Goal: Task Accomplishment & Management: Complete application form

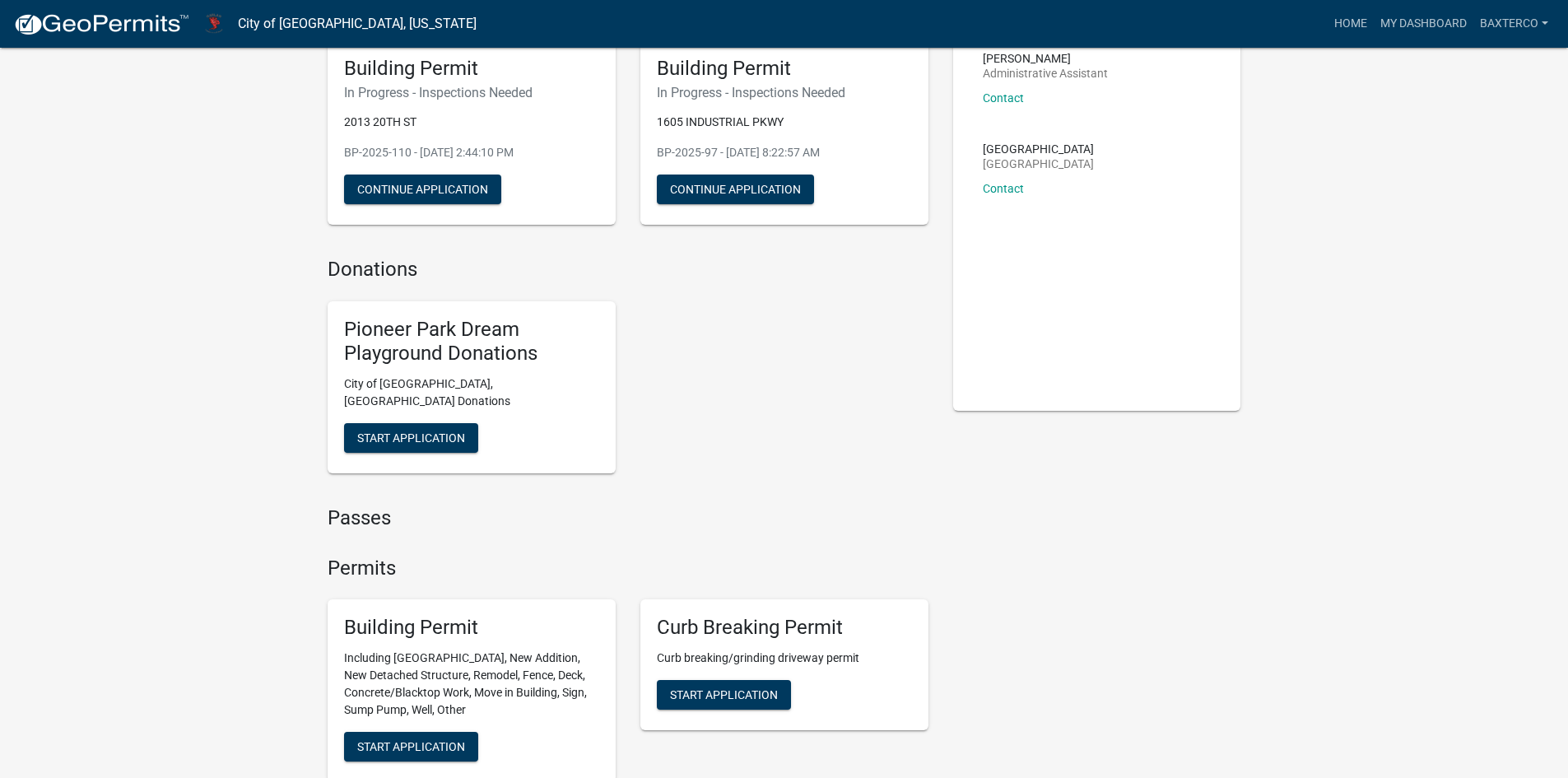
scroll to position [165, 0]
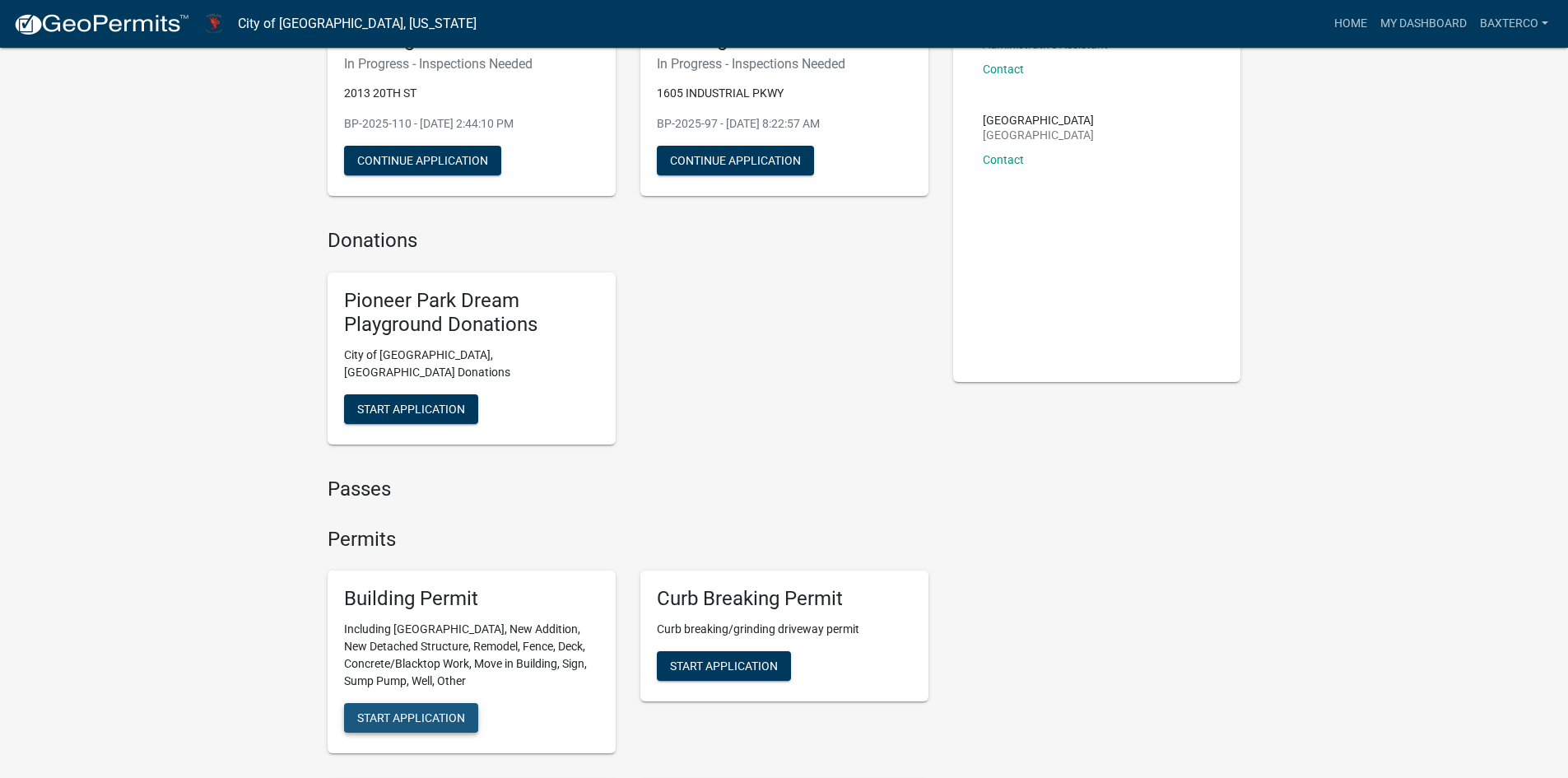
click at [412, 712] on span "Start Application" at bounding box center [411, 717] width 108 height 13
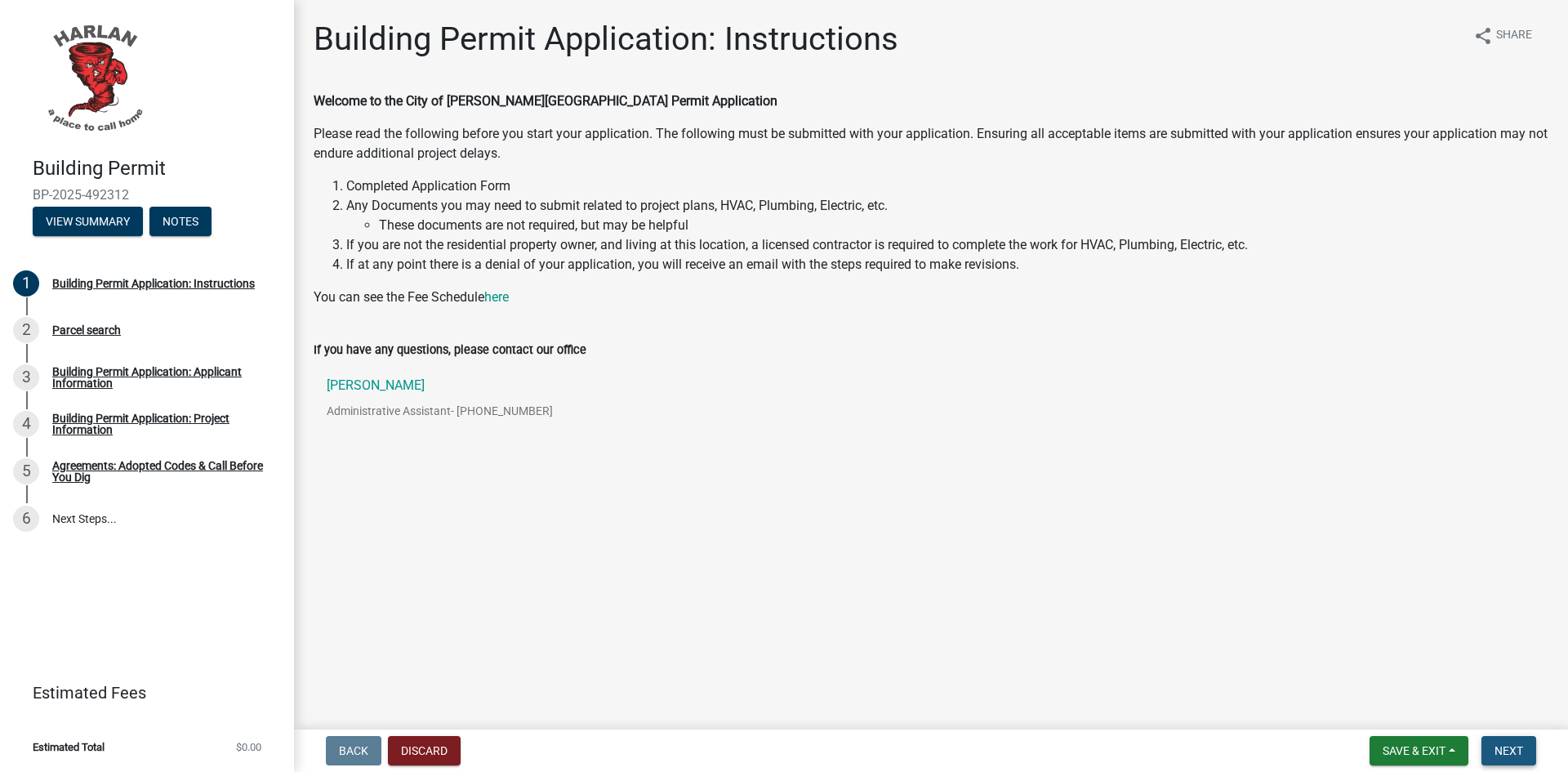
click at [1509, 748] on span "Next" at bounding box center [1508, 750] width 29 height 13
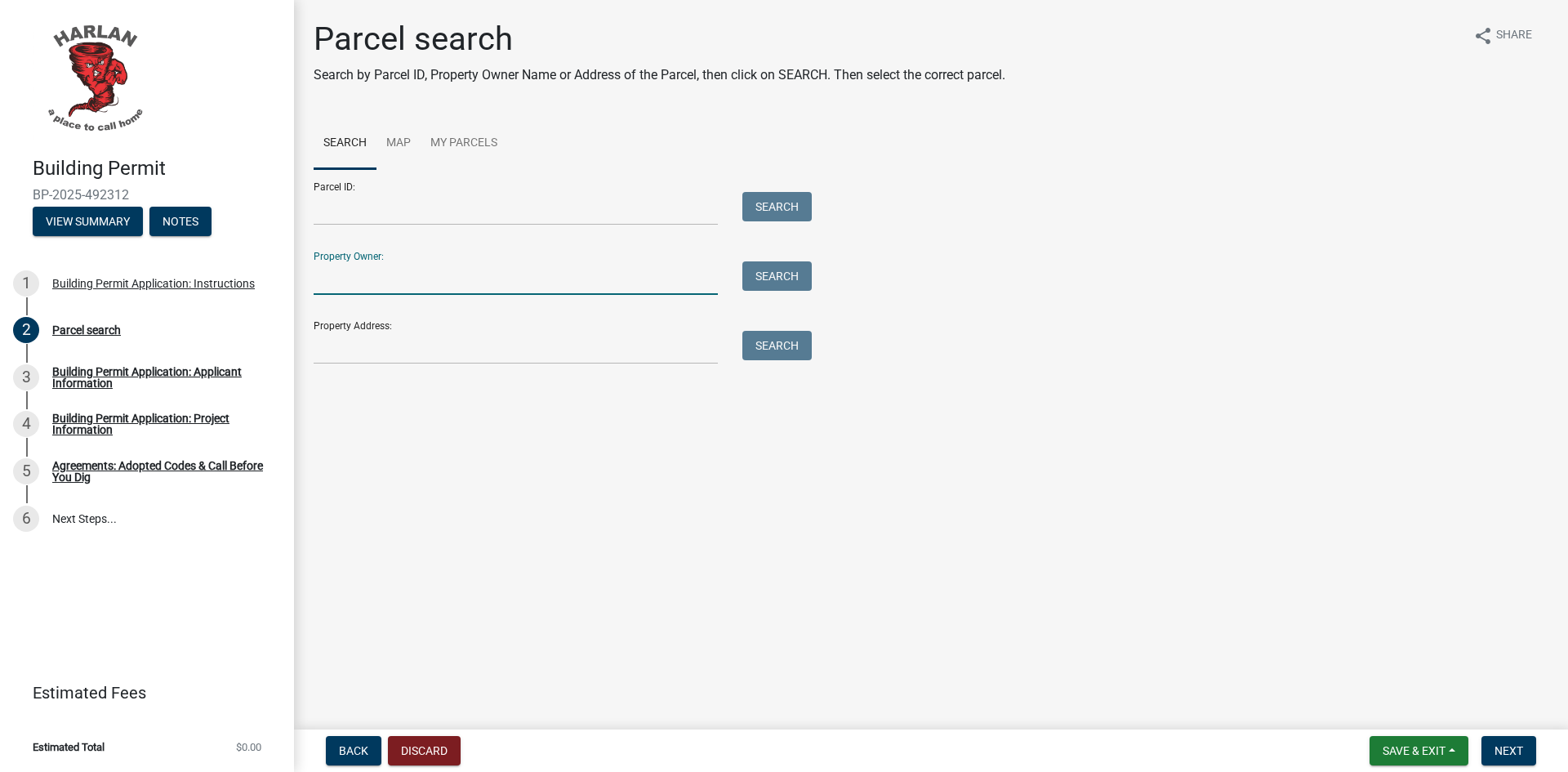
click at [366, 266] on input "Property Owner:" at bounding box center [516, 278] width 405 height 33
type input "[PERSON_NAME]"
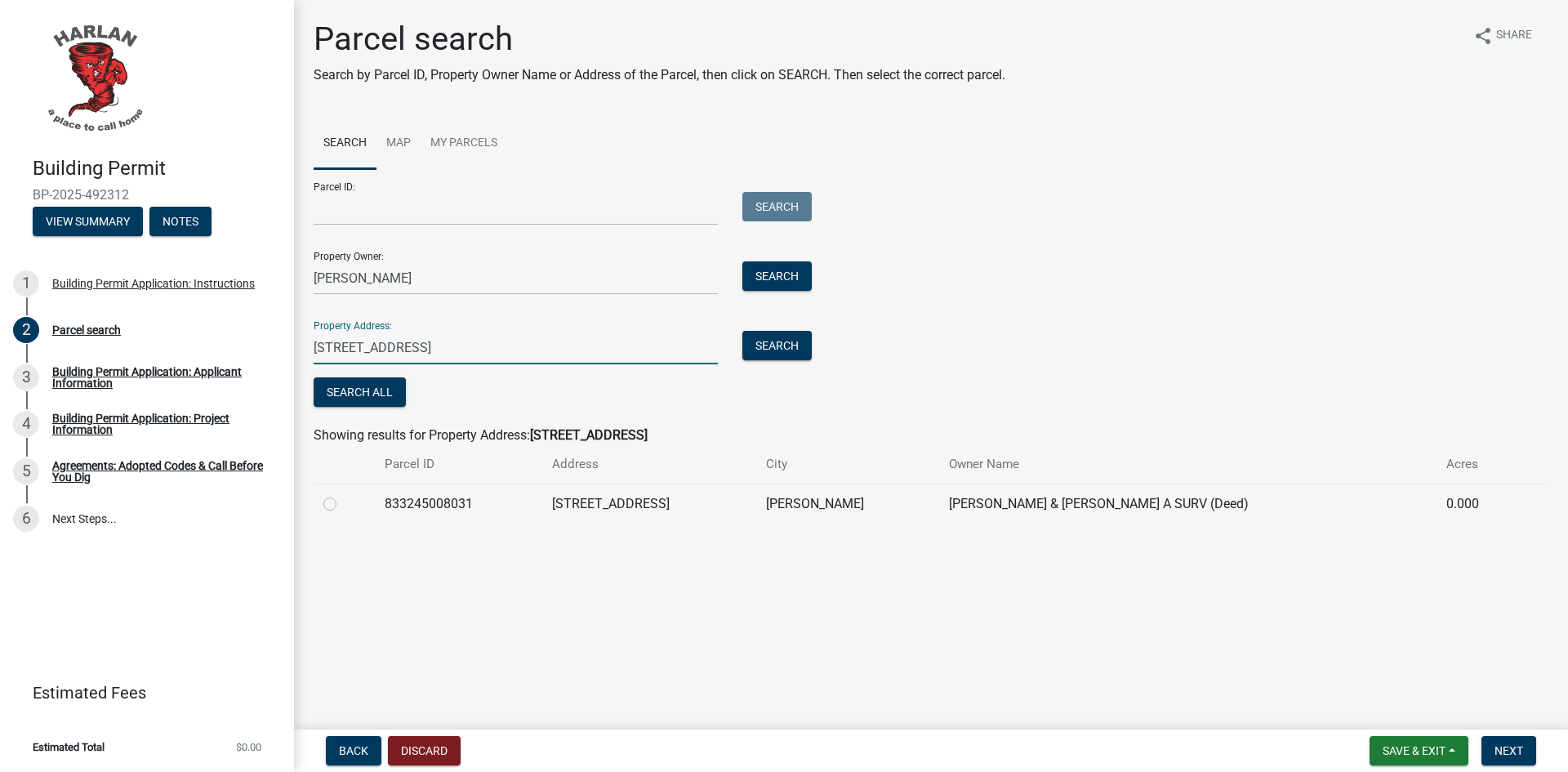
type input "[STREET_ADDRESS]"
click at [343, 494] on label at bounding box center [343, 494] width 0 height 0
click at [343, 505] on input "radio" at bounding box center [347, 499] width 11 height 11
radio input "true"
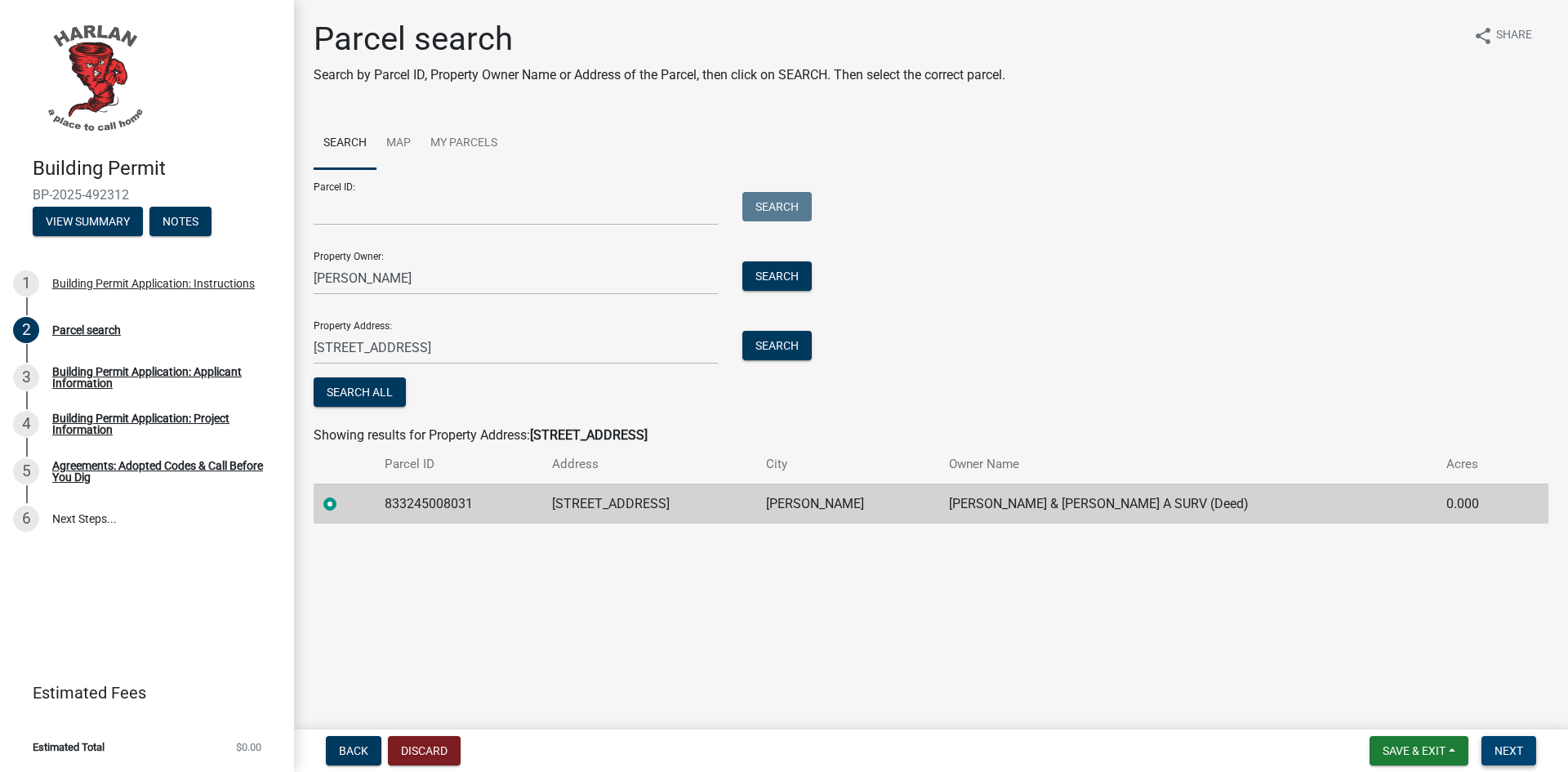
click at [1507, 745] on span "Next" at bounding box center [1508, 750] width 29 height 13
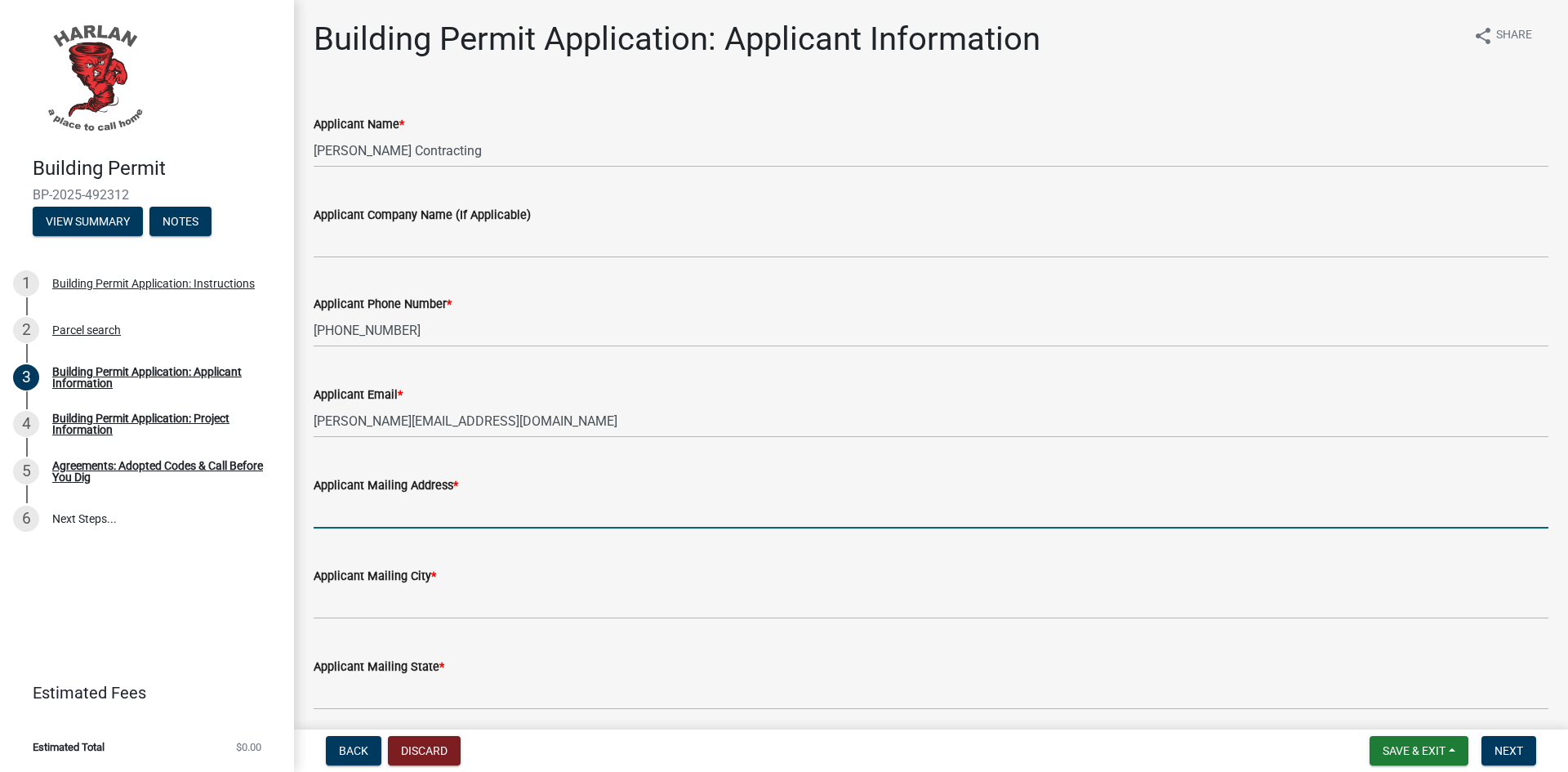
click at [405, 509] on input "Applicant Mailing Address *" at bounding box center [931, 512] width 1234 height 33
type input "[STREET_ADDRESS]"
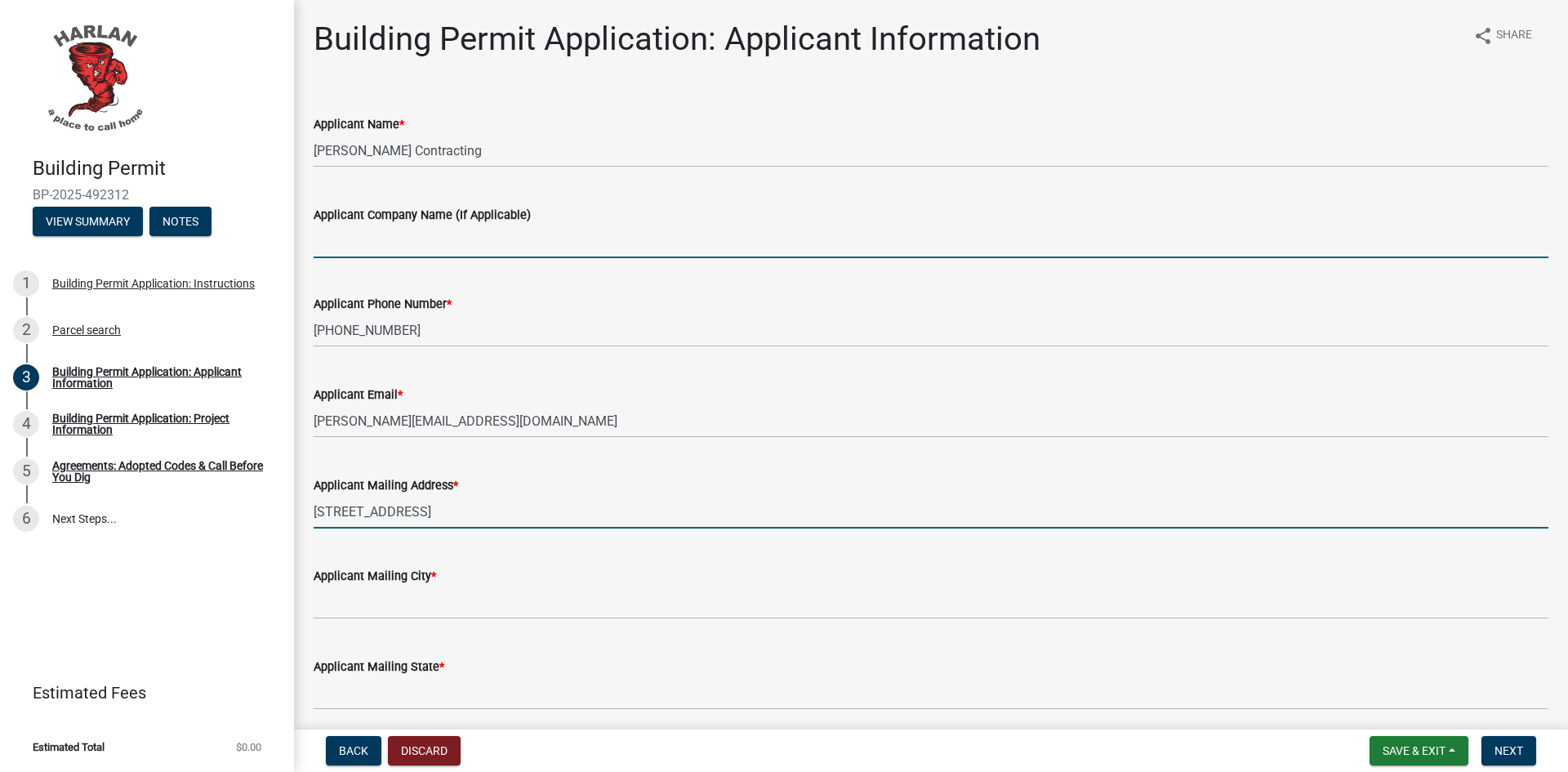
type input "[PERSON_NAME] Contracting LLC"
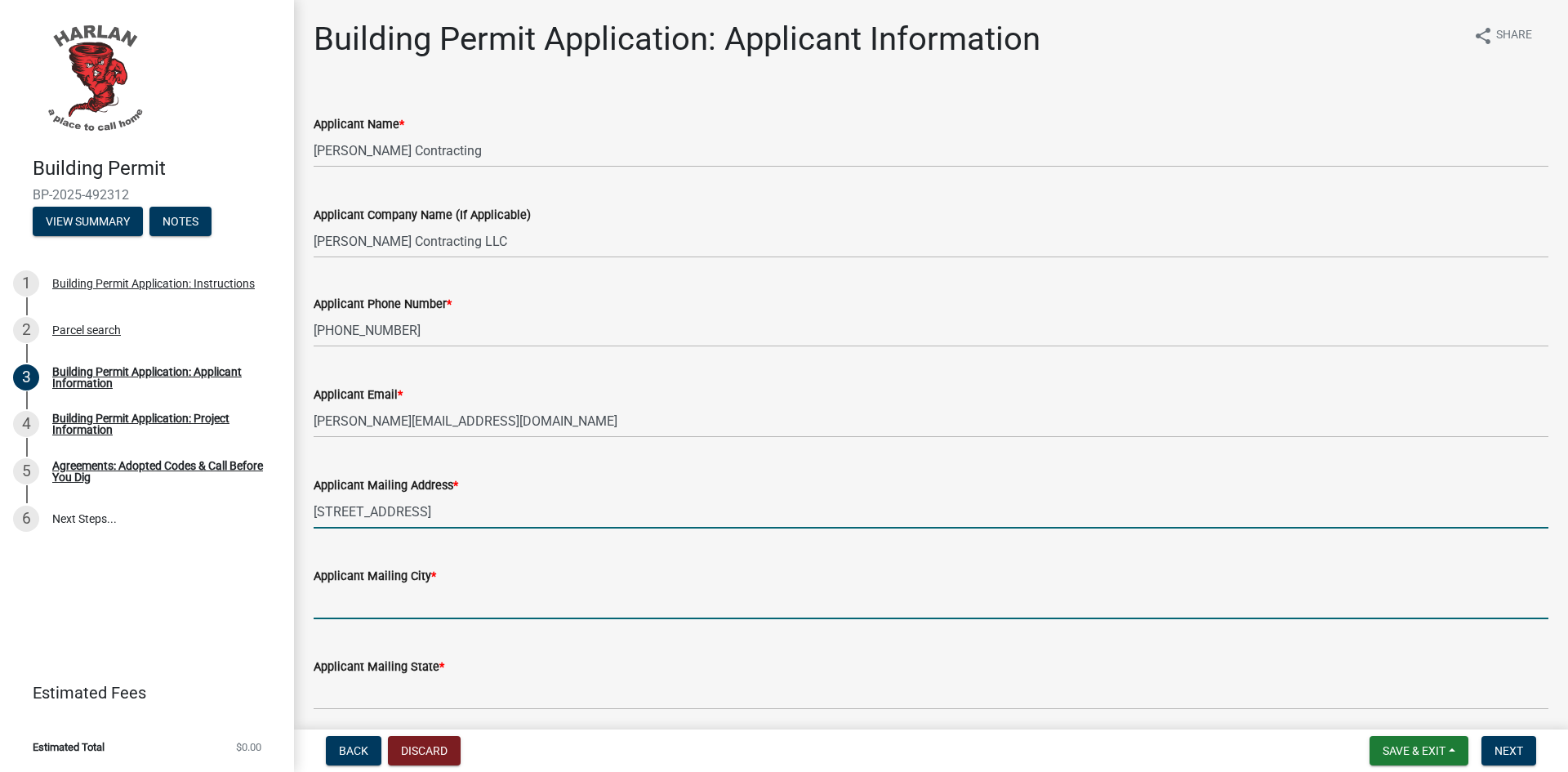
type input "[PERSON_NAME]"
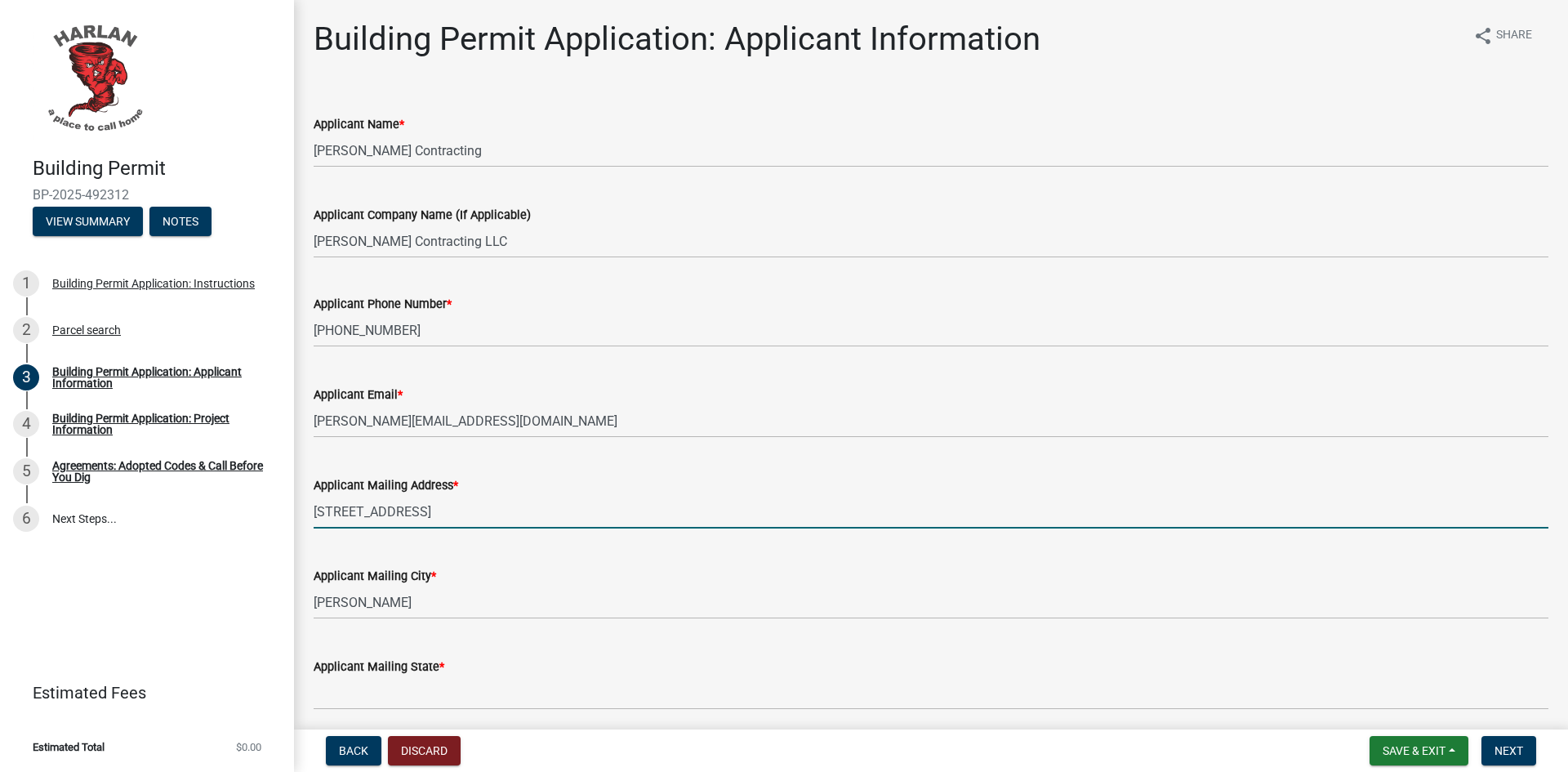
type input "IA"
type input "51537"
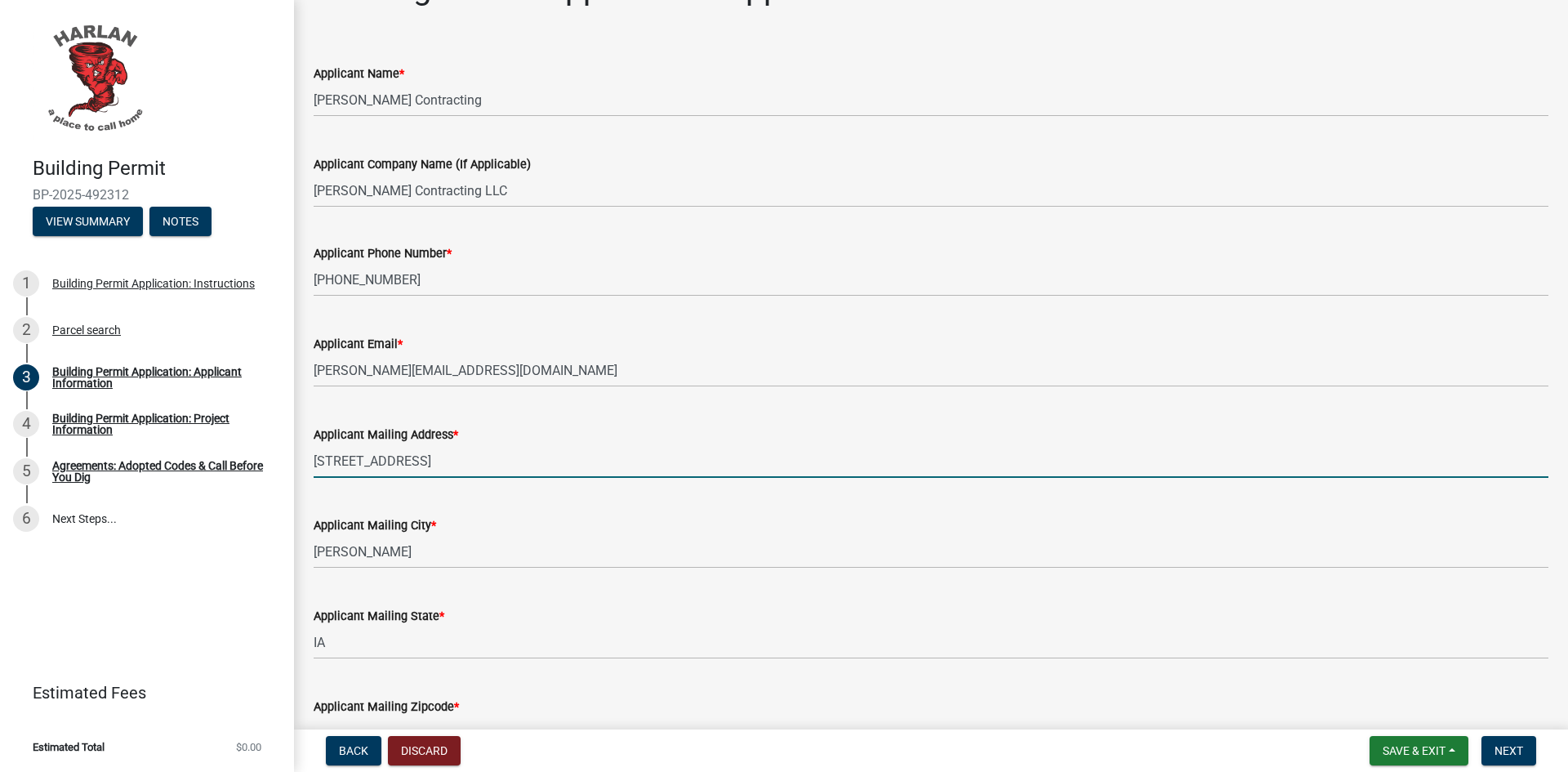
scroll to position [247, 0]
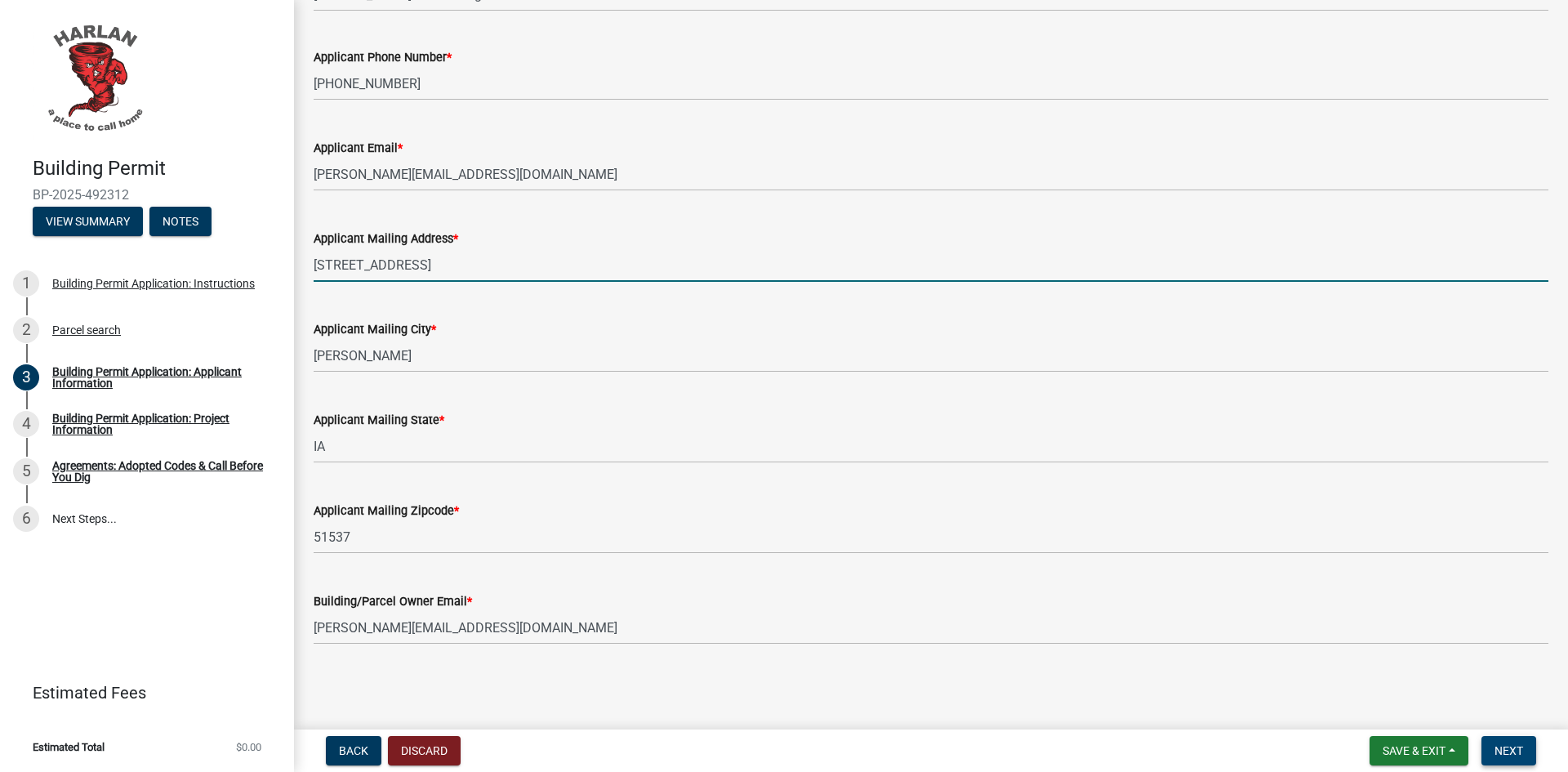
click at [1511, 747] on span "Next" at bounding box center [1508, 750] width 29 height 13
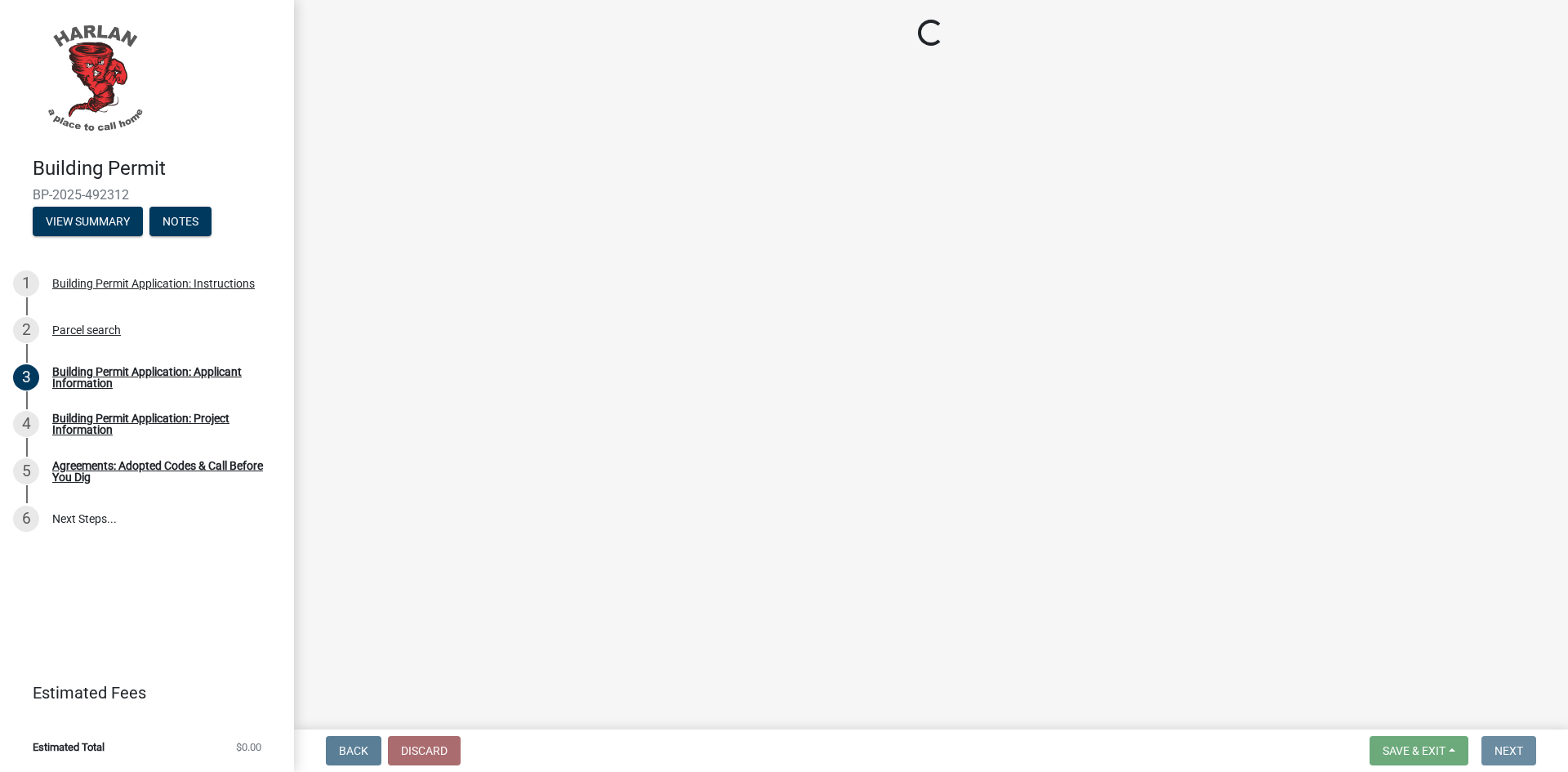
scroll to position [0, 0]
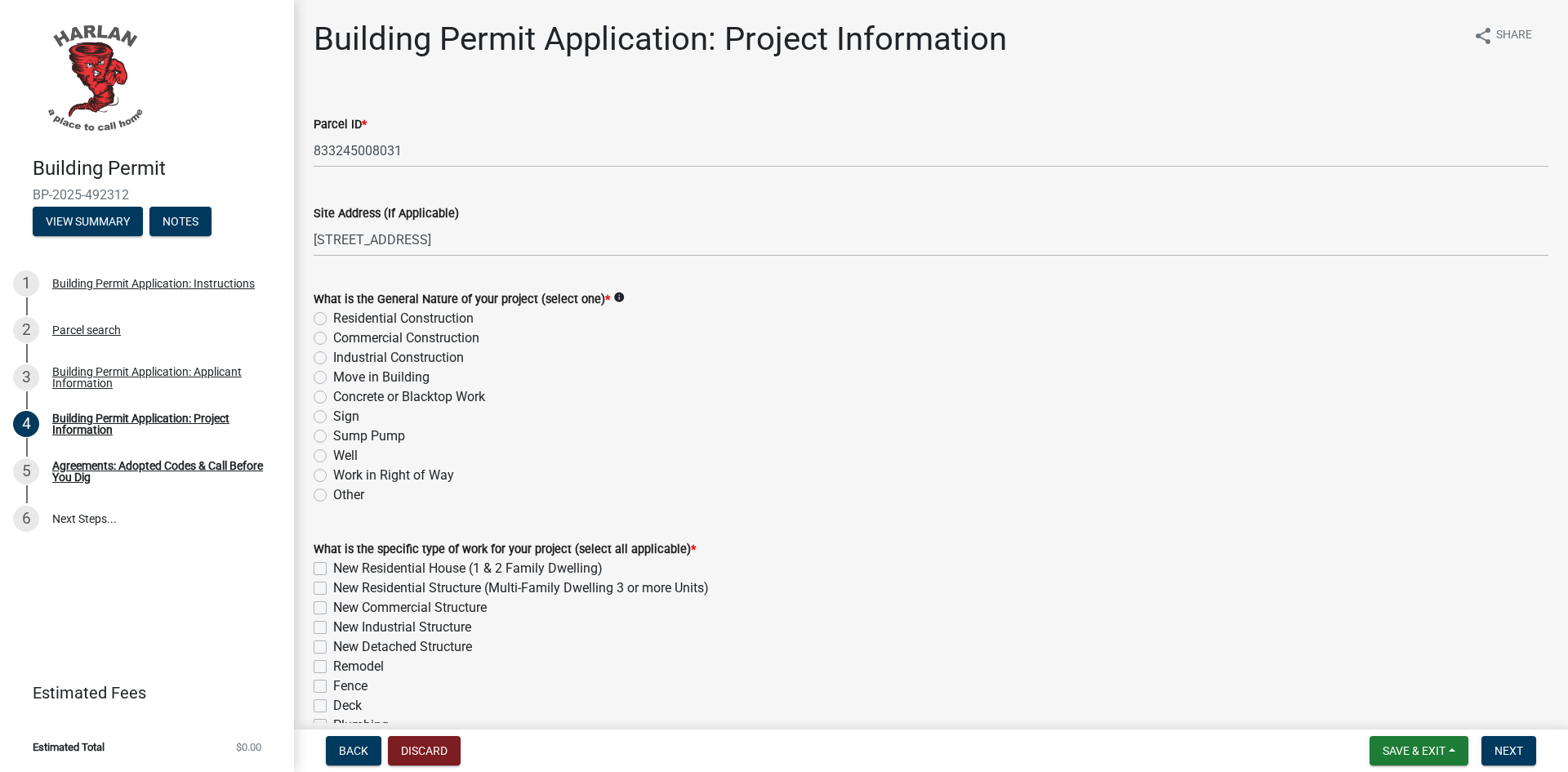
click at [333, 319] on label "Residential Construction" at bounding box center [403, 319] width 141 height 20
click at [333, 319] on input "Residential Construction" at bounding box center [338, 314] width 11 height 11
radio input "true"
click at [333, 589] on label "New Residential Structure (Multi-Family Dwelling 3 or more Units)" at bounding box center [521, 588] width 376 height 20
click at [333, 589] on input "New Residential Structure (Multi-Family Dwelling 3 or more Units)" at bounding box center [338, 583] width 11 height 11
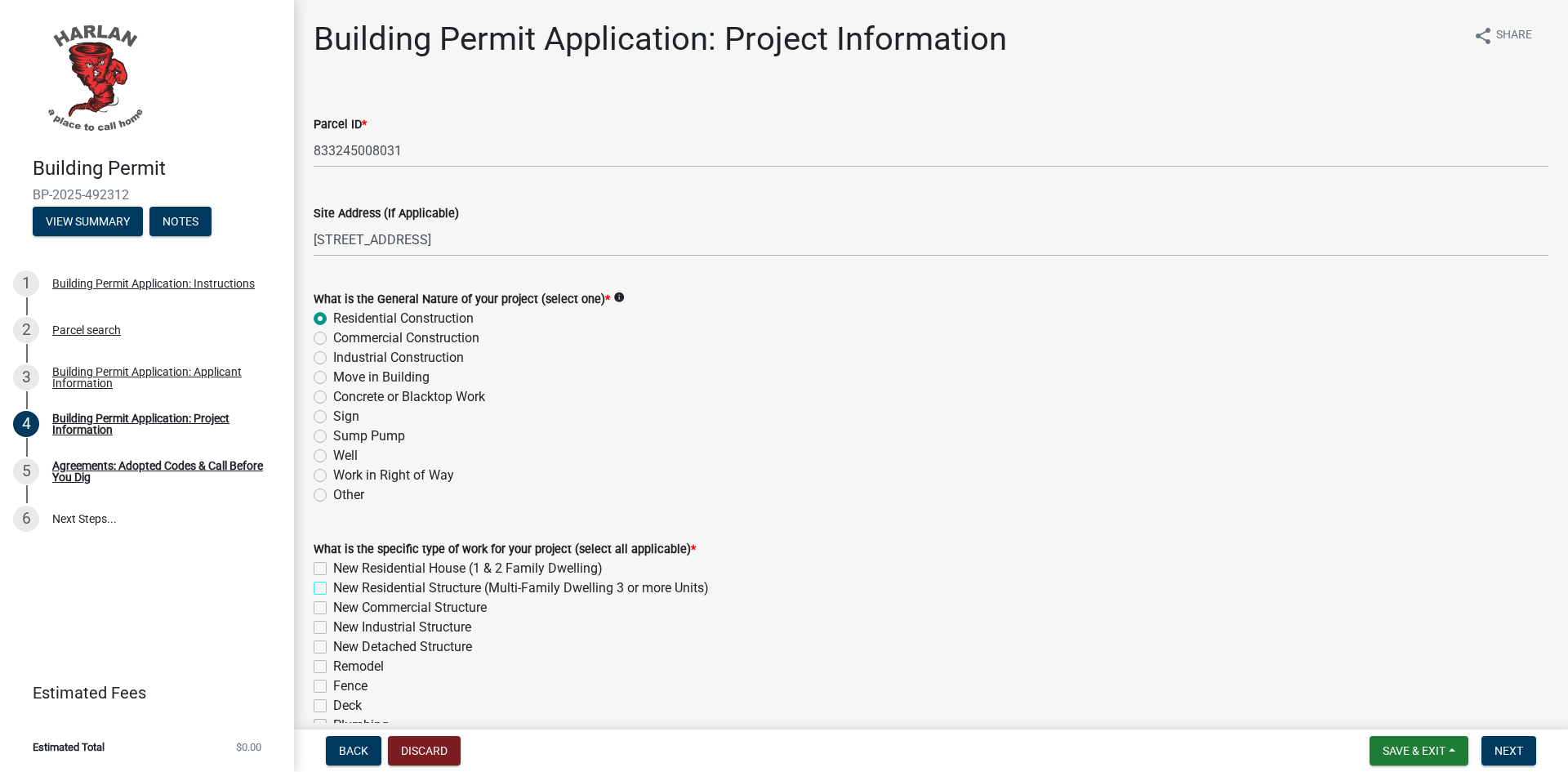
checkbox input "true"
checkbox input "false"
checkbox input "true"
checkbox input "false"
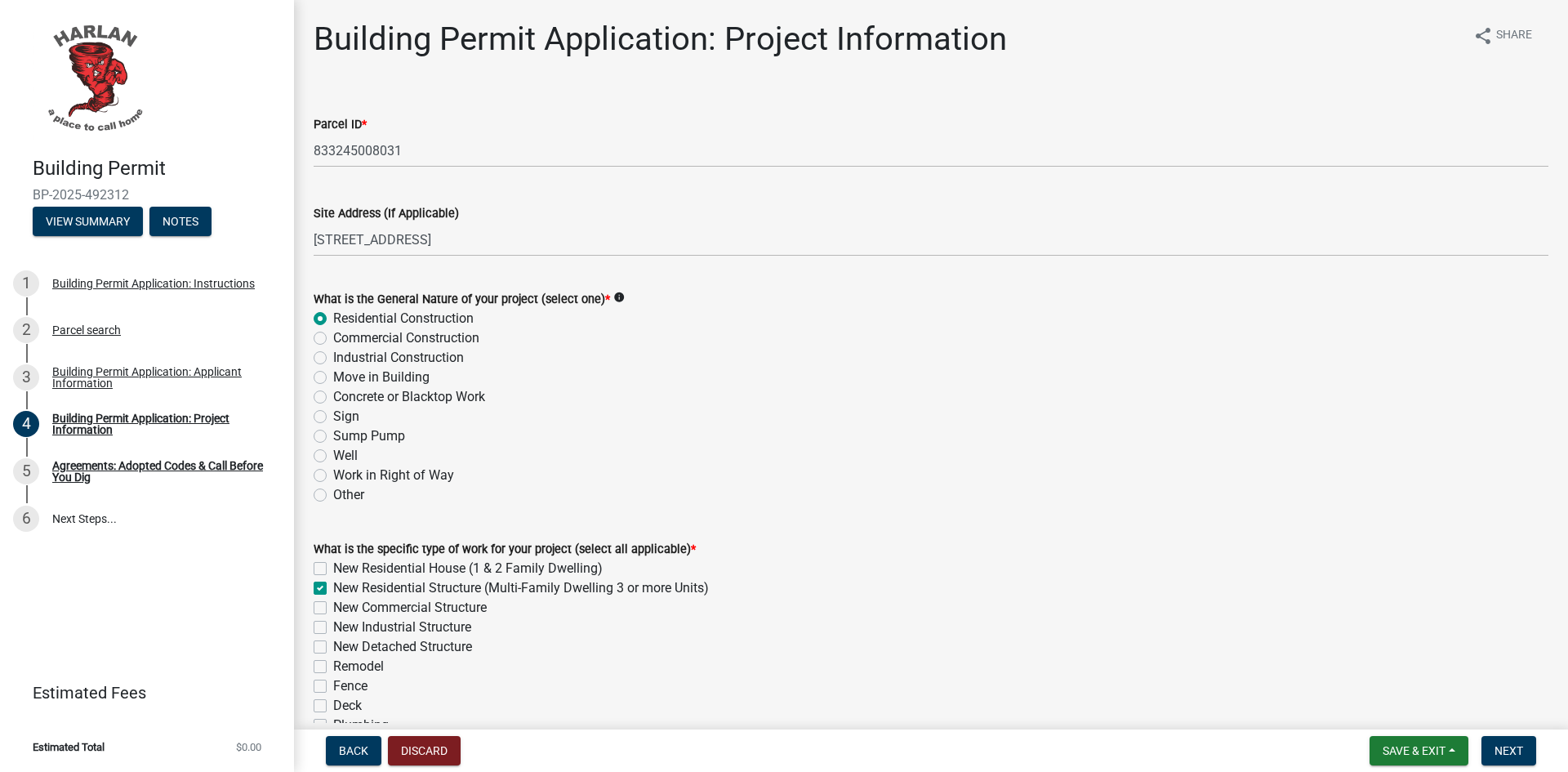
checkbox input "false"
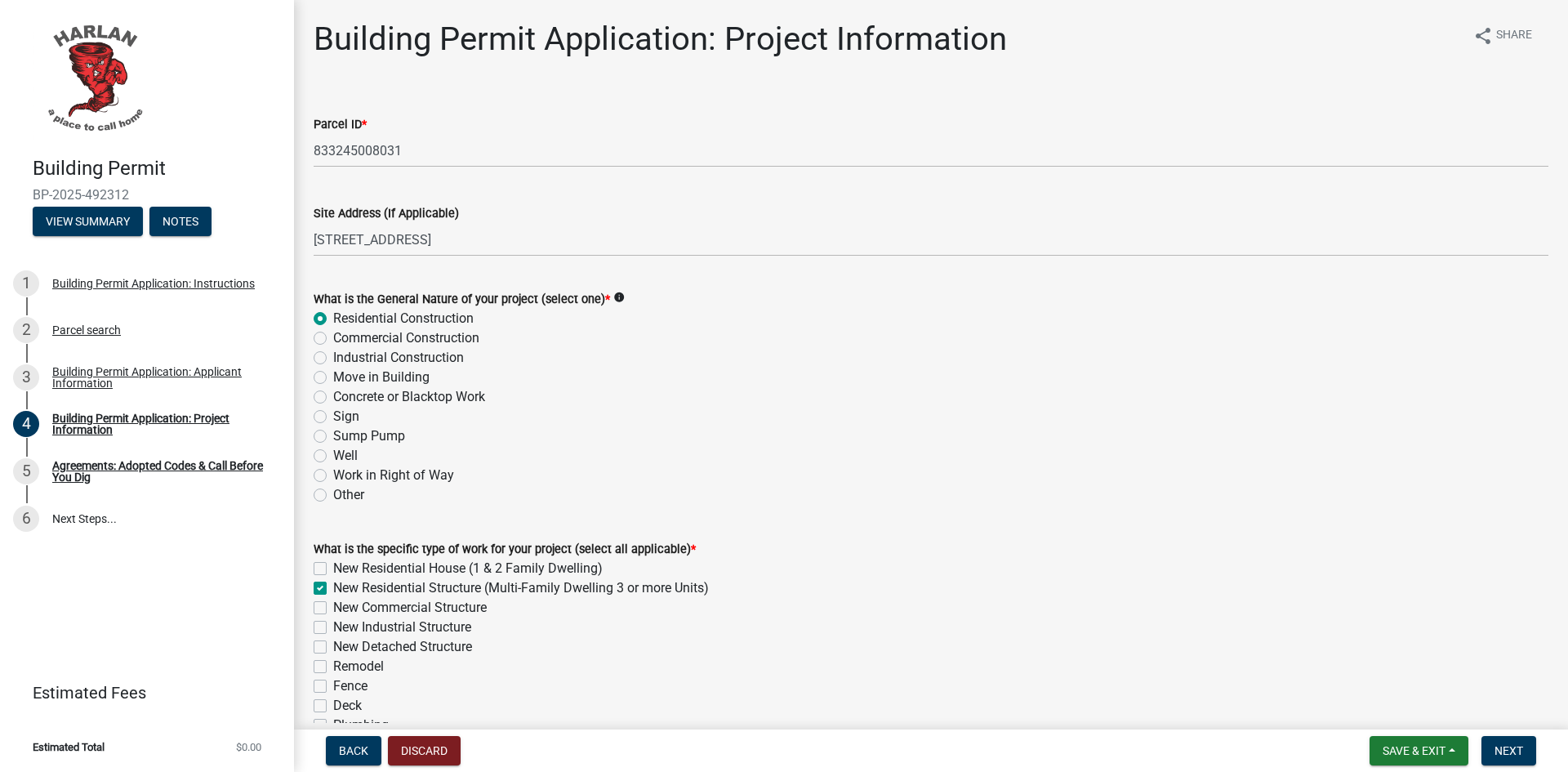
checkbox input "false"
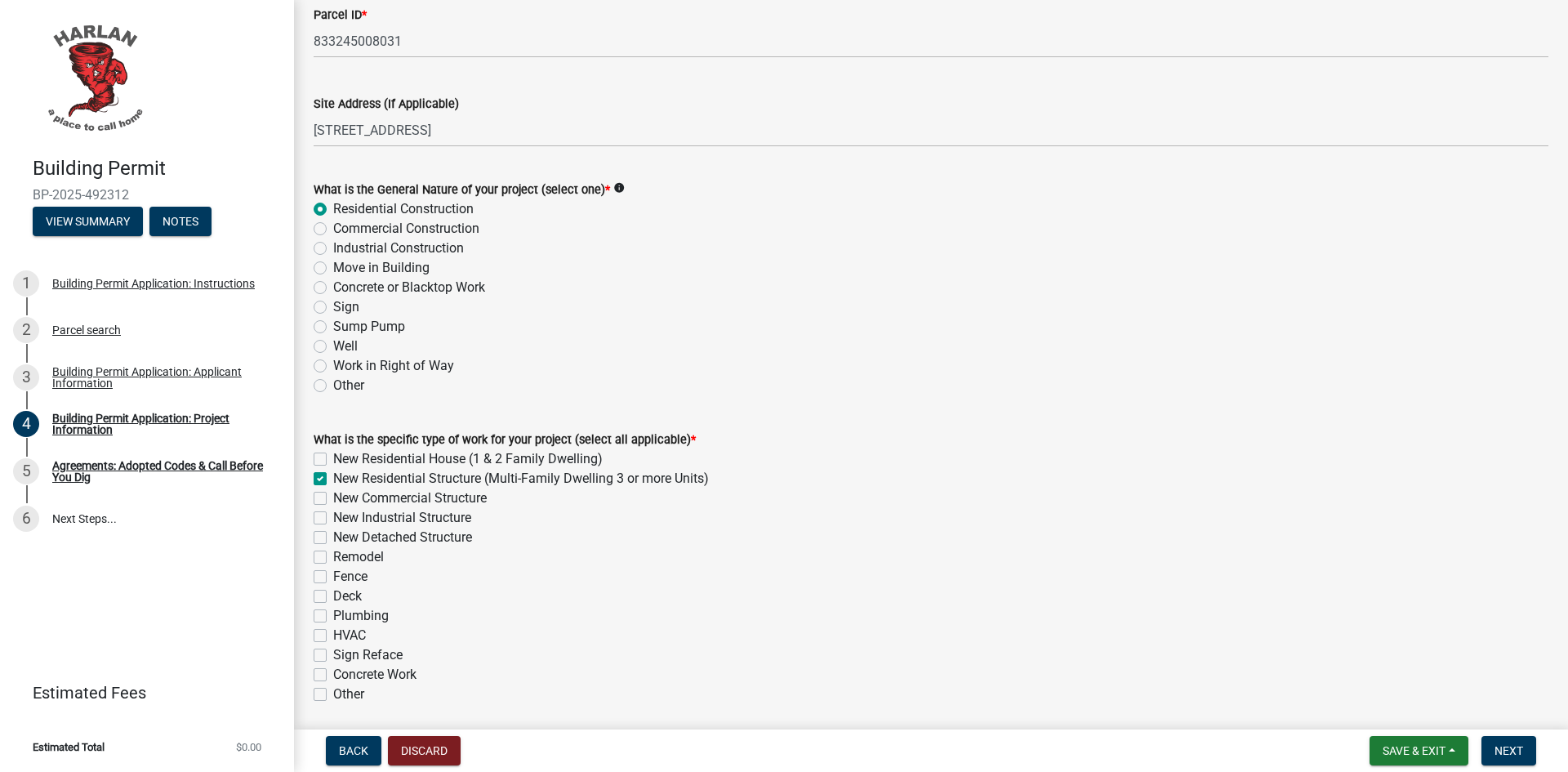
scroll to position [163, 0]
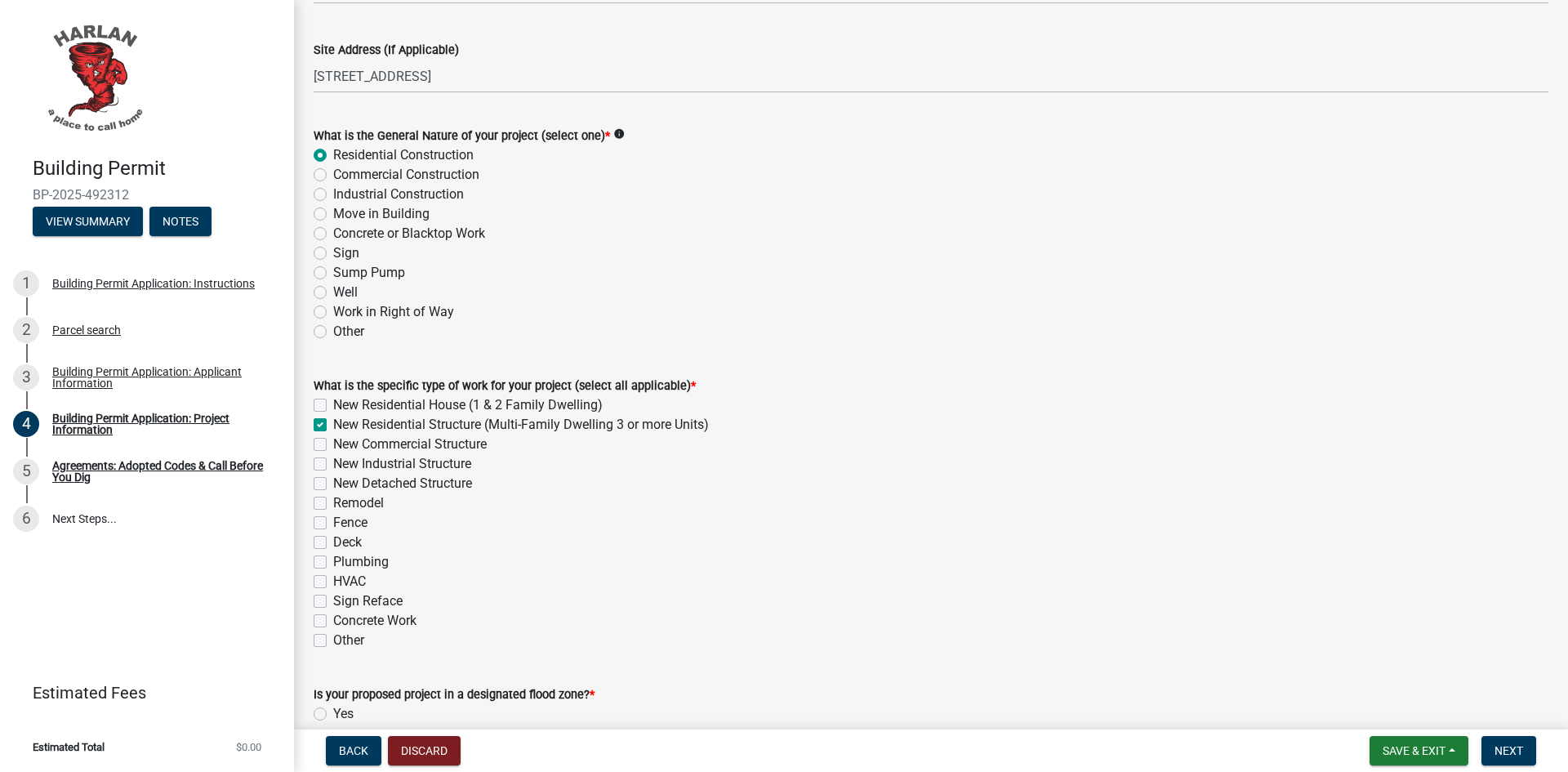
click at [333, 482] on label "New Detached Structure" at bounding box center [402, 483] width 139 height 20
click at [333, 482] on input "New Detached Structure" at bounding box center [338, 479] width 11 height 11
checkbox input "true"
checkbox input "false"
checkbox input "true"
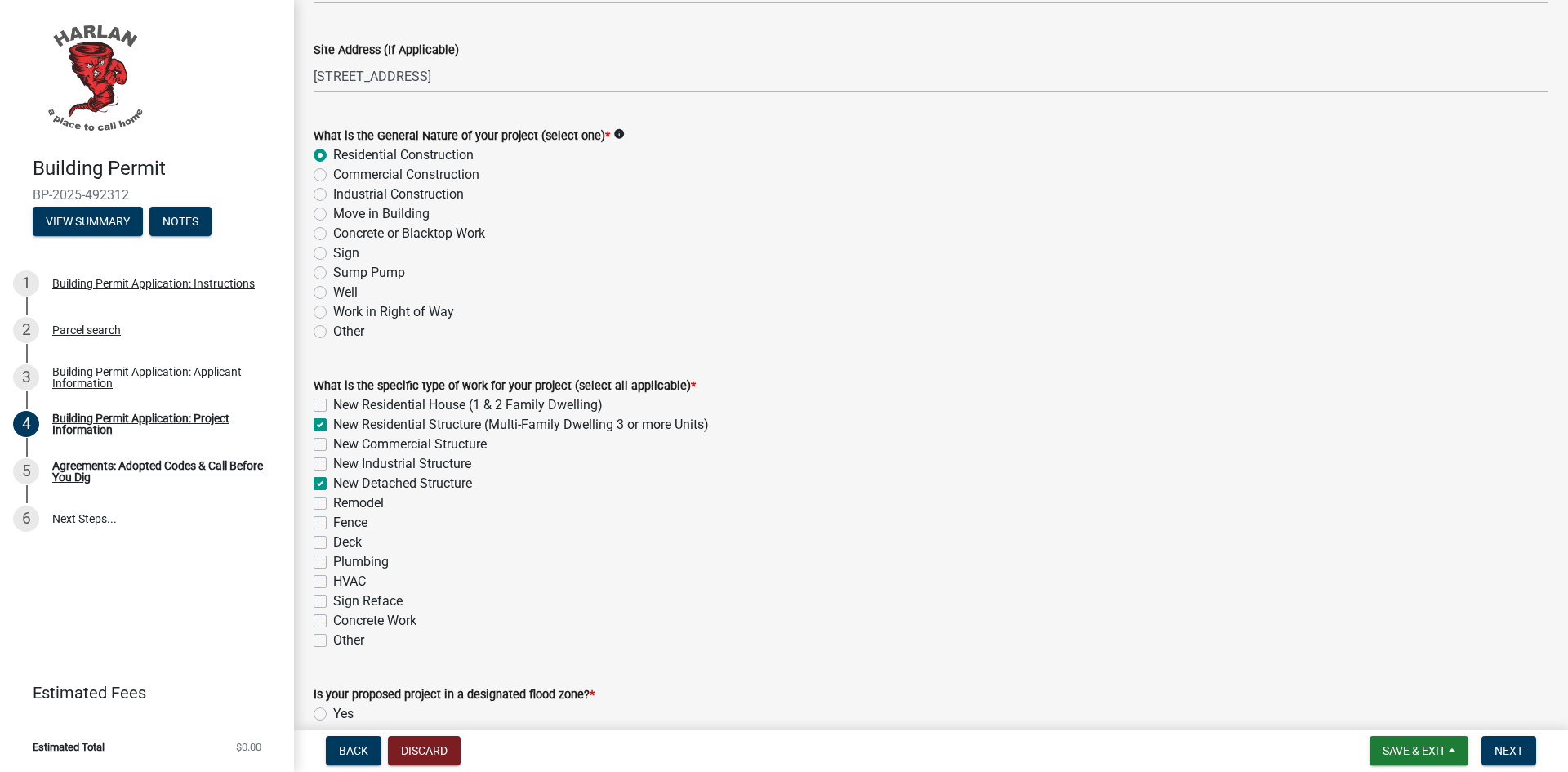
checkbox input "false"
checkbox input "true"
checkbox input "false"
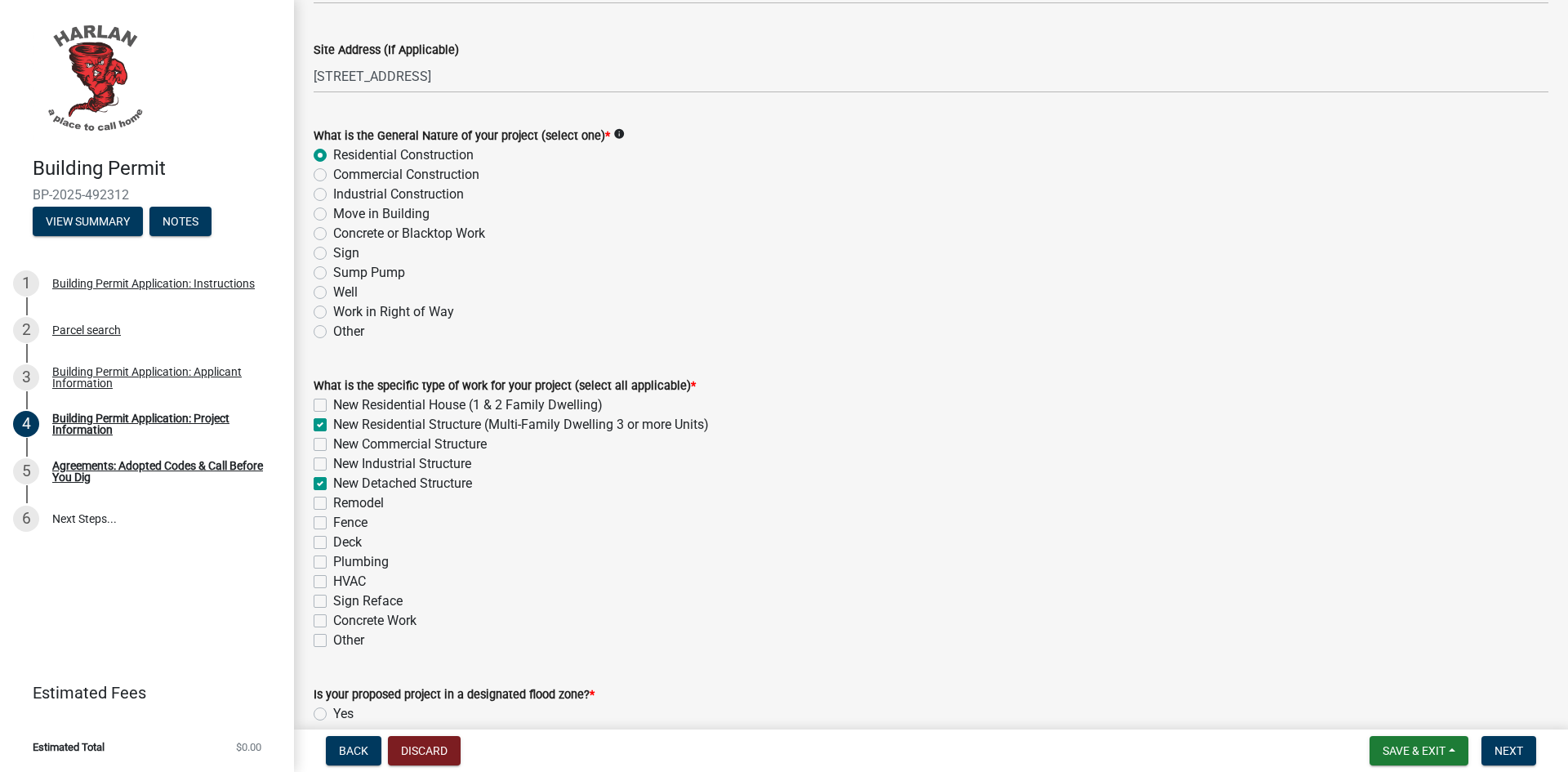
checkbox input "false"
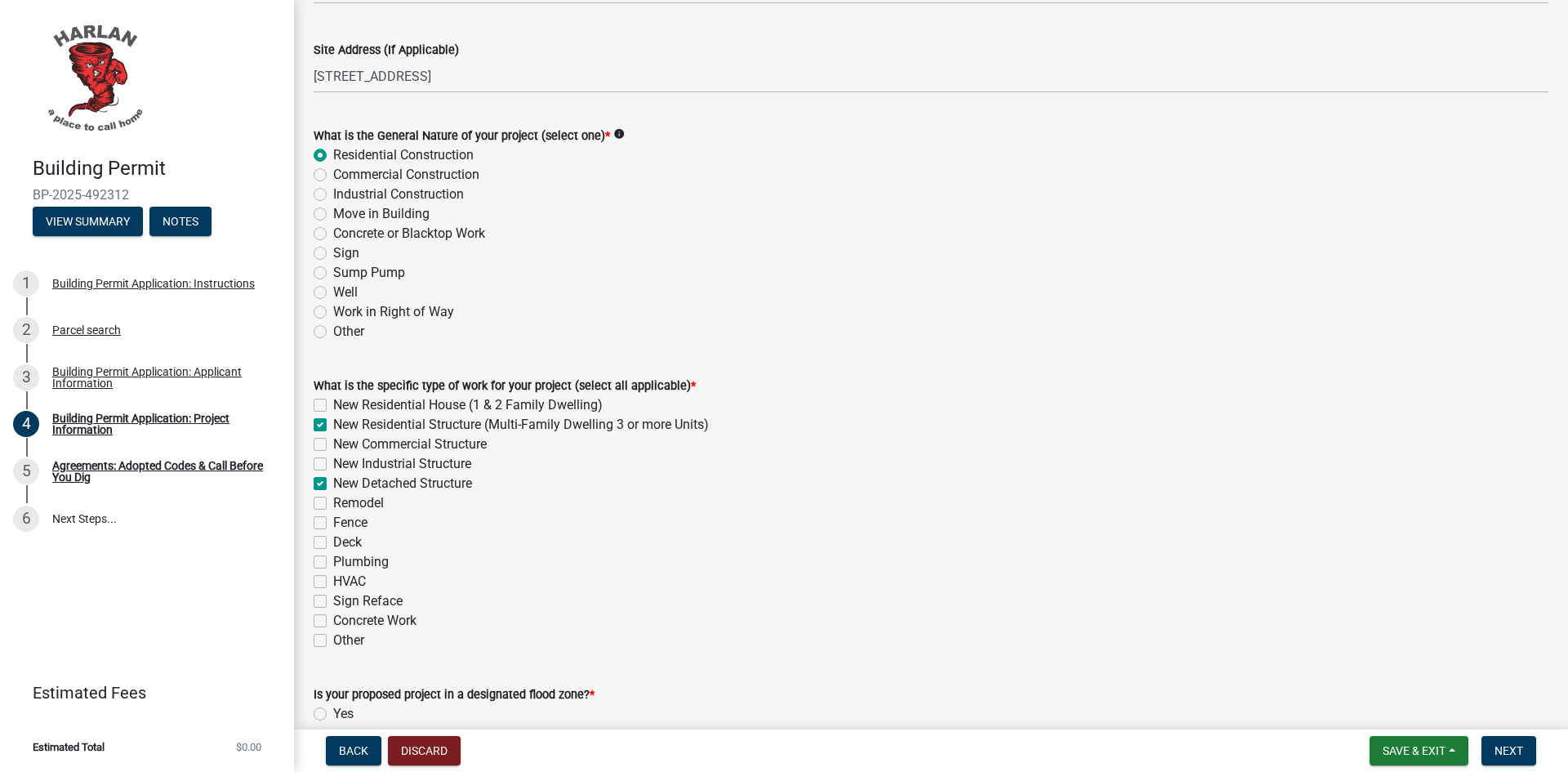
checkbox input "false"
click at [333, 423] on label "New Residential Structure (Multi-Family Dwelling 3 or more Units)" at bounding box center [521, 424] width 376 height 20
click at [333, 423] on input "New Residential Structure (Multi-Family Dwelling 3 or more Units)" at bounding box center [338, 419] width 11 height 11
checkbox input "false"
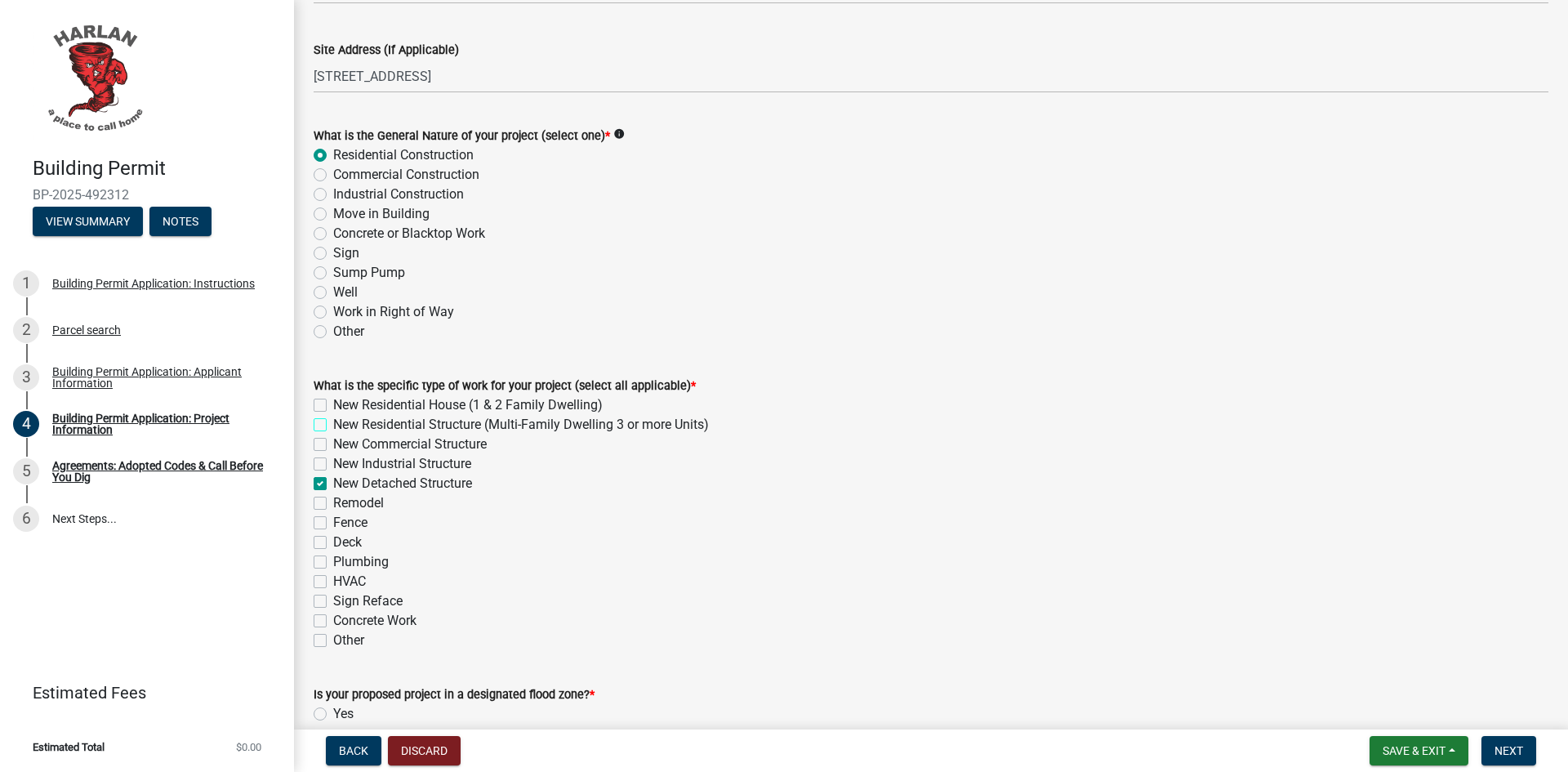
checkbox input "false"
checkbox input "true"
checkbox input "false"
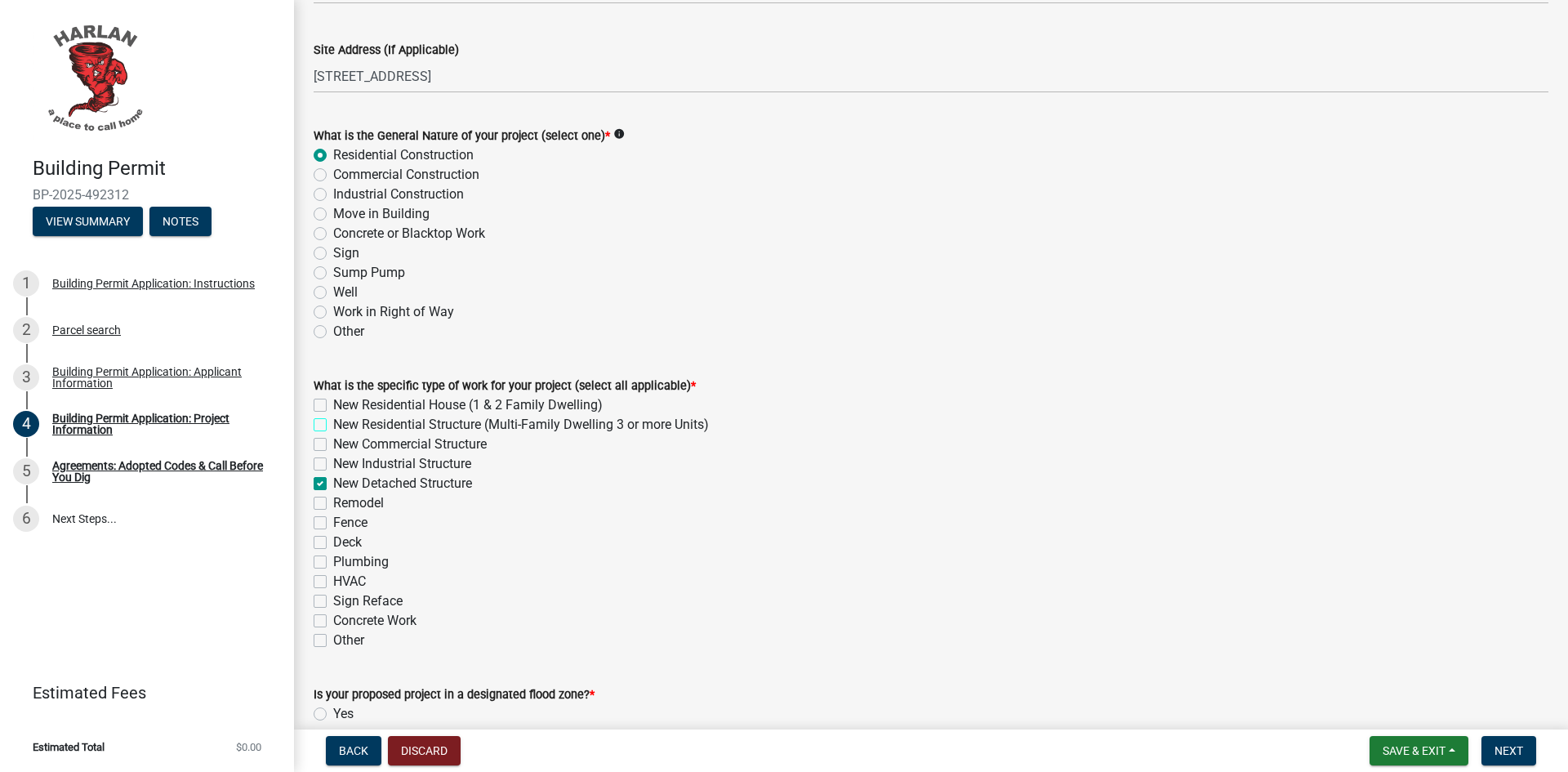
checkbox input "false"
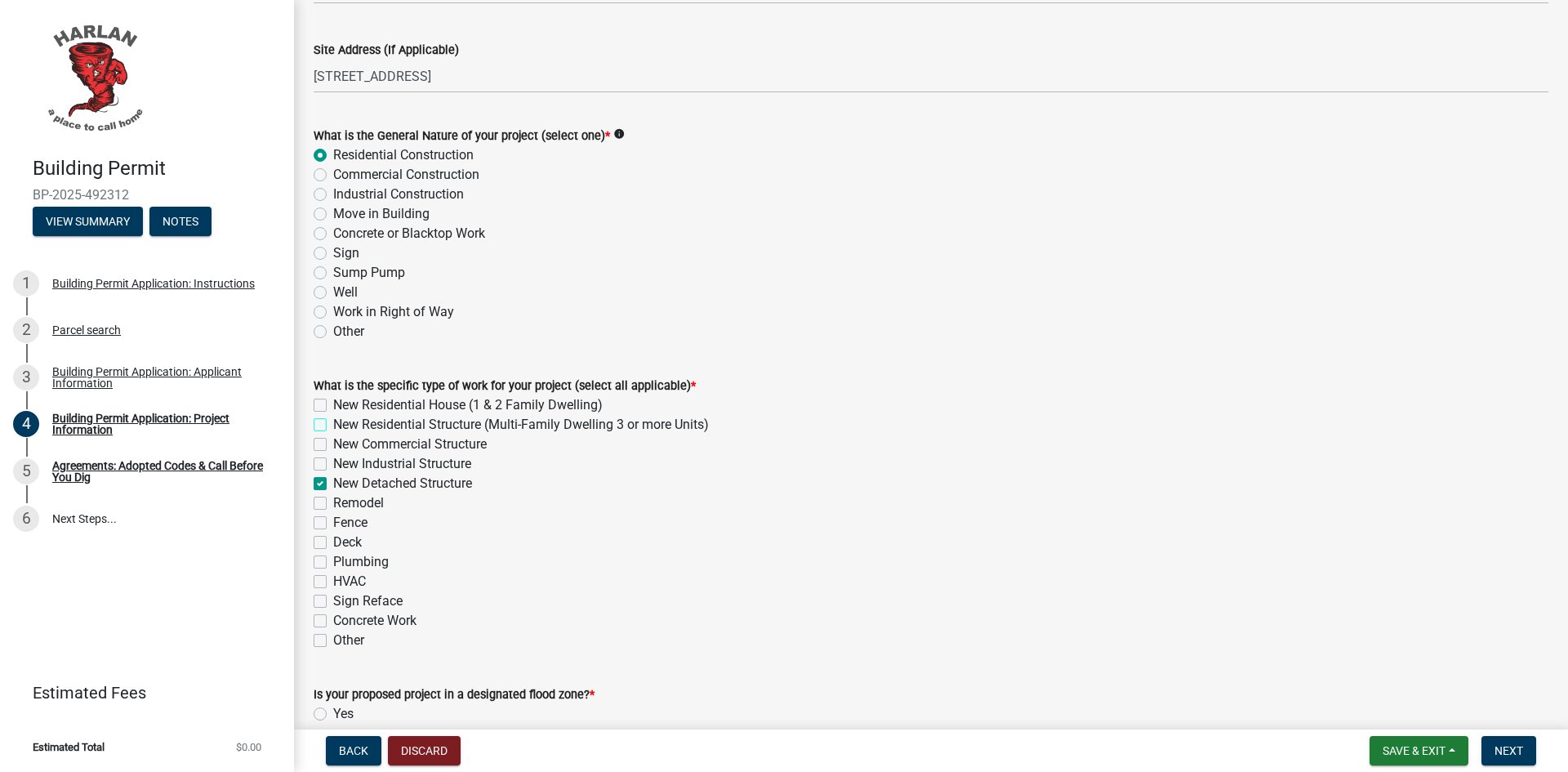
checkbox input "false"
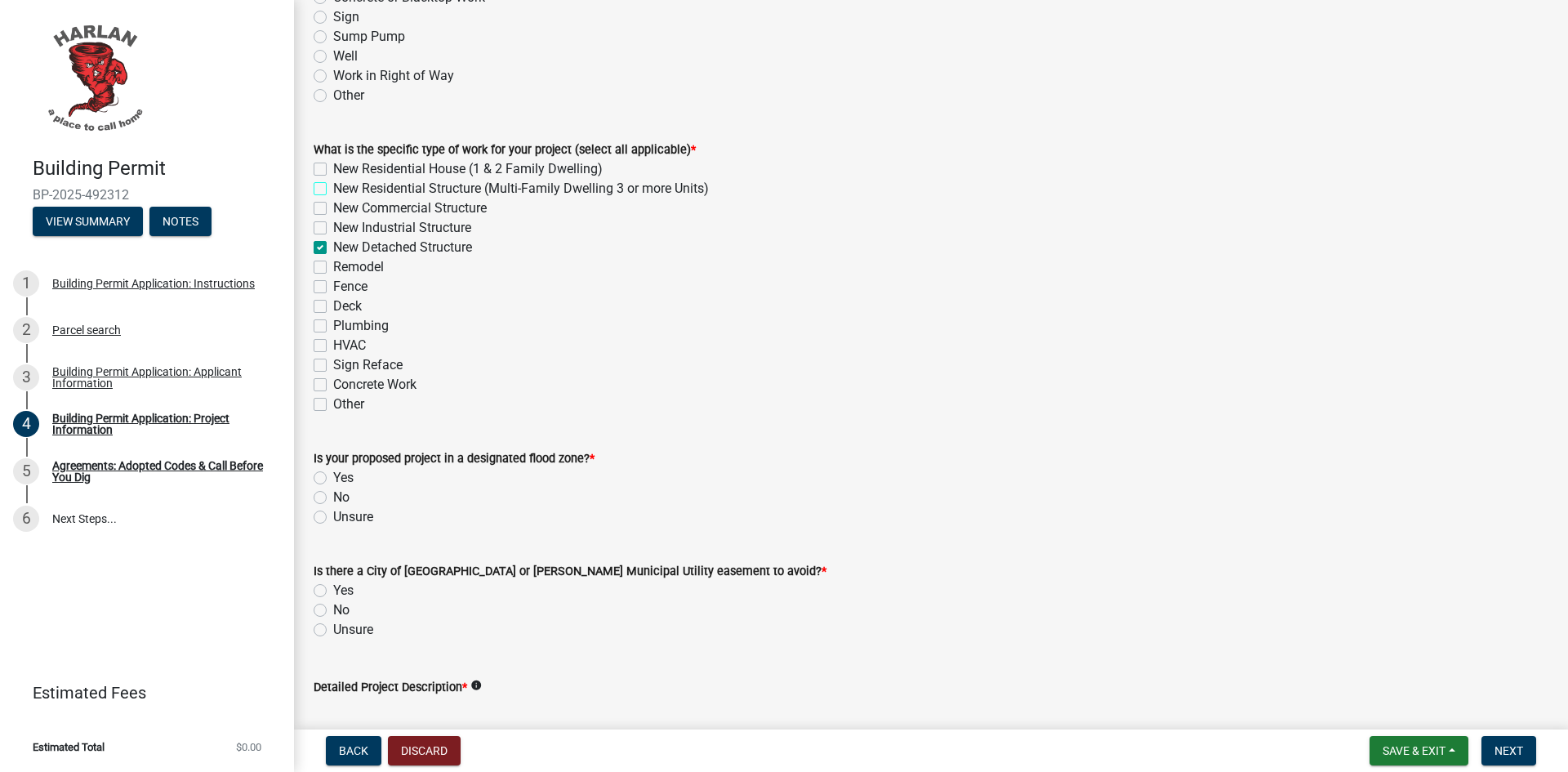
scroll to position [409, 0]
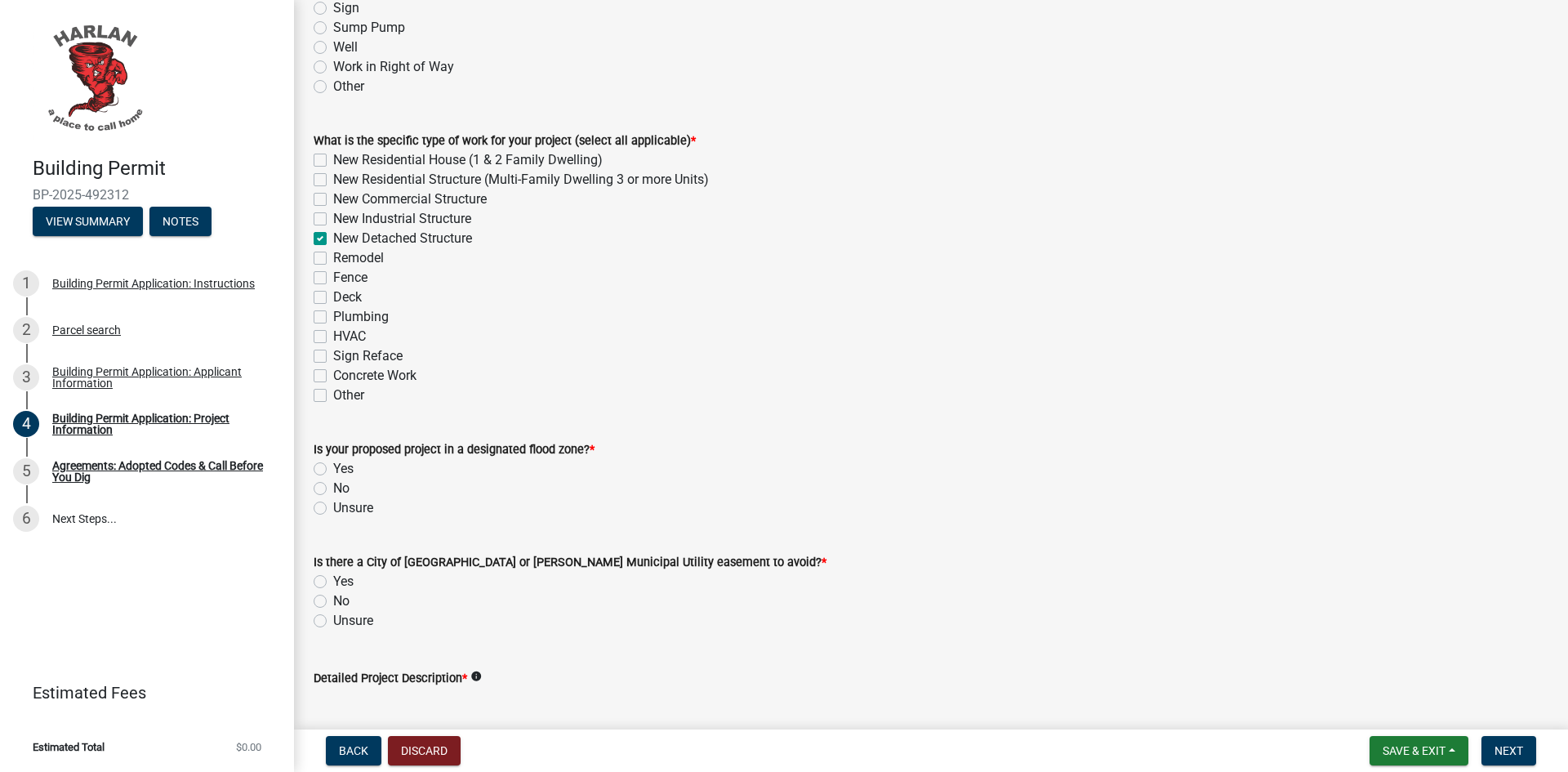
click at [333, 490] on label "No" at bounding box center [341, 488] width 17 height 20
click at [333, 489] on input "No" at bounding box center [338, 483] width 11 height 11
radio input "true"
click at [333, 601] on label "No" at bounding box center [341, 602] width 17 height 20
click at [333, 601] on input "No" at bounding box center [338, 597] width 11 height 11
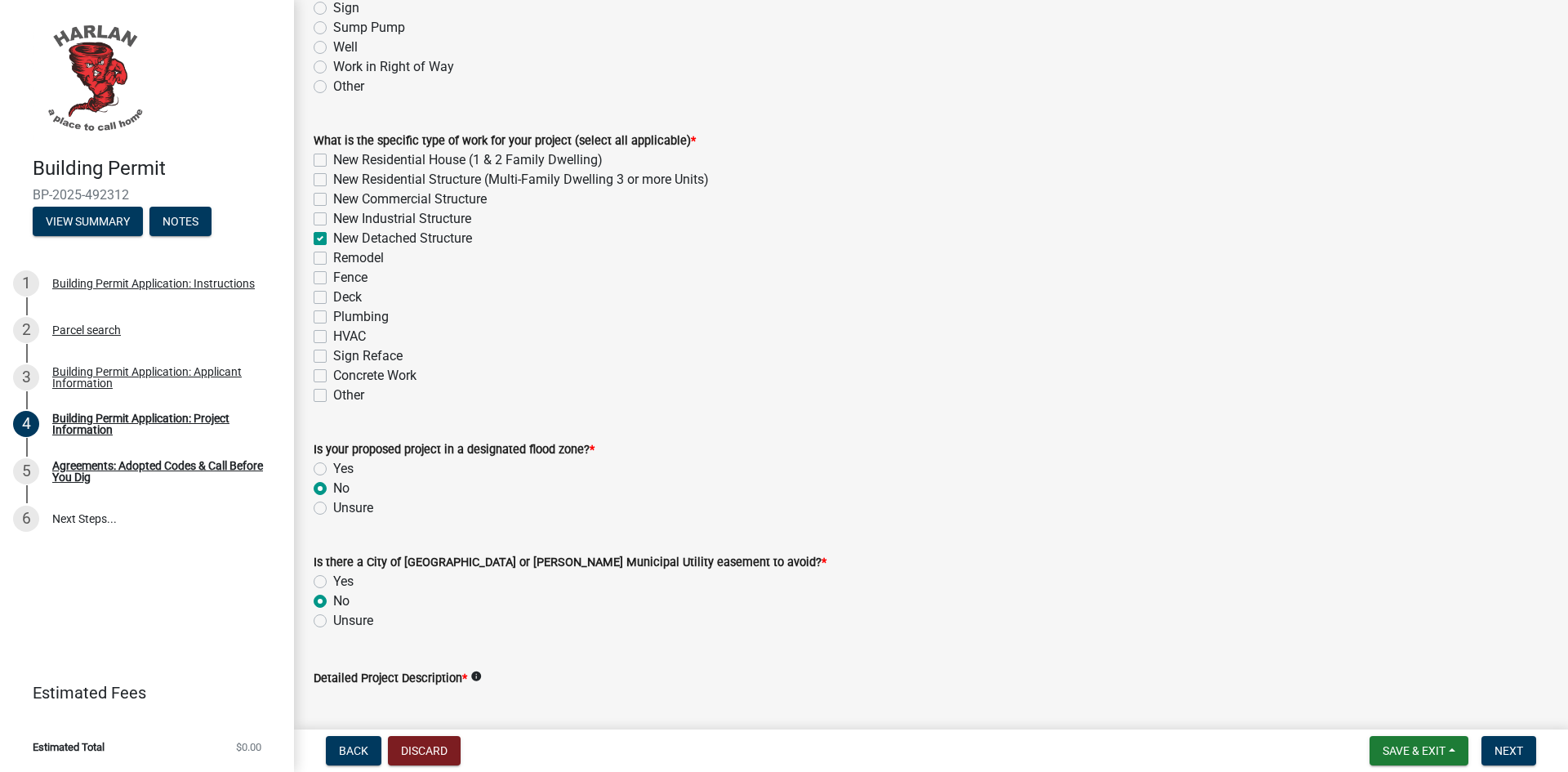
radio input "true"
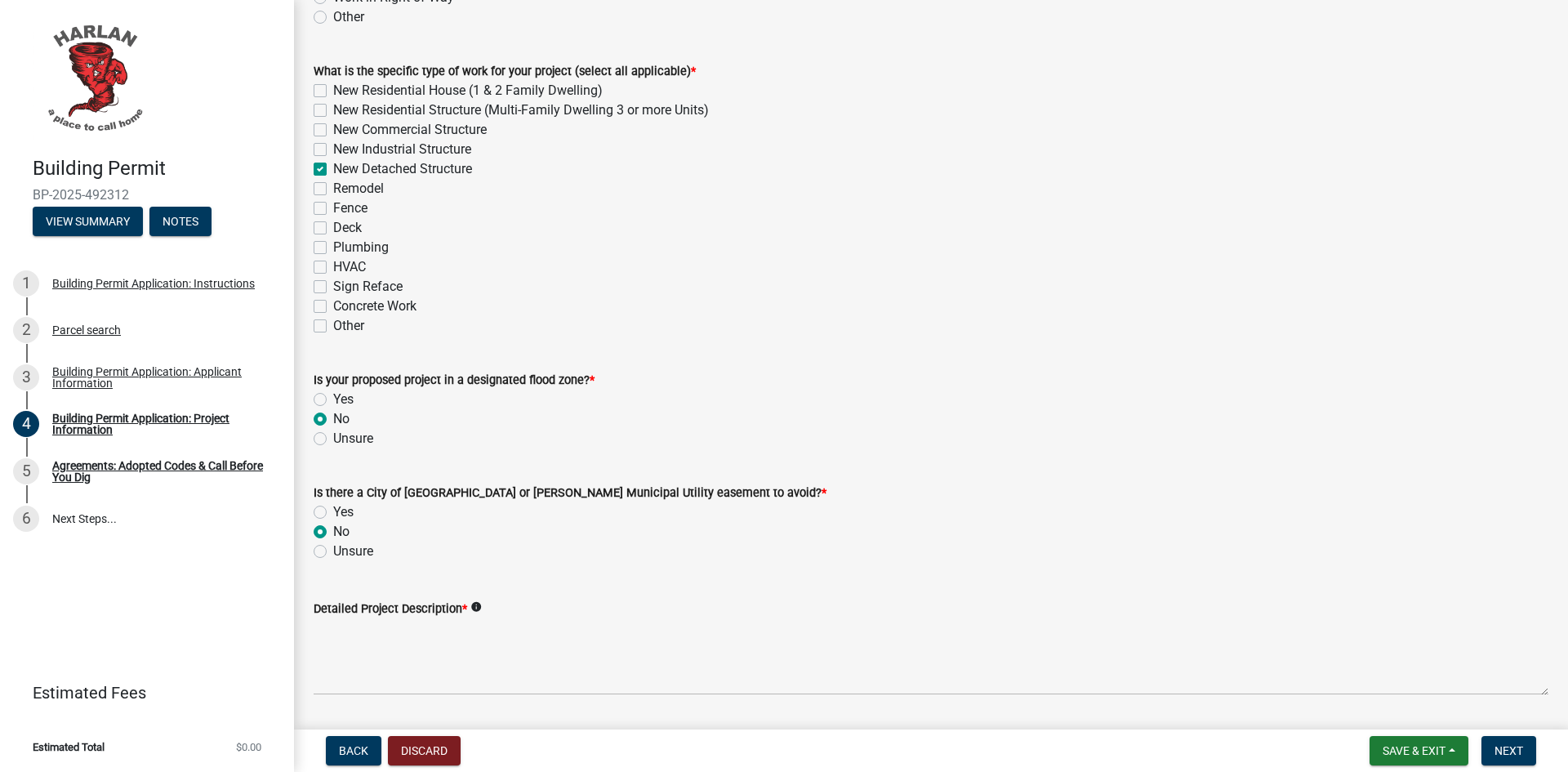
scroll to position [572, 0]
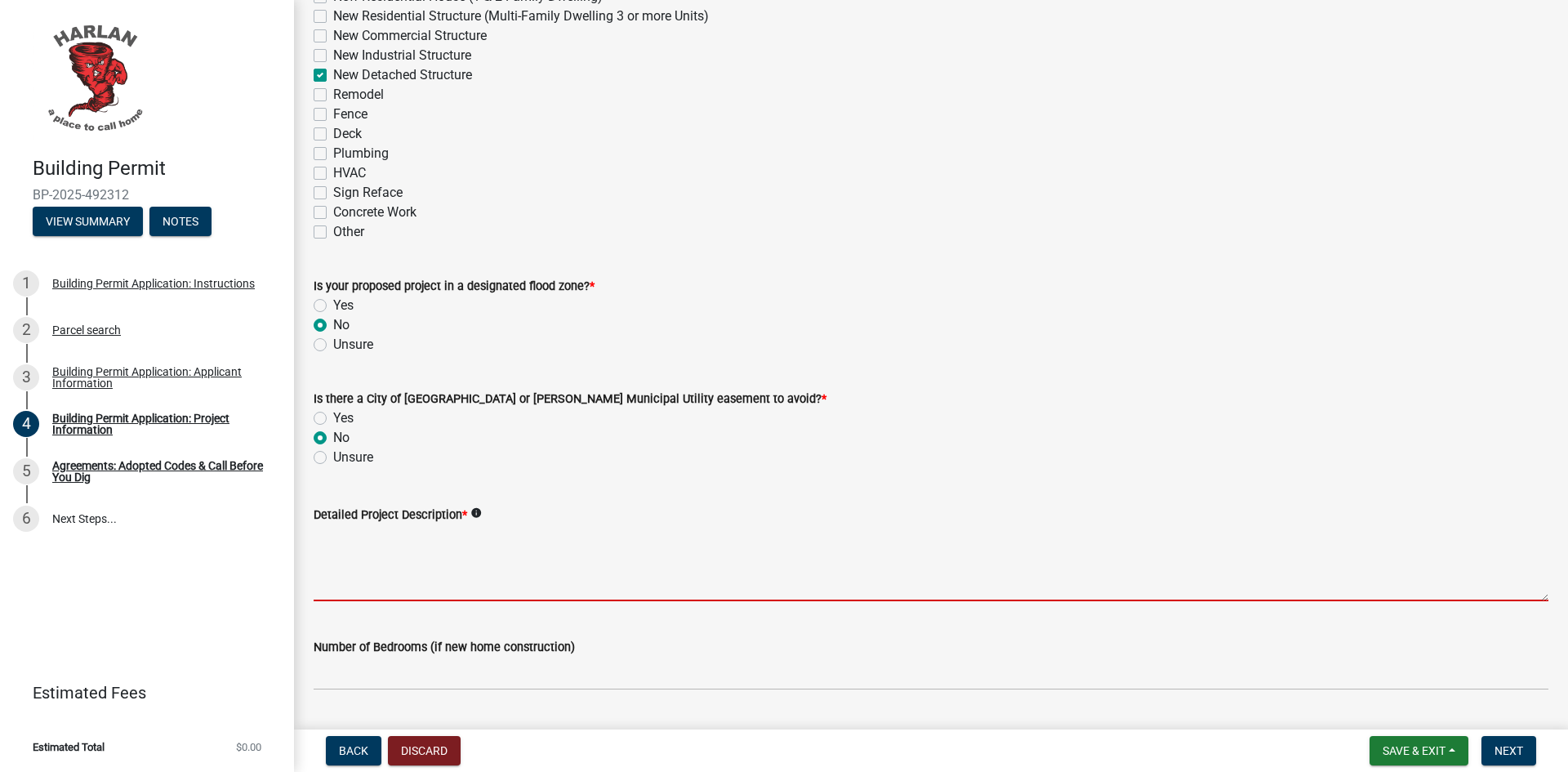
click at [361, 554] on textarea "Detailed Project Description *" at bounding box center [931, 563] width 1234 height 77
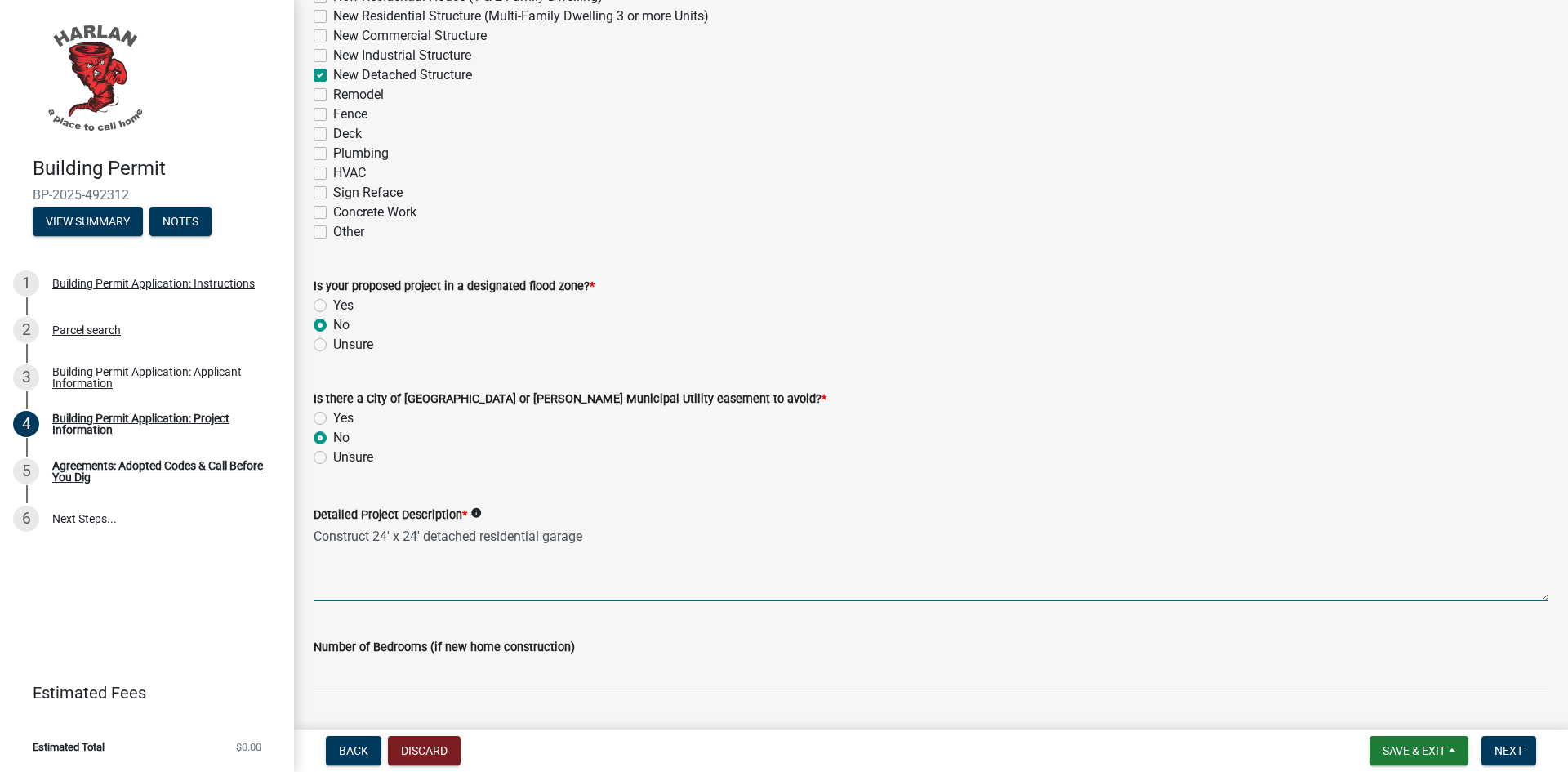
type textarea "Construct 24' x 24' detached residential garage"
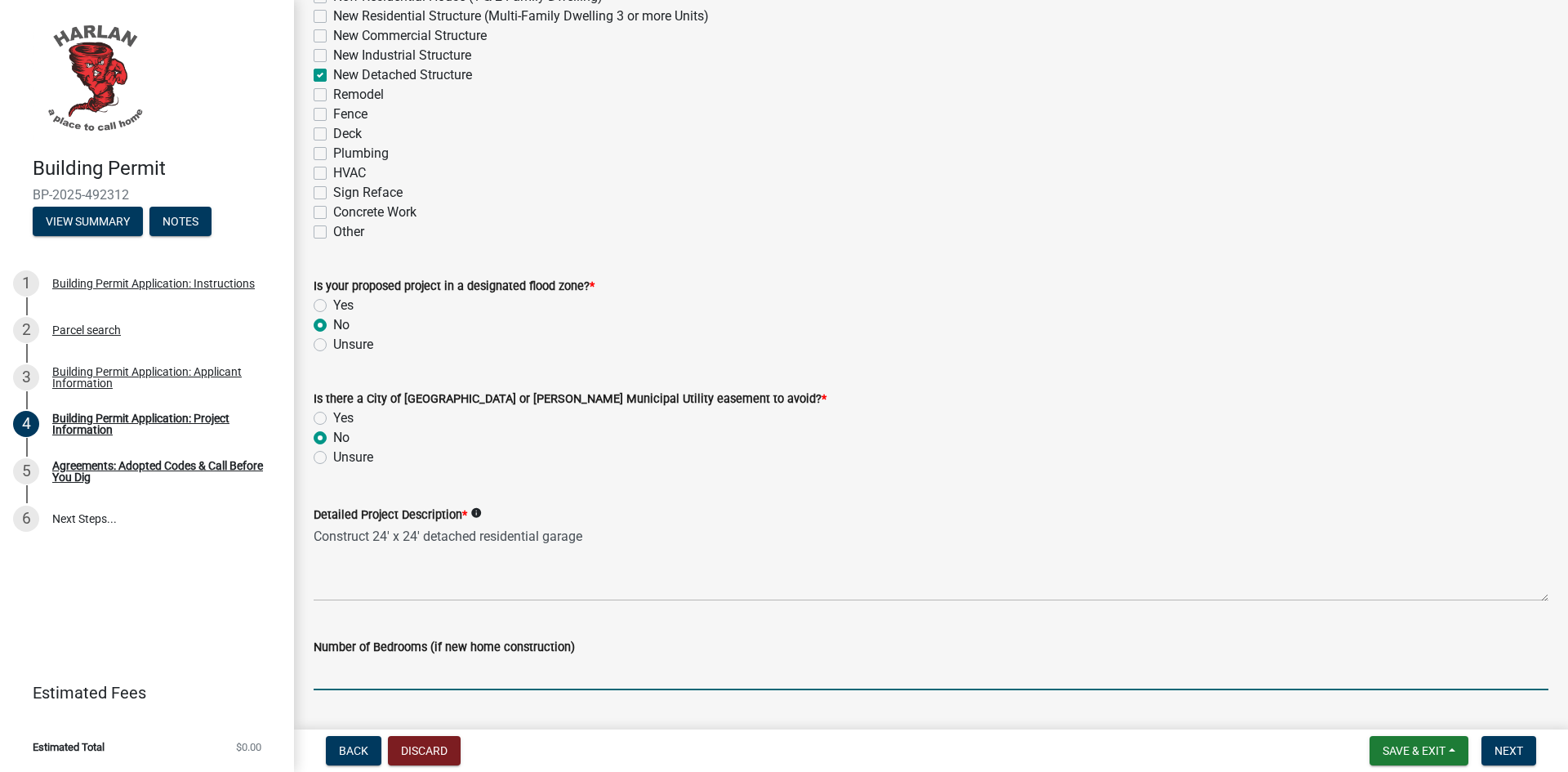
scroll to position [908, 0]
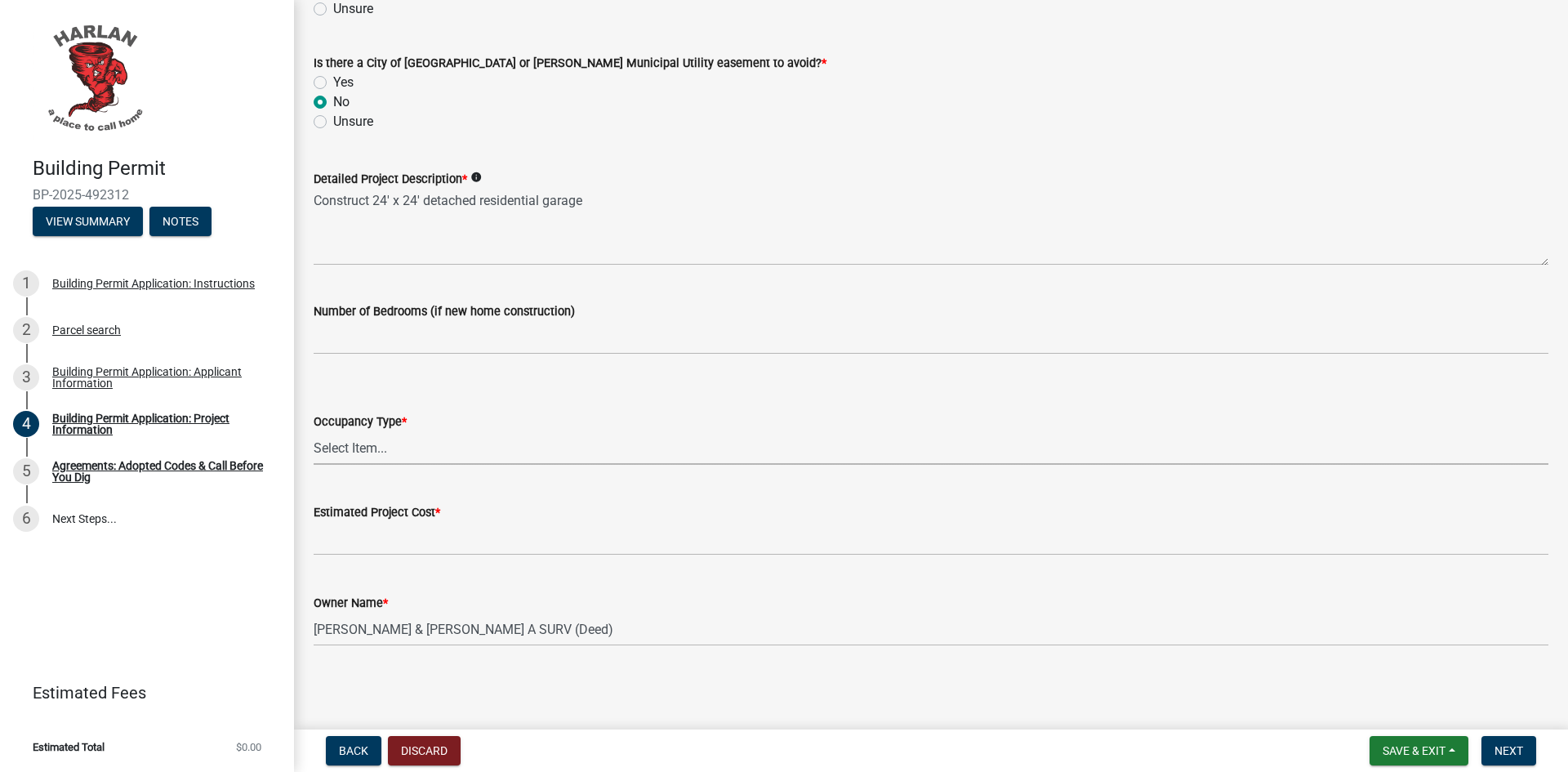
click at [424, 438] on select "Select Item... Apartment Commercial Condominium Duplex Industrial Muti-Family S…" at bounding box center [931, 448] width 1234 height 33
click at [314, 431] on select "Select Item... Apartment Commercial Condominium Duplex Industrial Muti-Family S…" at bounding box center [931, 448] width 1234 height 33
select select "e56c21d6-dc47-44e1-9c99-52340644a78c"
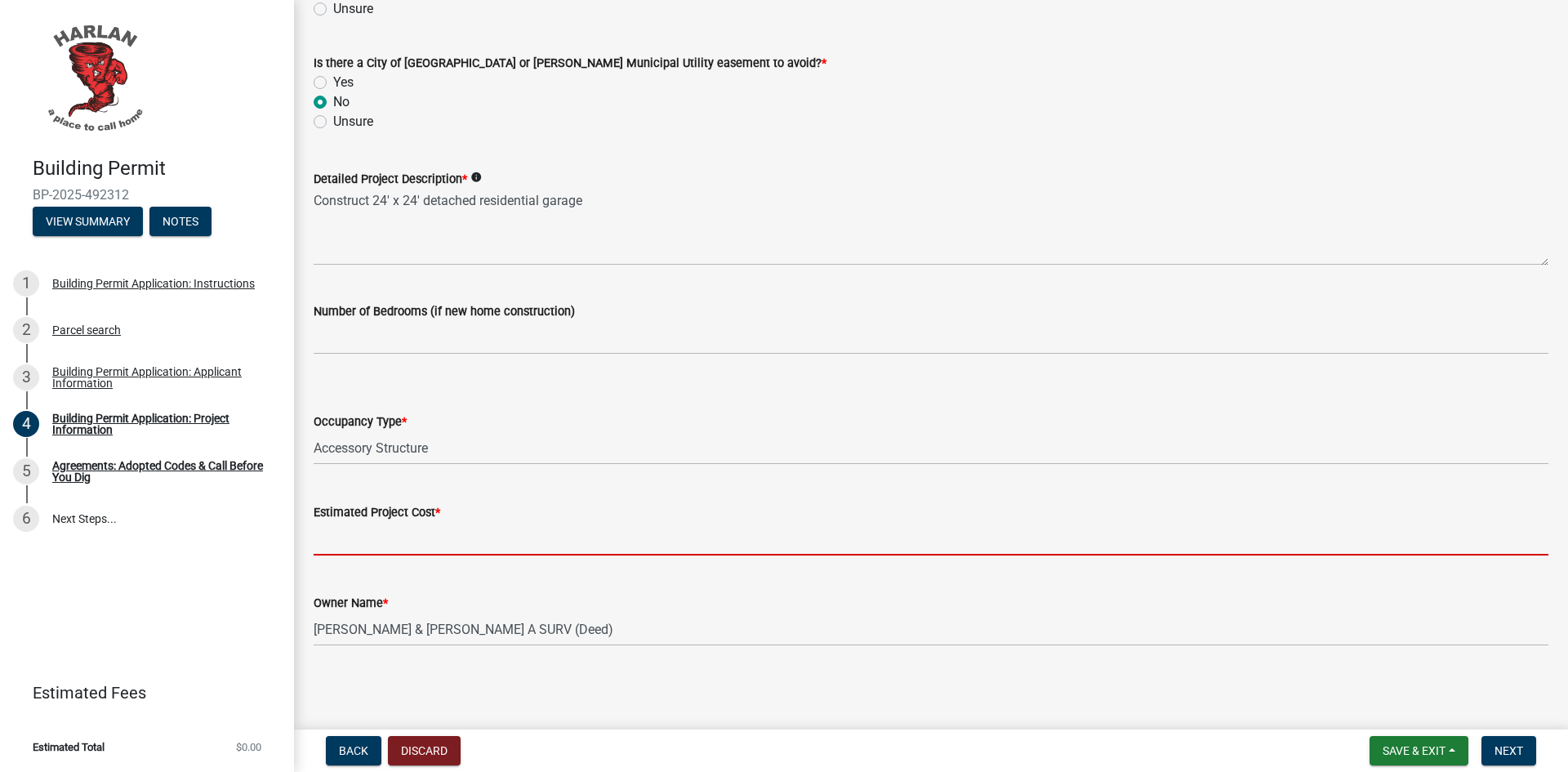
click at [409, 537] on input "text" at bounding box center [931, 539] width 1234 height 33
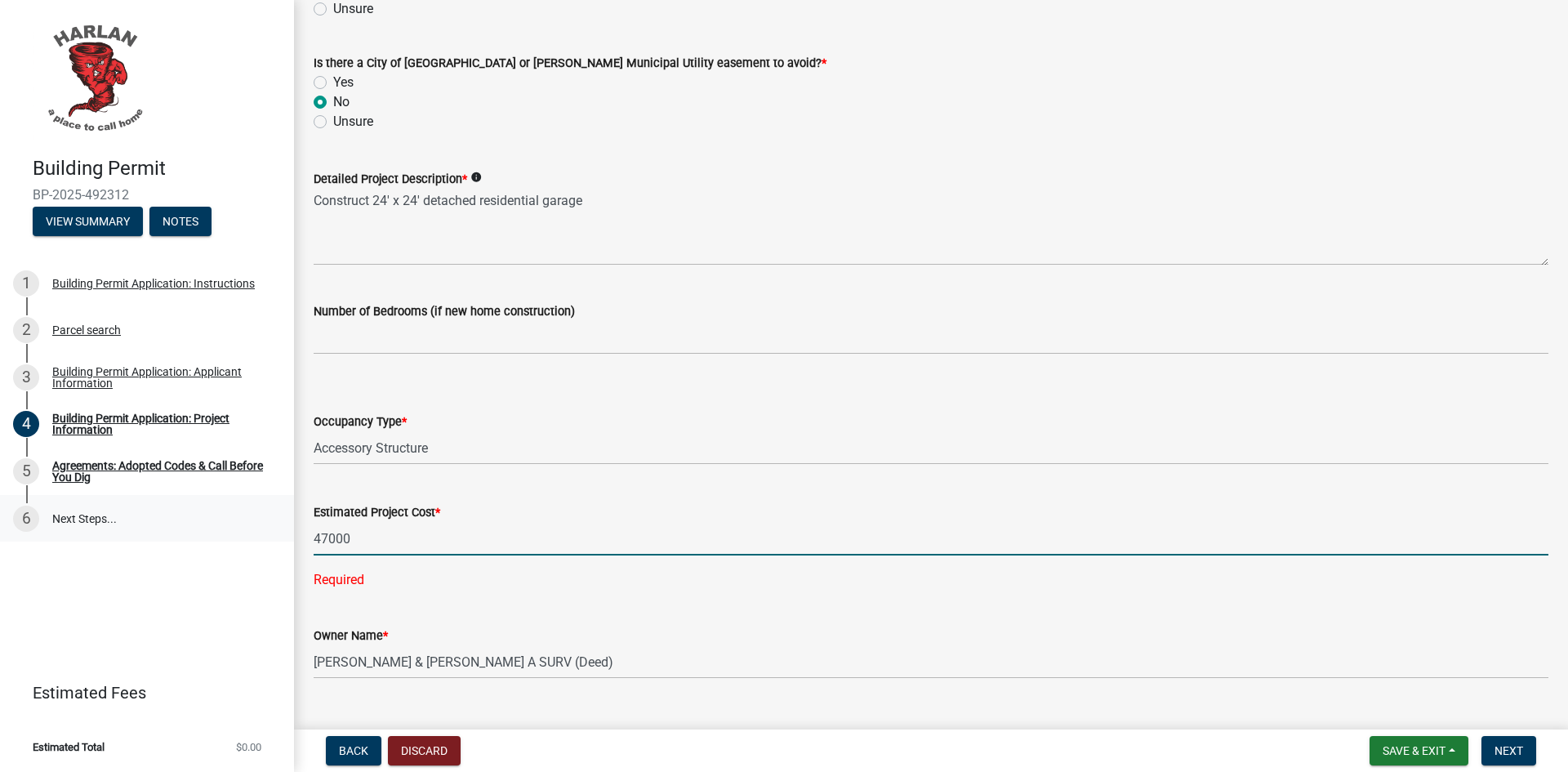
type input "47000"
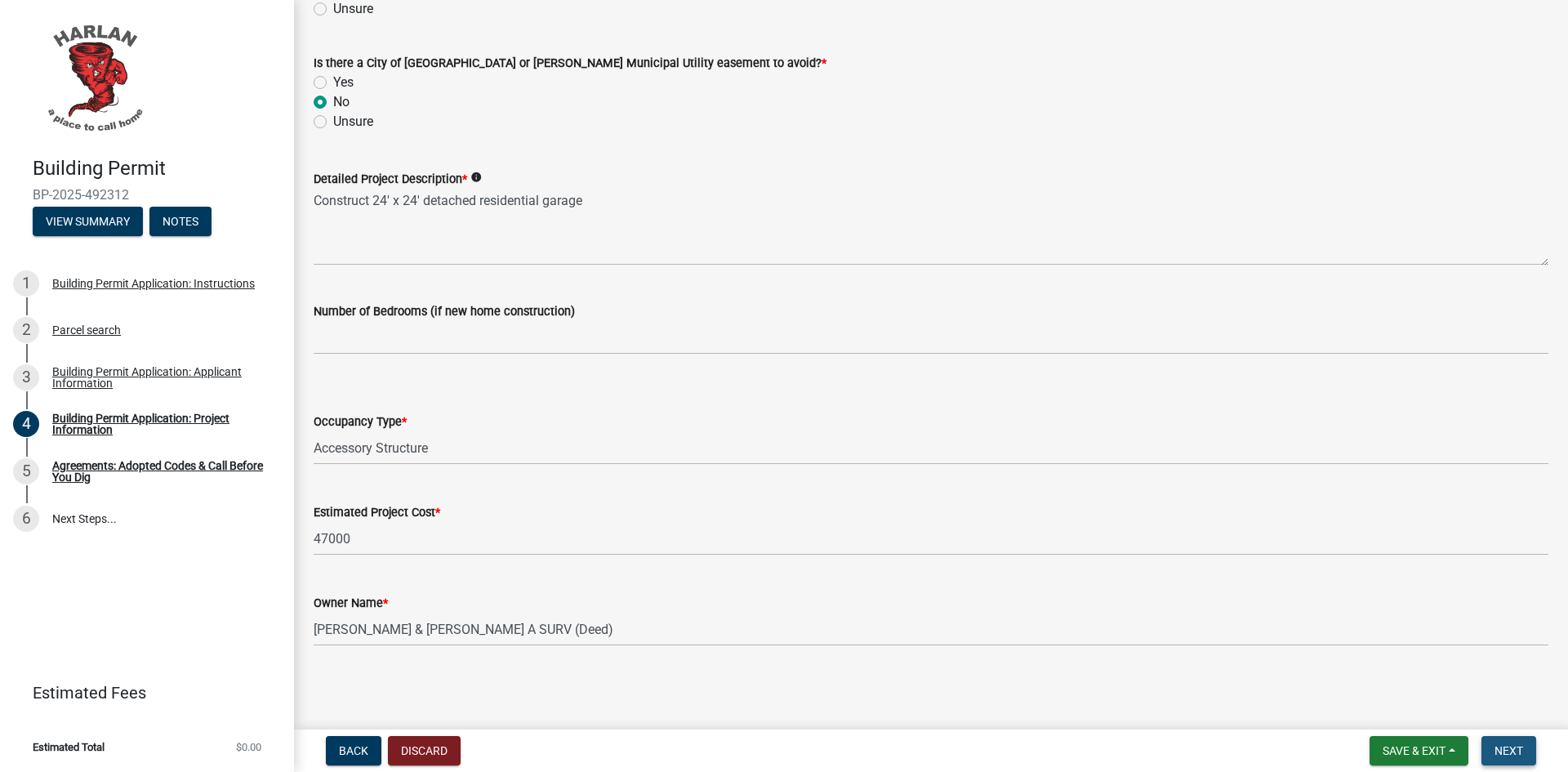
click at [1506, 749] on span "Next" at bounding box center [1508, 750] width 29 height 13
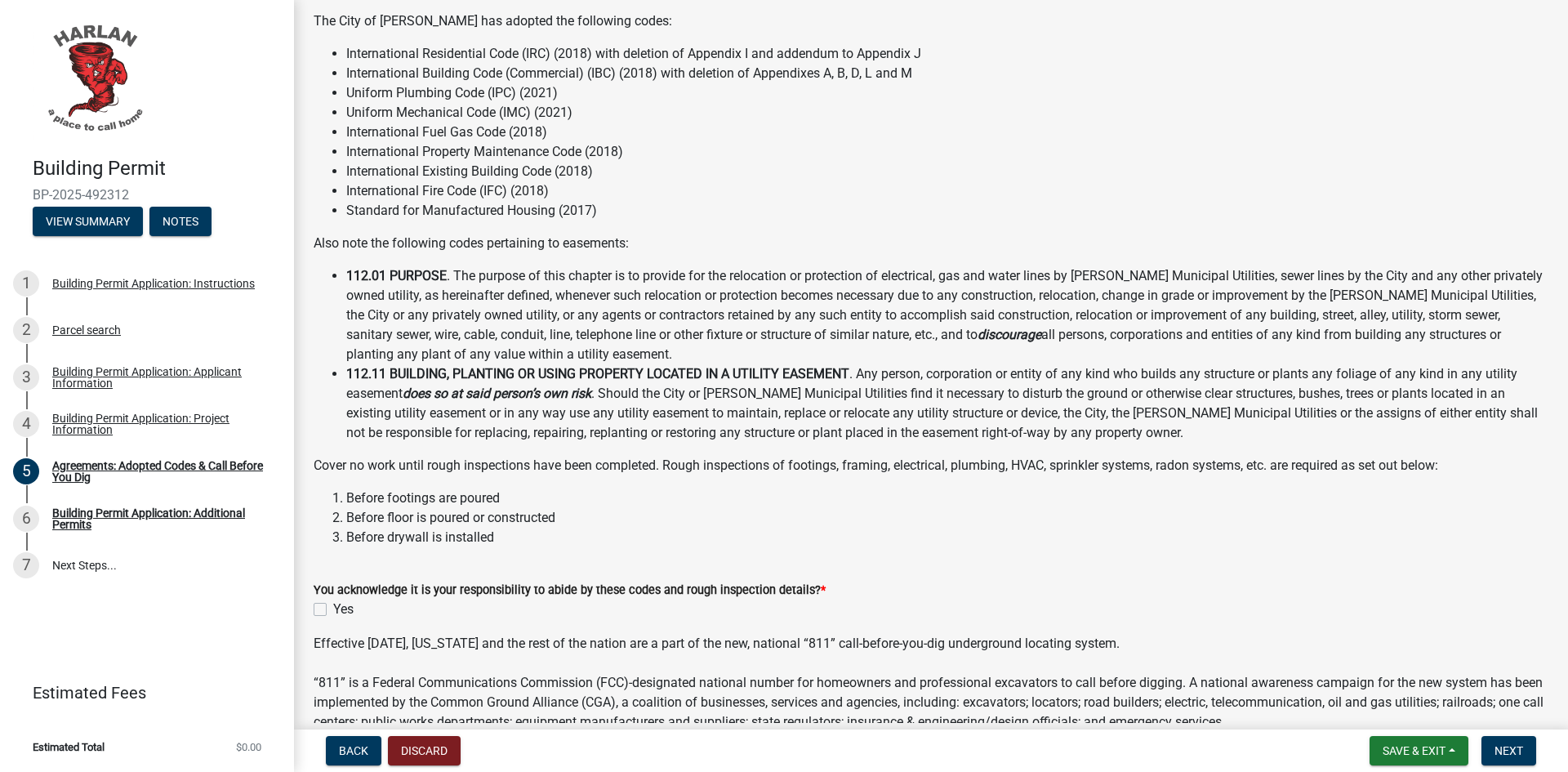
scroll to position [239, 0]
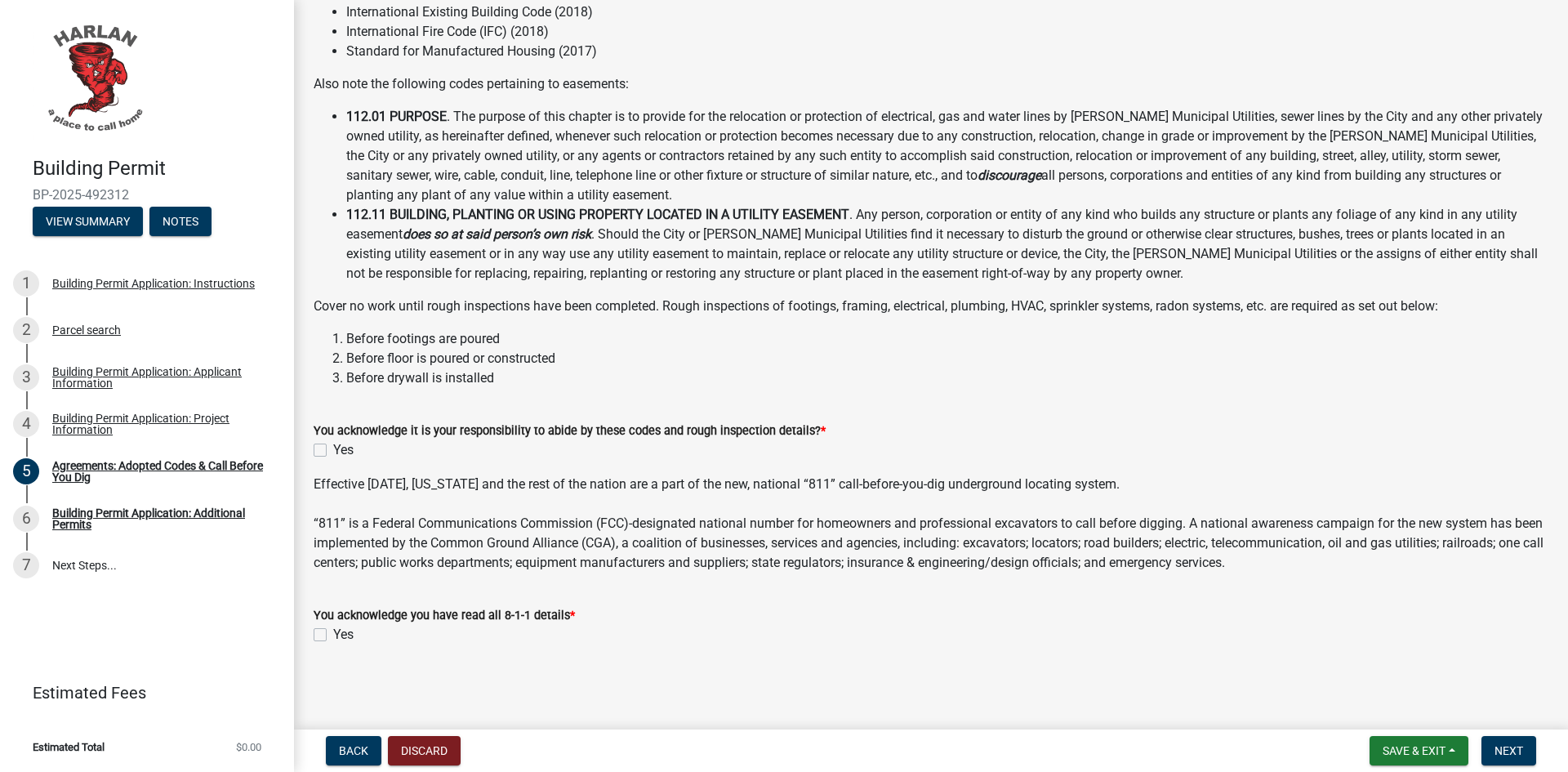
click at [333, 454] on label "Yes" at bounding box center [343, 450] width 21 height 20
click at [333, 451] on input "Yes" at bounding box center [338, 445] width 11 height 11
checkbox input "true"
click at [328, 631] on div "Yes" at bounding box center [931, 635] width 1234 height 20
click at [333, 635] on label "Yes" at bounding box center [343, 635] width 21 height 20
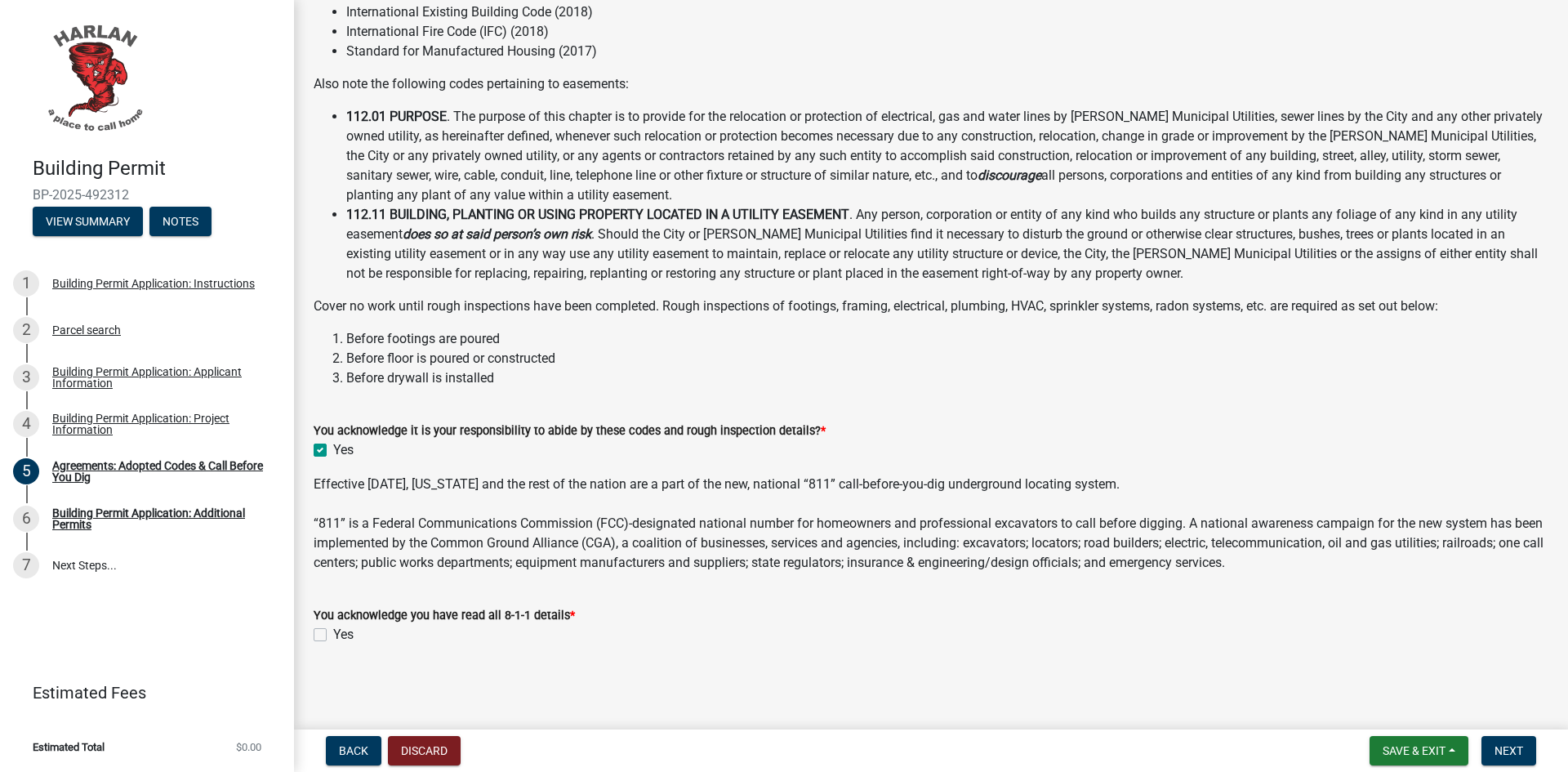
click at [333, 635] on input "Yes" at bounding box center [338, 630] width 11 height 11
checkbox input "true"
click at [1512, 750] on span "Next" at bounding box center [1508, 750] width 29 height 13
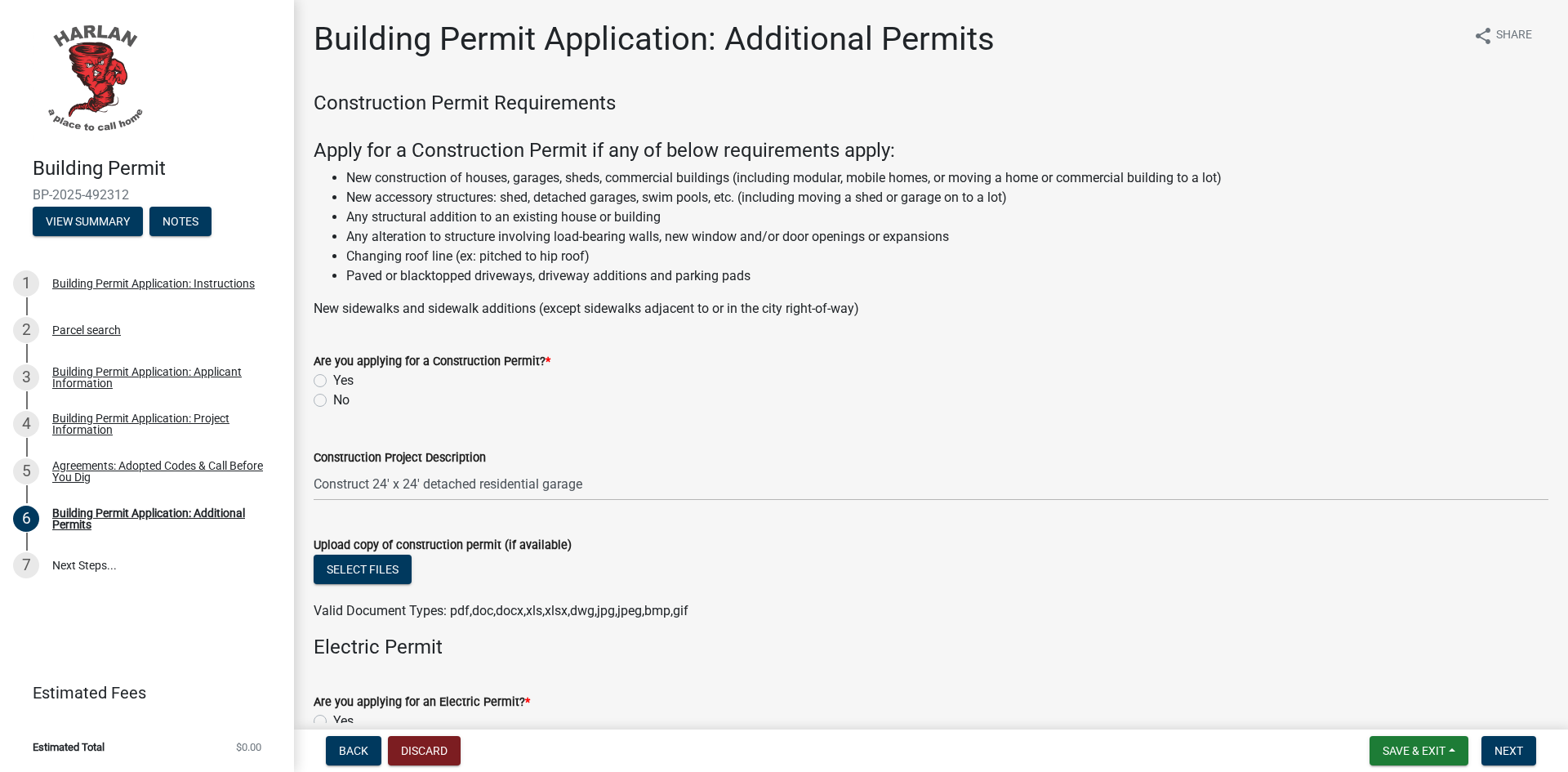
click at [333, 378] on label "Yes" at bounding box center [343, 381] width 21 height 20
click at [333, 378] on input "Yes" at bounding box center [338, 376] width 11 height 11
radio input "true"
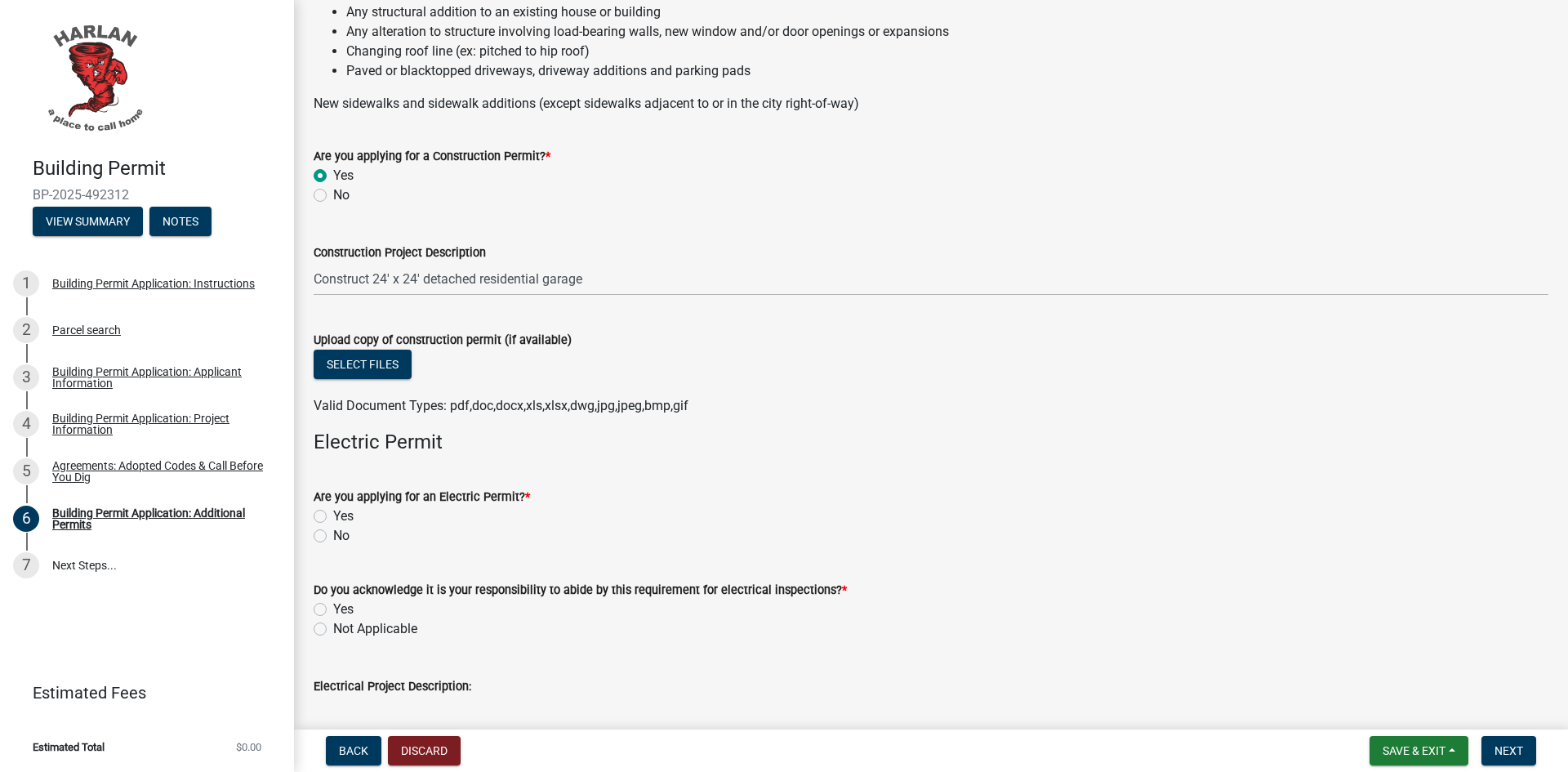
scroll to position [245, 0]
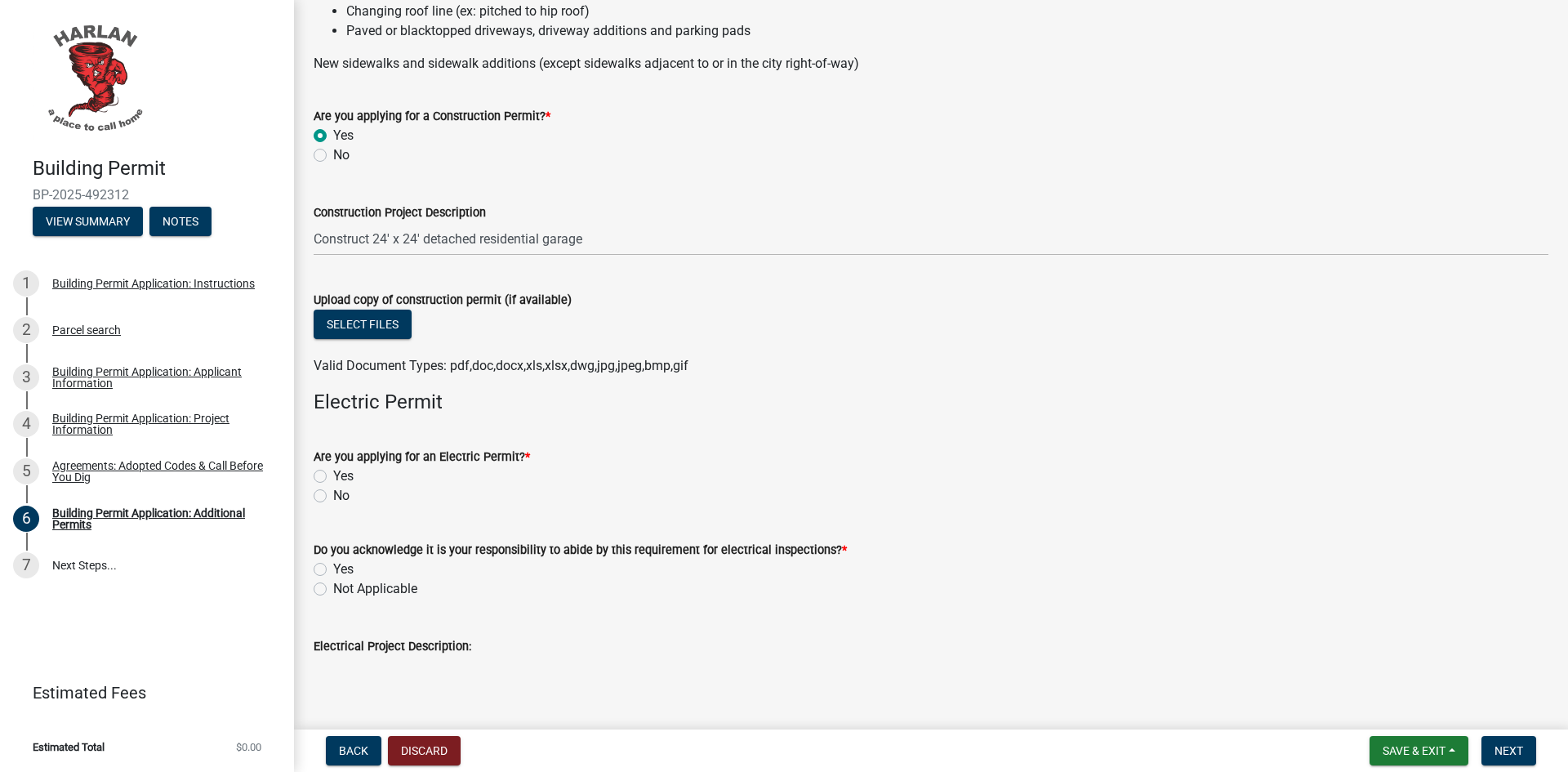
click at [333, 500] on label "No" at bounding box center [341, 496] width 17 height 20
click at [333, 496] on input "No" at bounding box center [338, 491] width 11 height 11
radio input "true"
click at [333, 589] on label "Not Applicable" at bounding box center [374, 589] width 84 height 20
click at [333, 589] on input "Not Applicable" at bounding box center [338, 584] width 11 height 11
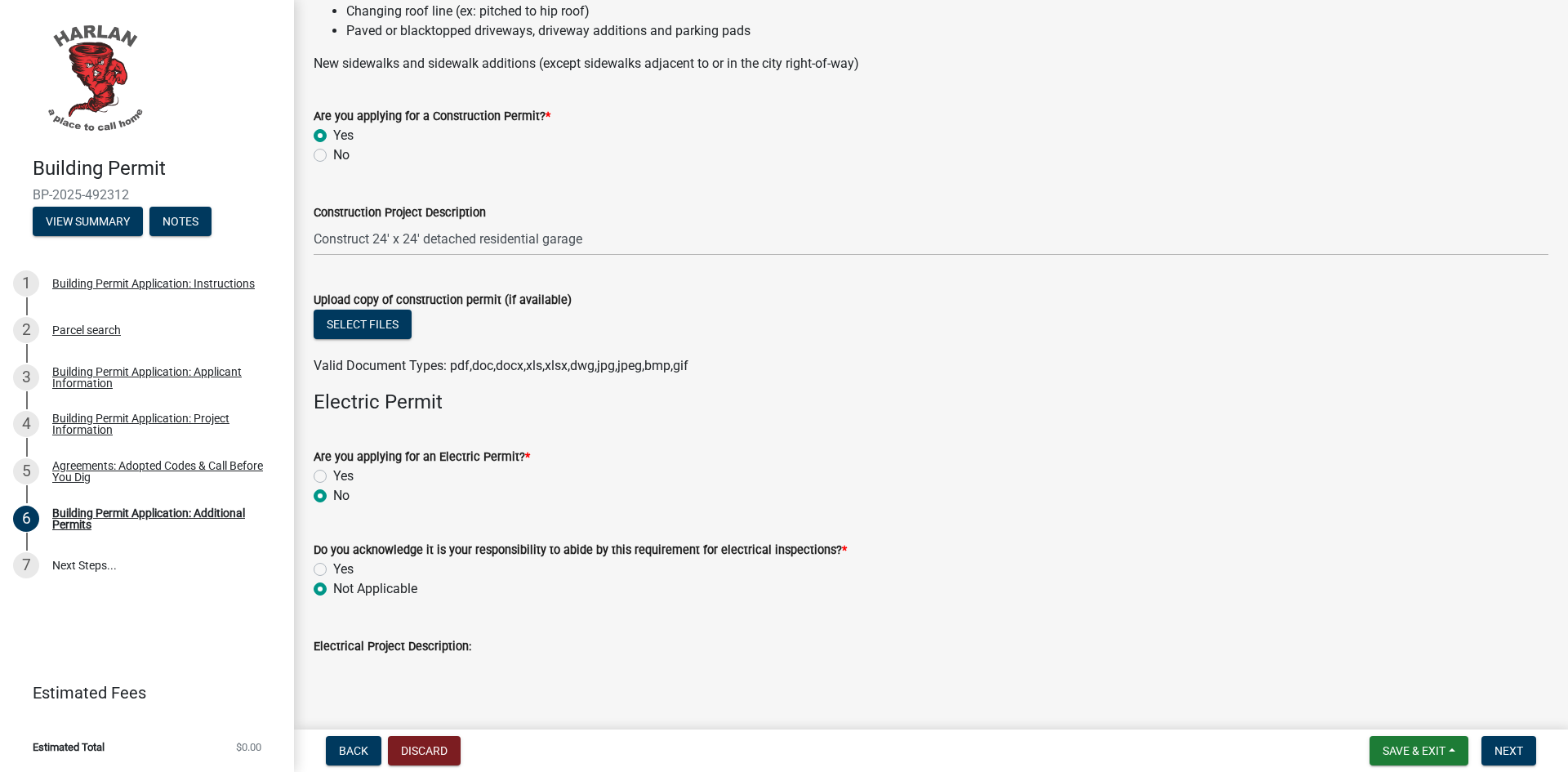
radio input "true"
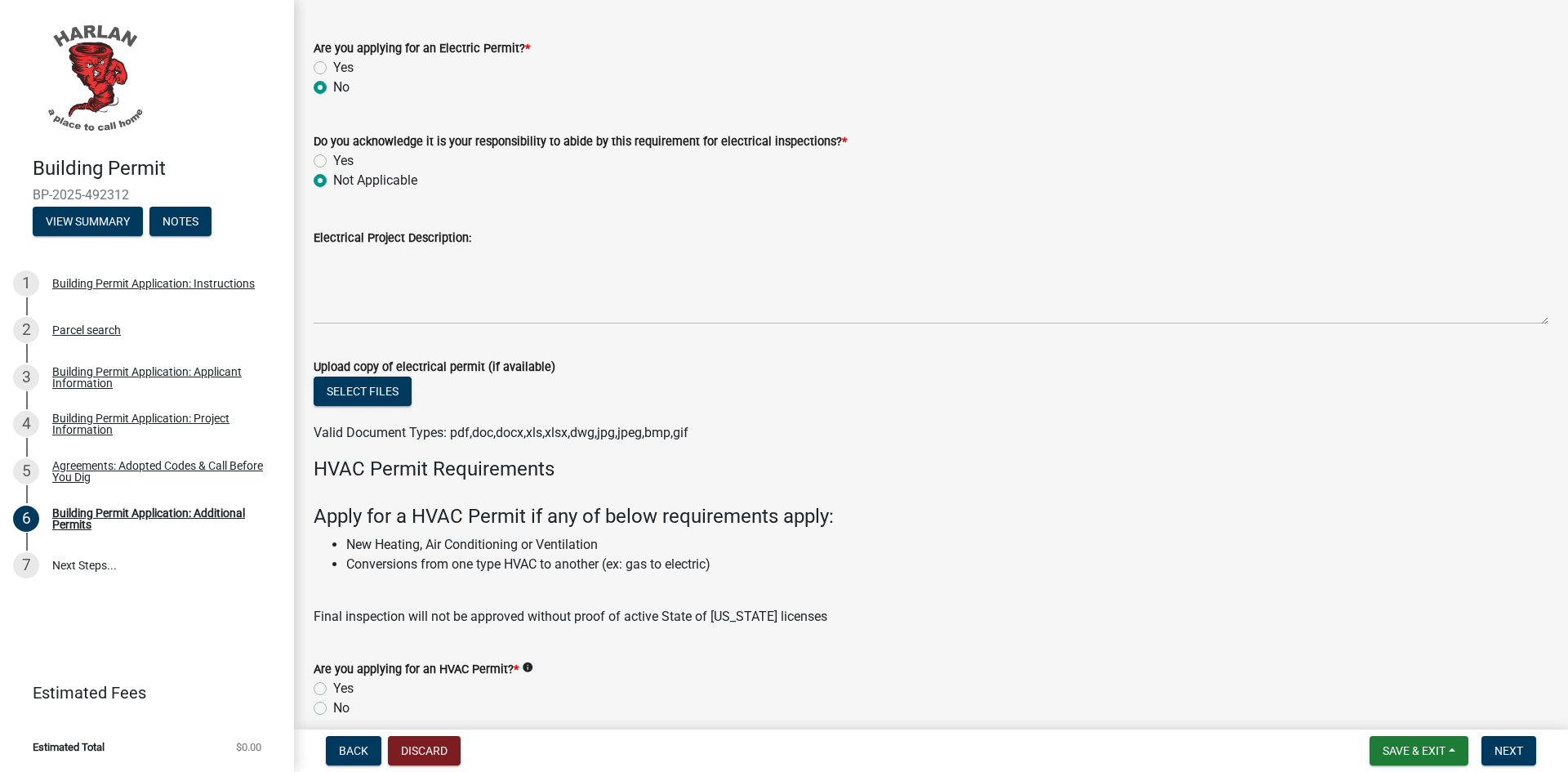
scroll to position [981, 0]
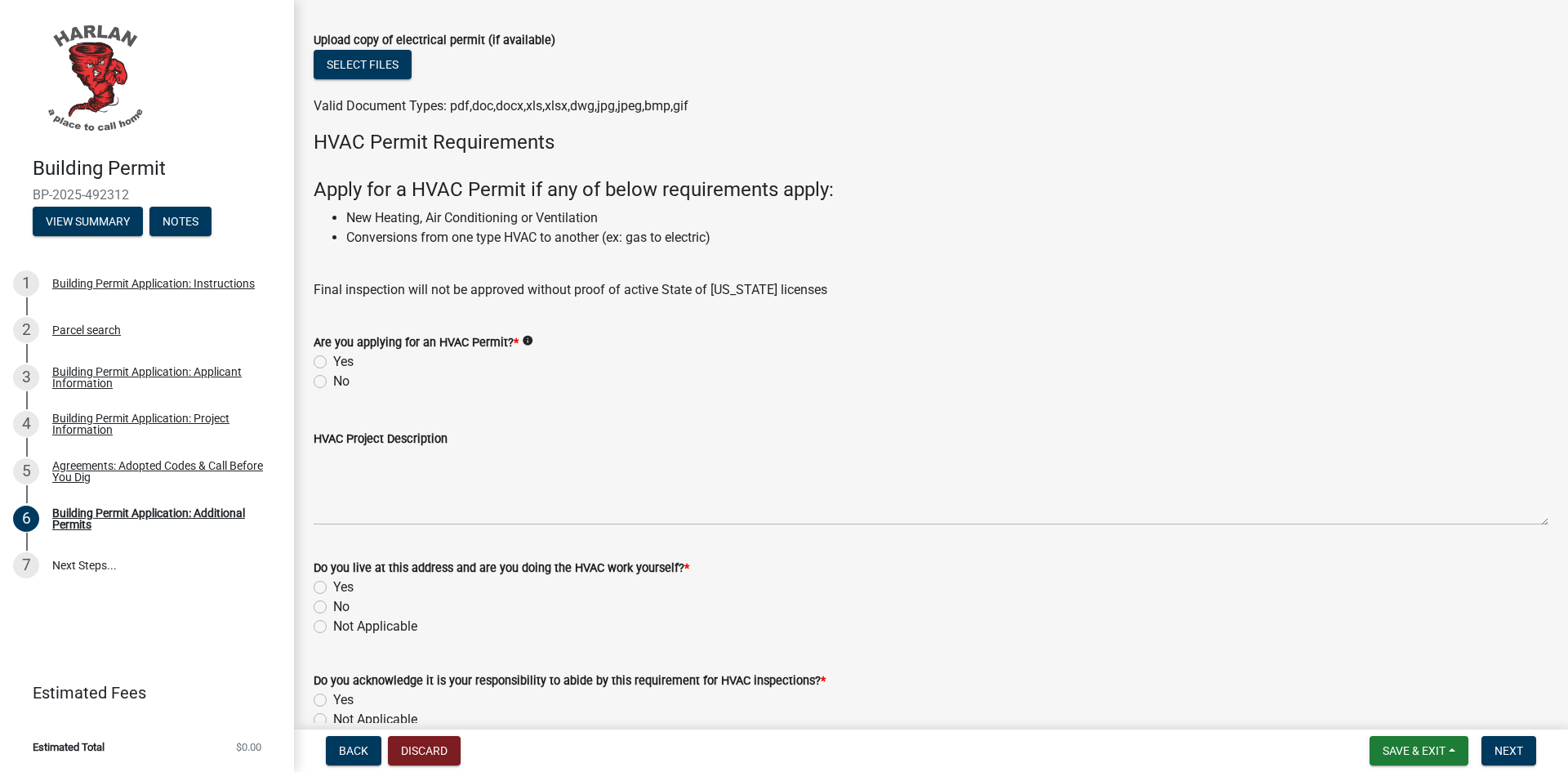
click at [333, 381] on label "No" at bounding box center [341, 381] width 17 height 20
click at [333, 381] on input "No" at bounding box center [338, 376] width 11 height 11
radio input "true"
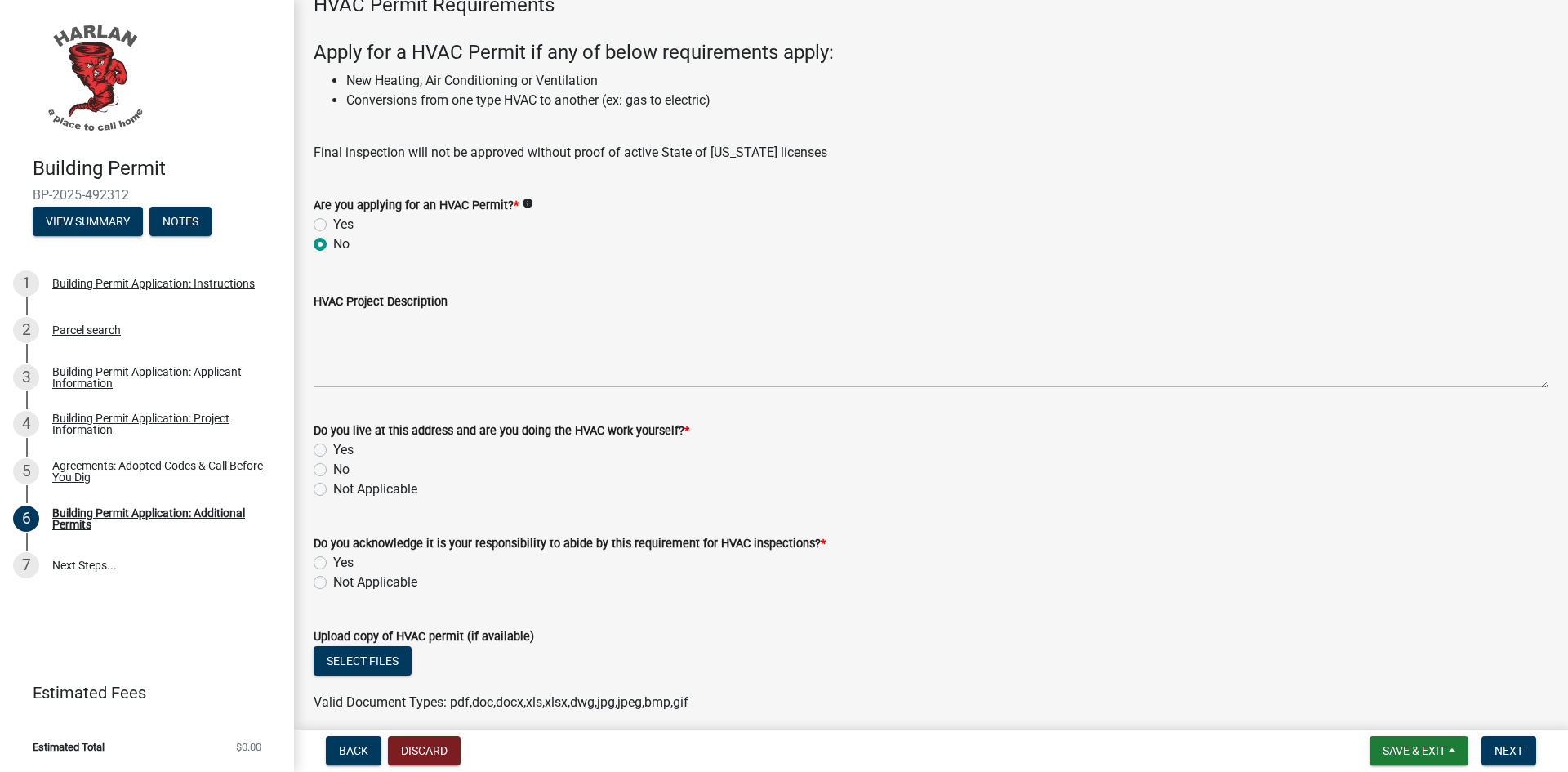
scroll to position [1143, 0]
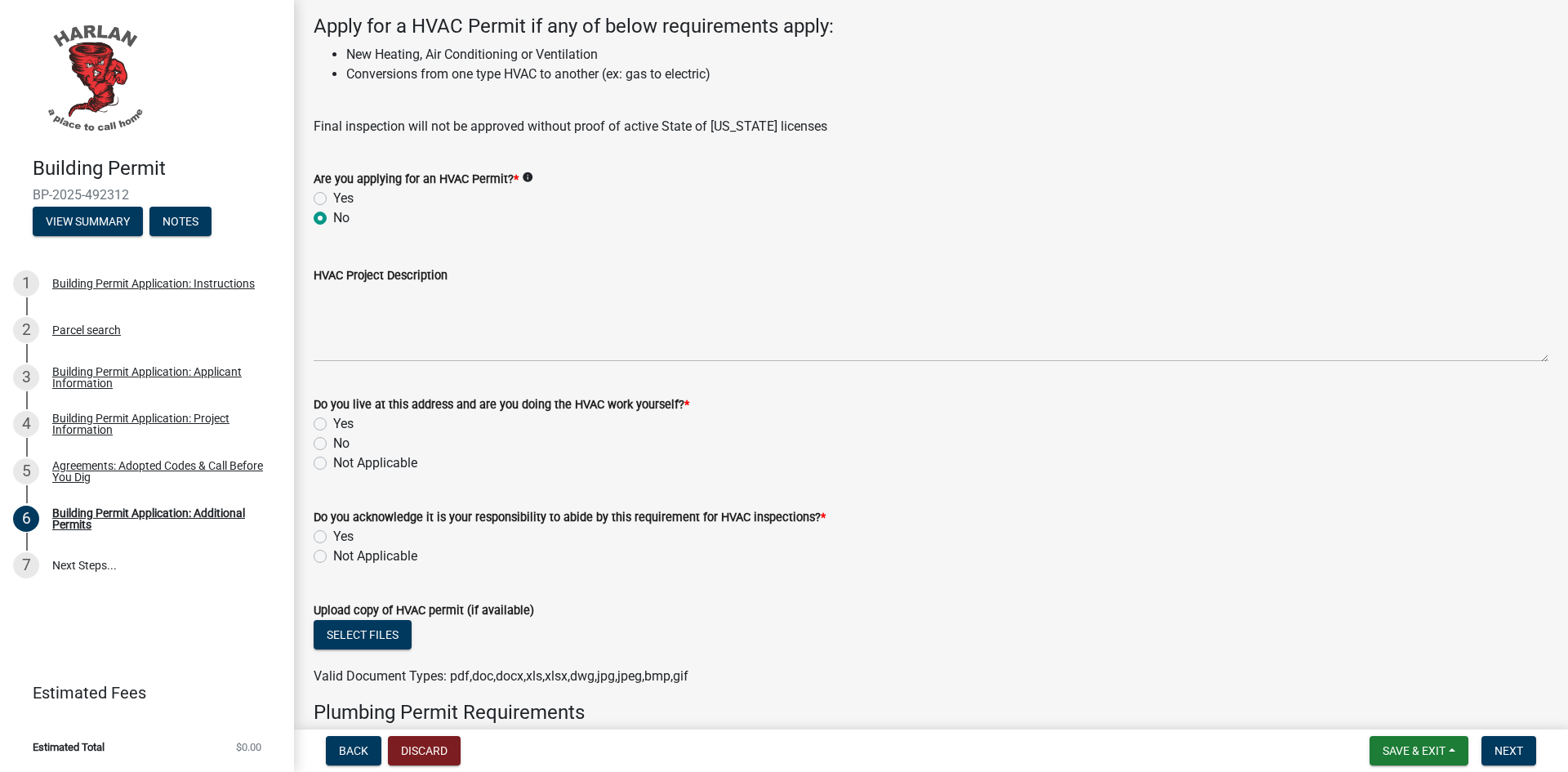
click at [333, 463] on label "Not Applicable" at bounding box center [374, 463] width 84 height 20
click at [333, 463] on input "Not Applicable" at bounding box center [338, 458] width 11 height 11
radio input "true"
click at [333, 558] on label "Not Applicable" at bounding box center [374, 556] width 84 height 20
click at [333, 557] on input "Not Applicable" at bounding box center [338, 551] width 11 height 11
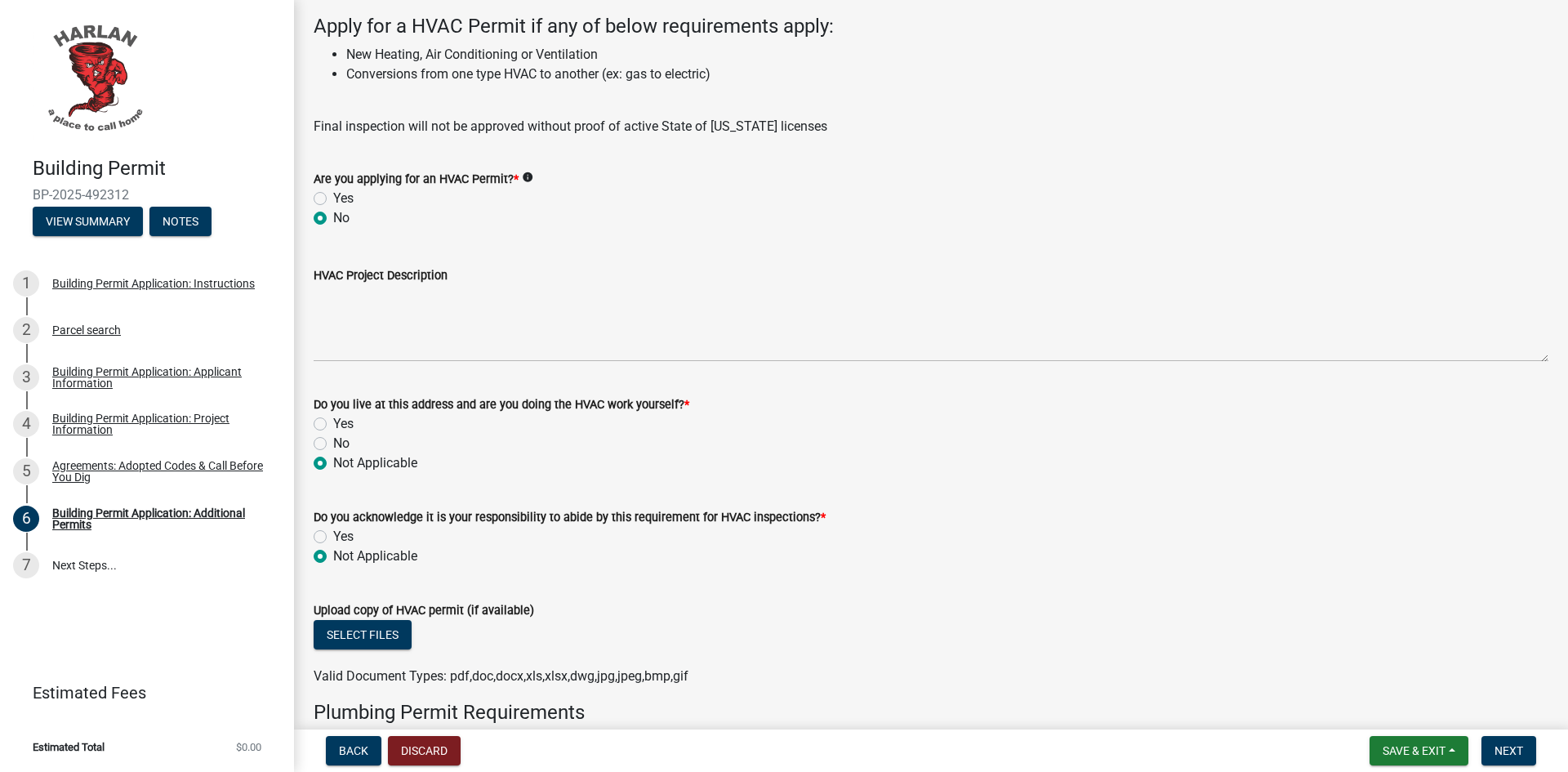
radio input "true"
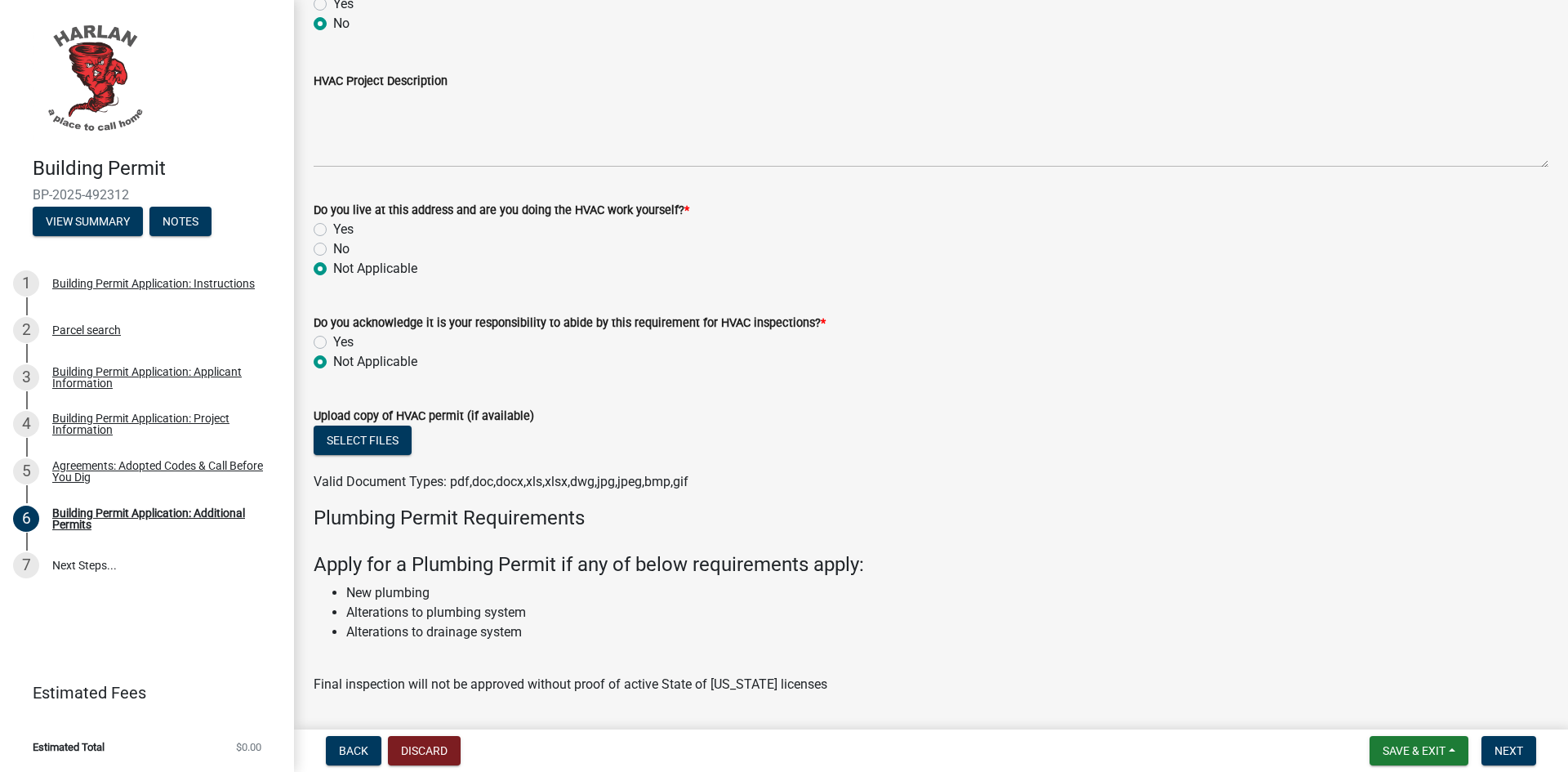
scroll to position [1552, 0]
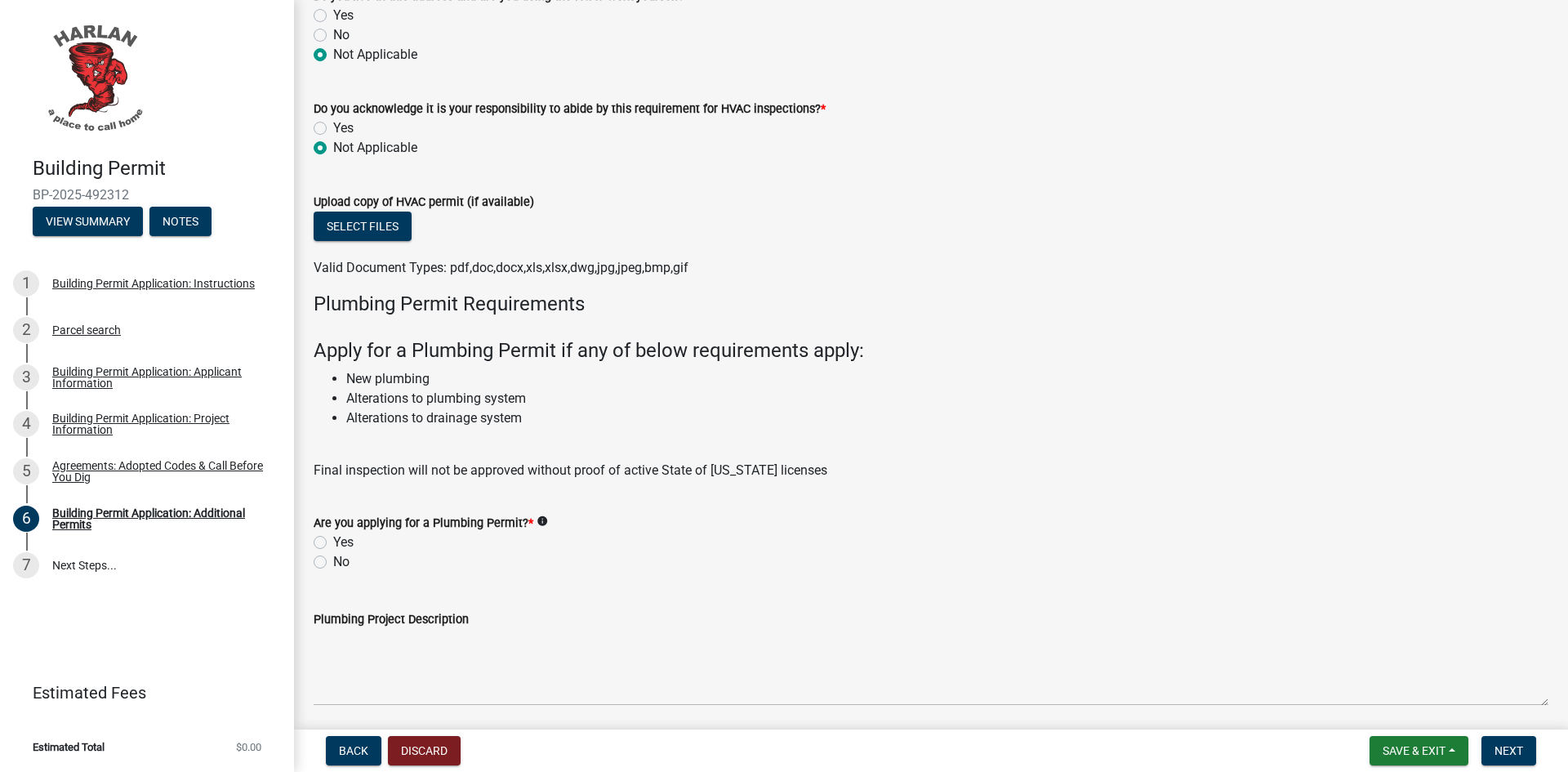
click at [333, 562] on label "No" at bounding box center [341, 562] width 17 height 20
click at [333, 562] on input "No" at bounding box center [338, 557] width 11 height 11
radio input "true"
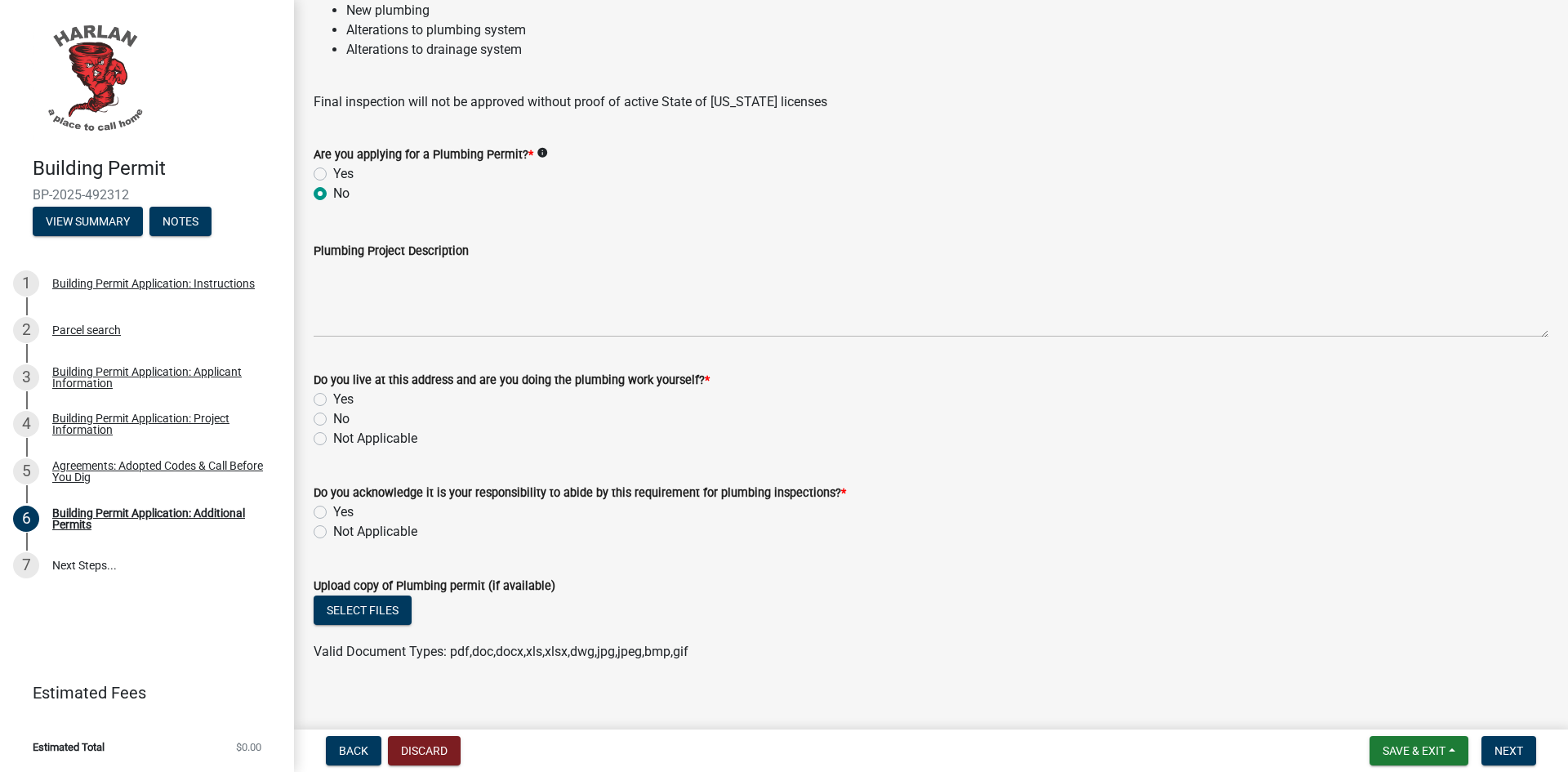
scroll to position [1938, 0]
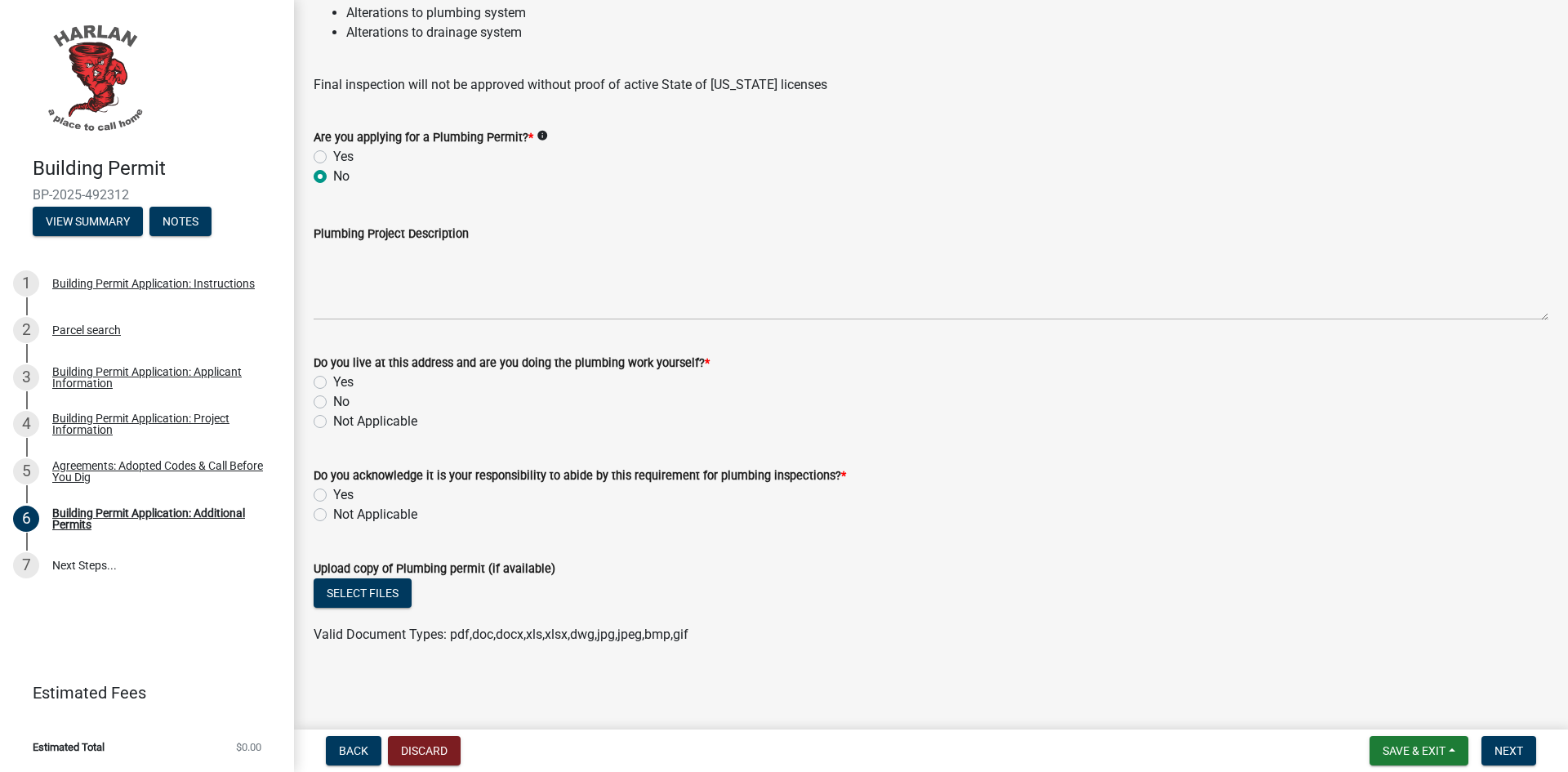
click at [333, 423] on label "Not Applicable" at bounding box center [374, 421] width 84 height 20
click at [333, 422] on input "Not Applicable" at bounding box center [338, 417] width 11 height 11
radio input "true"
click at [333, 511] on label "Not Applicable" at bounding box center [374, 515] width 84 height 20
click at [333, 511] on input "Not Applicable" at bounding box center [338, 510] width 11 height 11
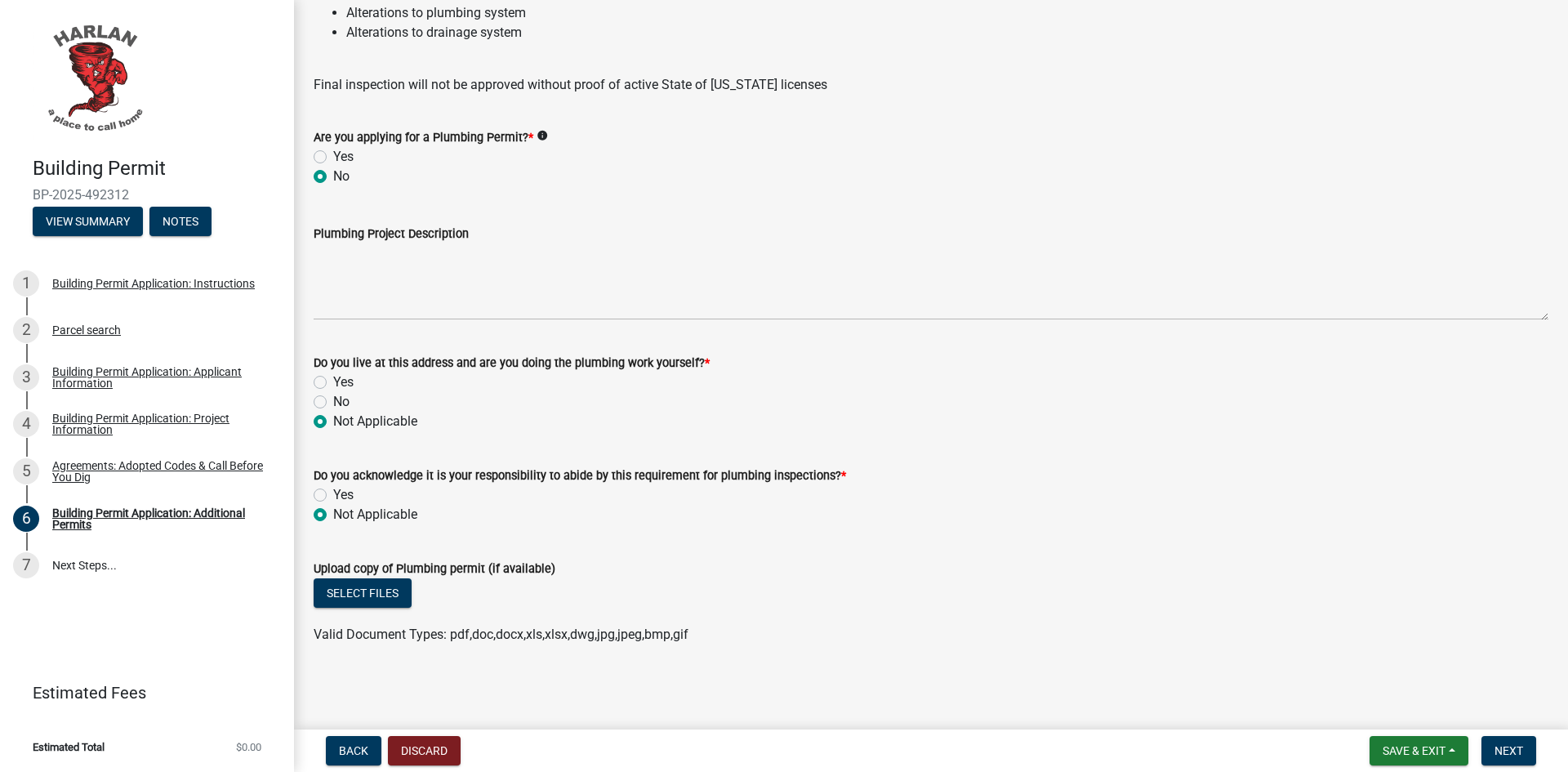
radio input "true"
click at [1508, 755] on span "Next" at bounding box center [1508, 750] width 29 height 13
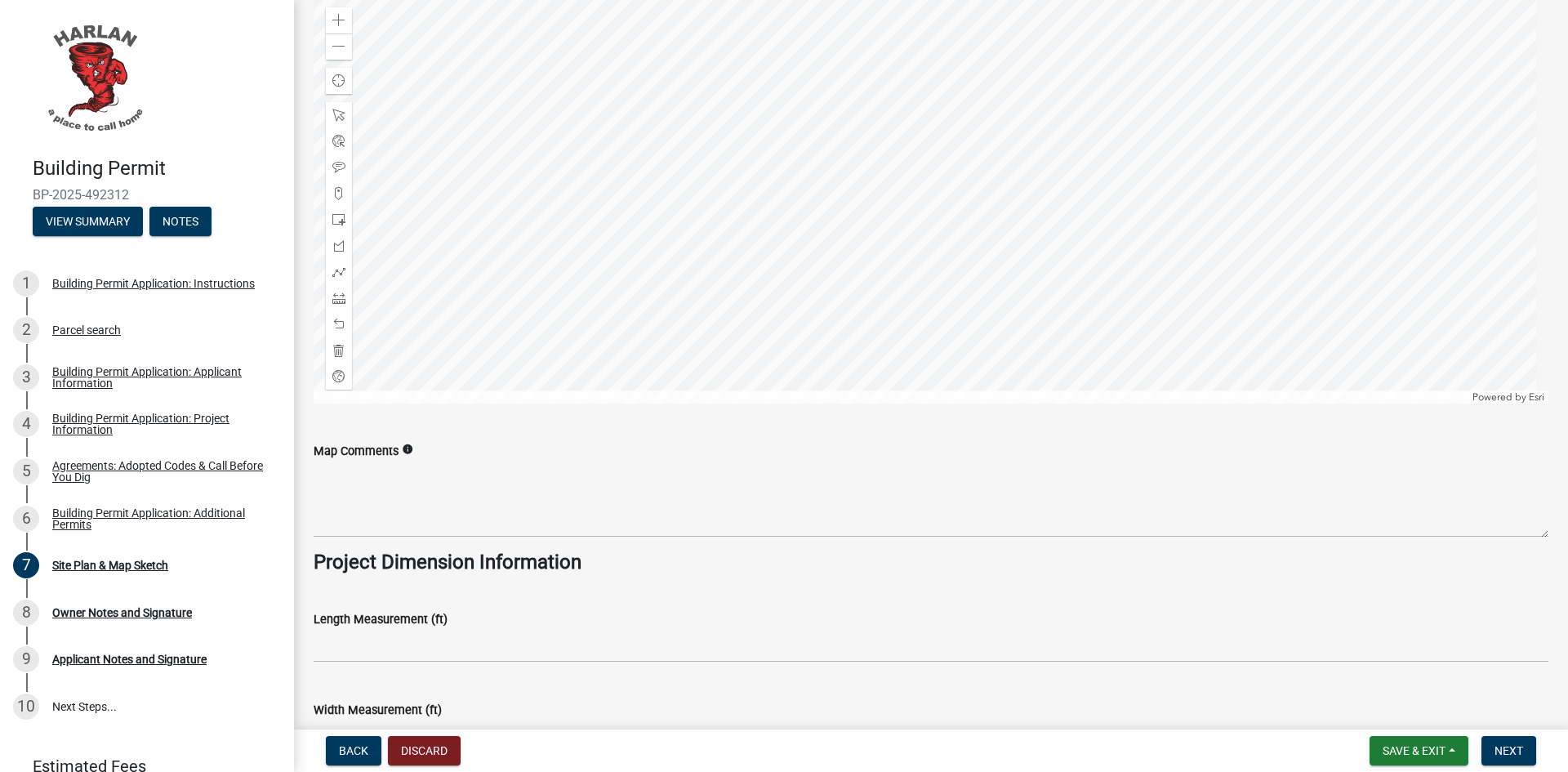
scroll to position [981, 0]
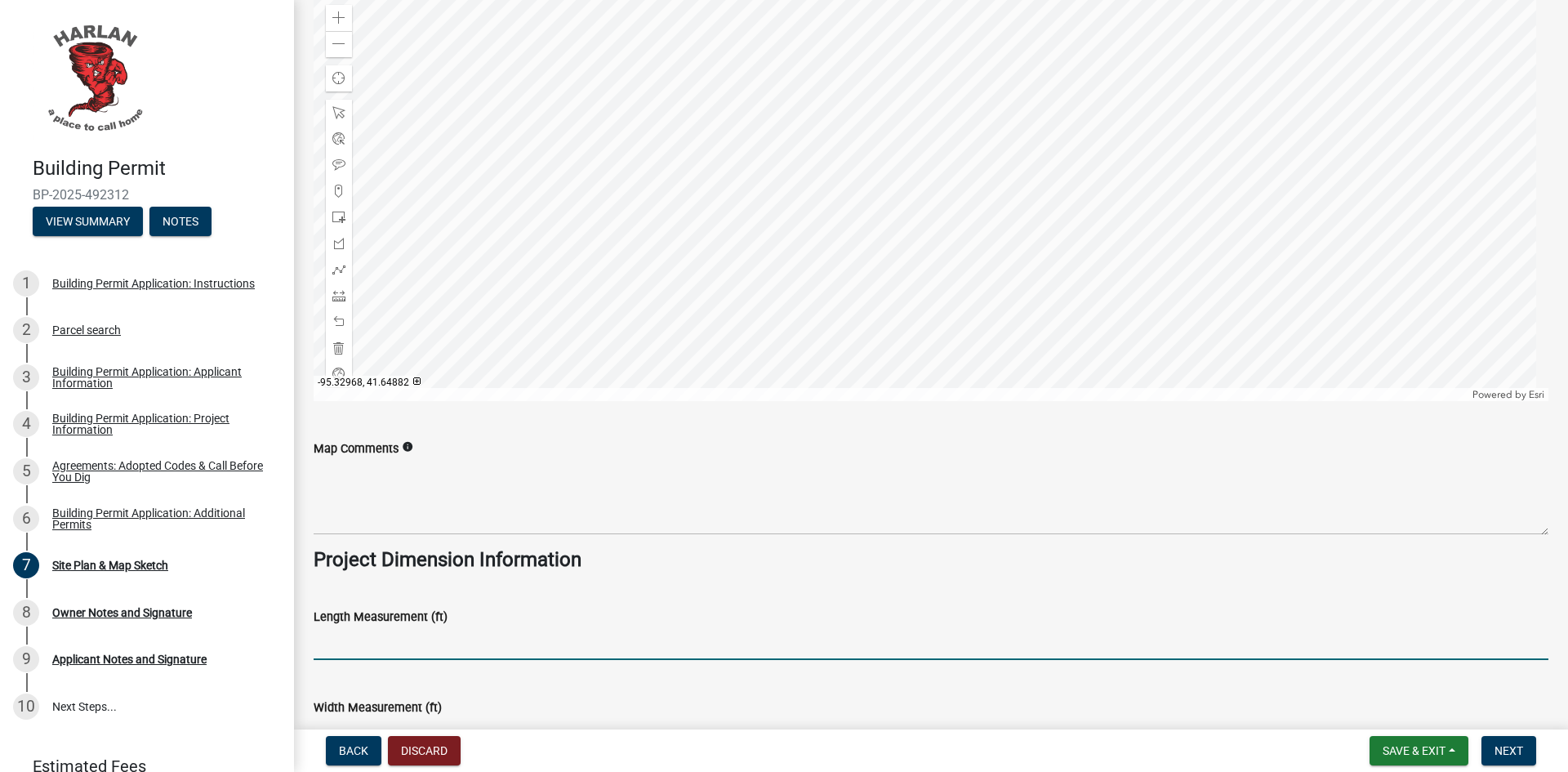
click at [406, 653] on input "text" at bounding box center [931, 643] width 1234 height 33
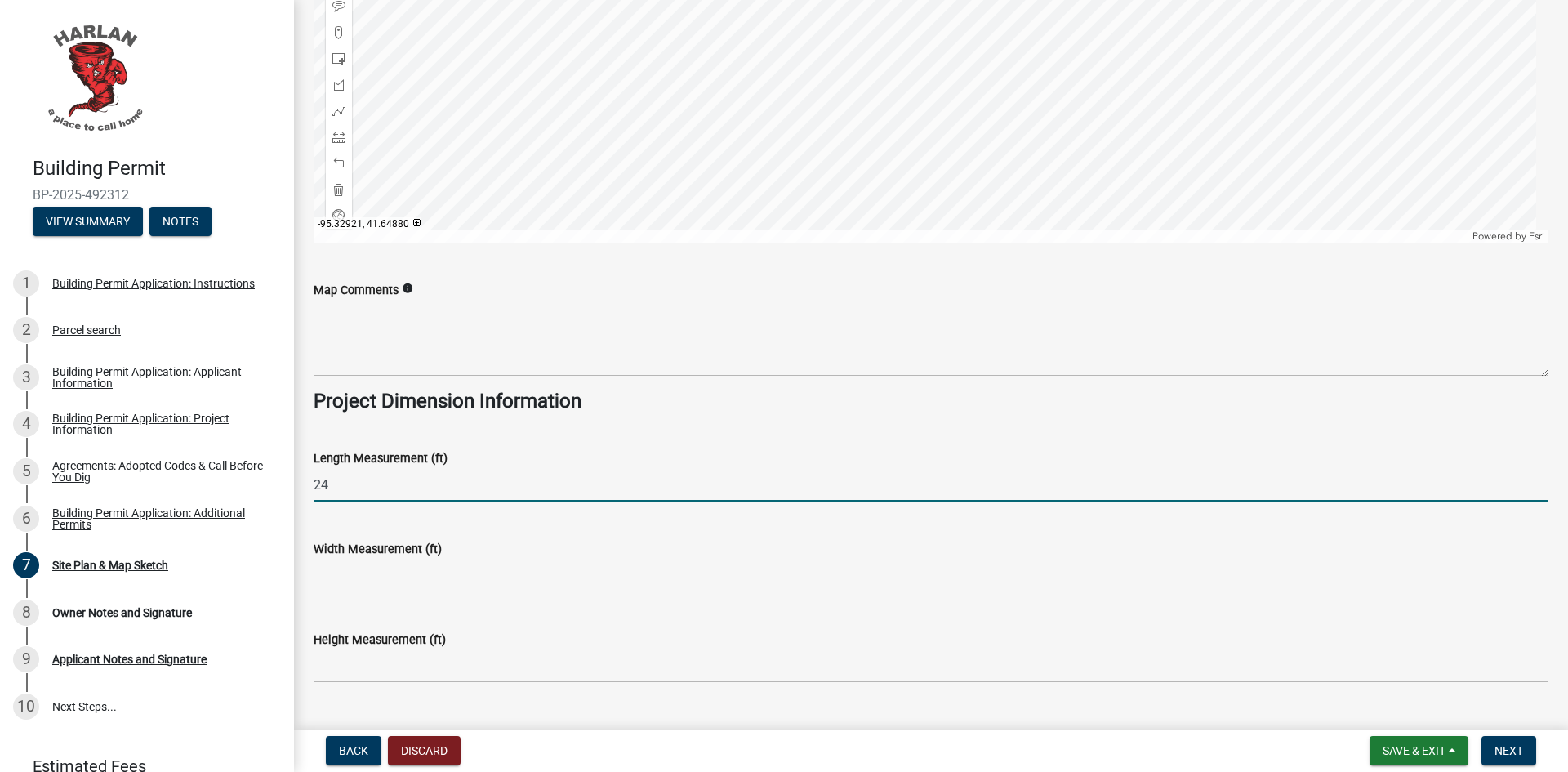
scroll to position [1143, 0]
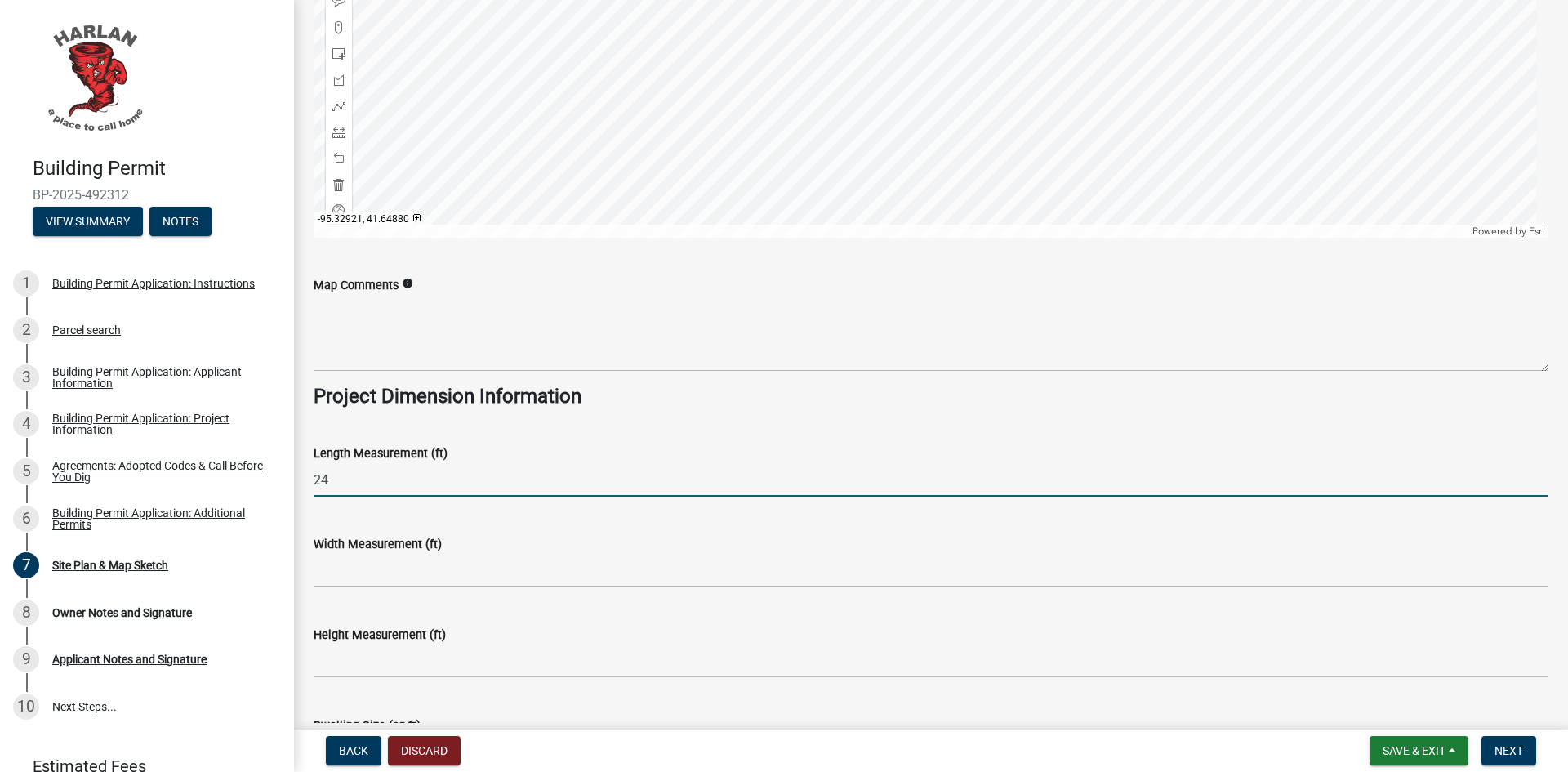
type input "24"
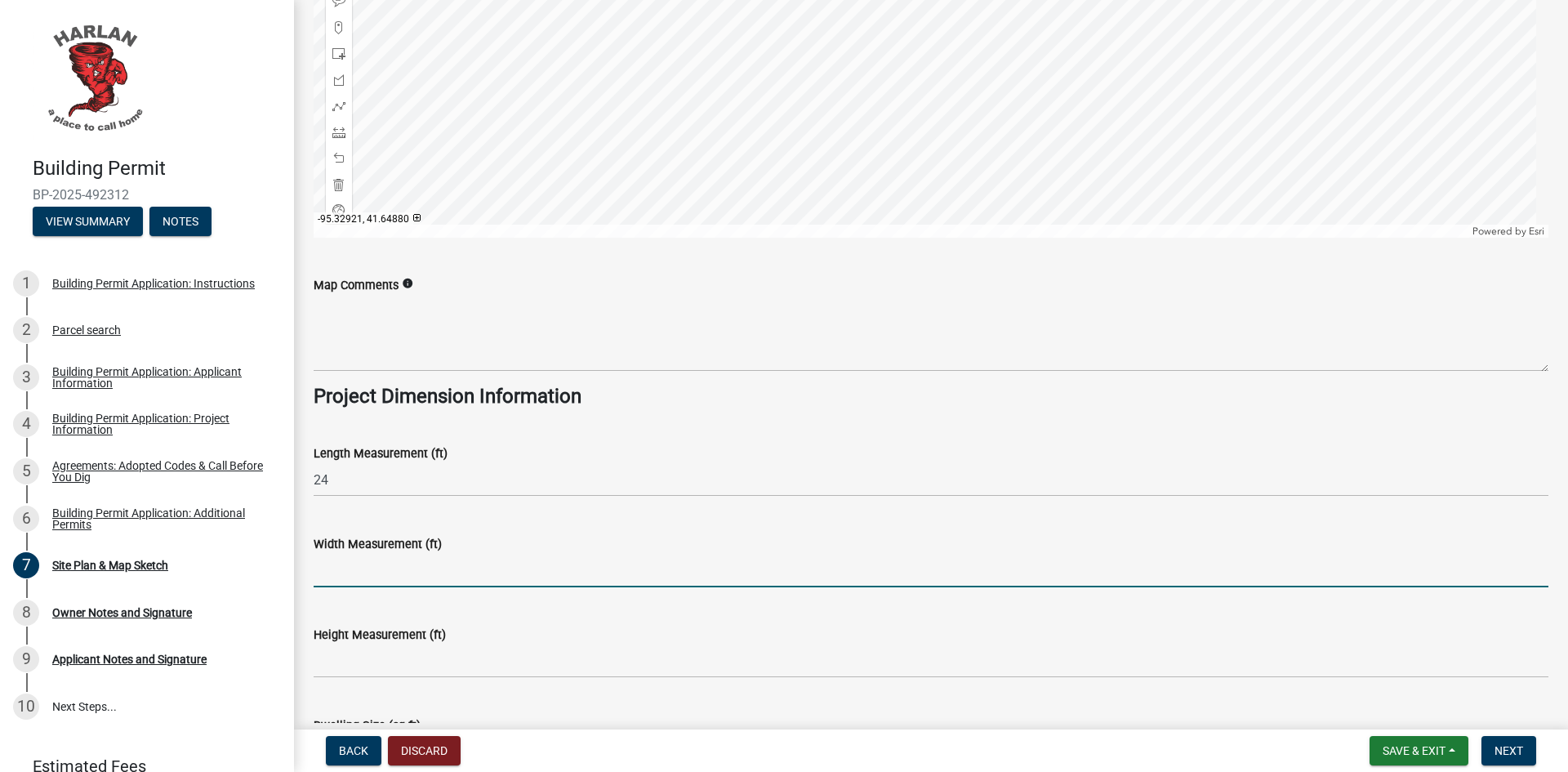
click at [341, 562] on input "text" at bounding box center [931, 570] width 1234 height 33
type input "24"
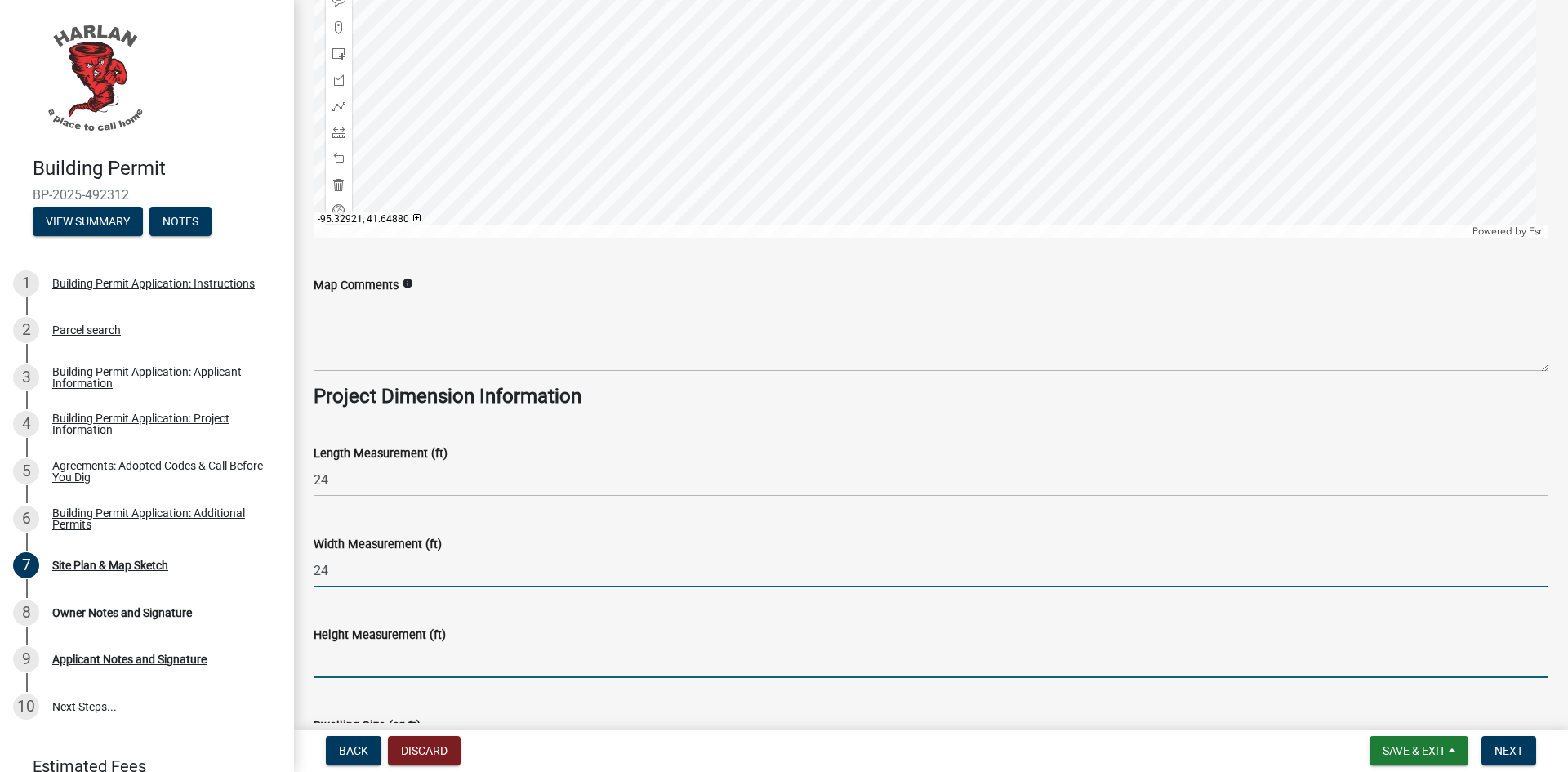
click at [381, 672] on input "text" at bounding box center [931, 662] width 1234 height 33
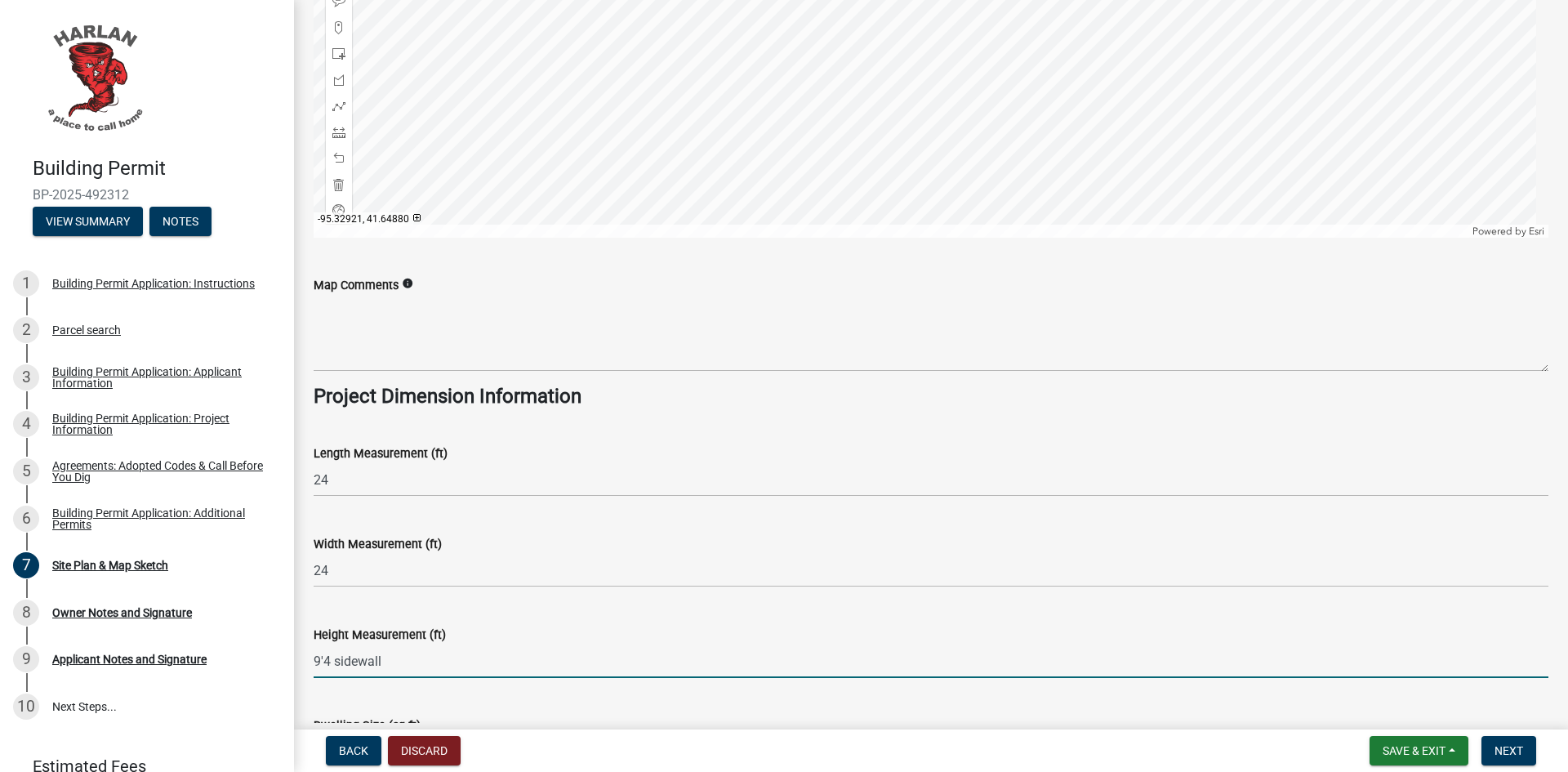
scroll to position [1307, 0]
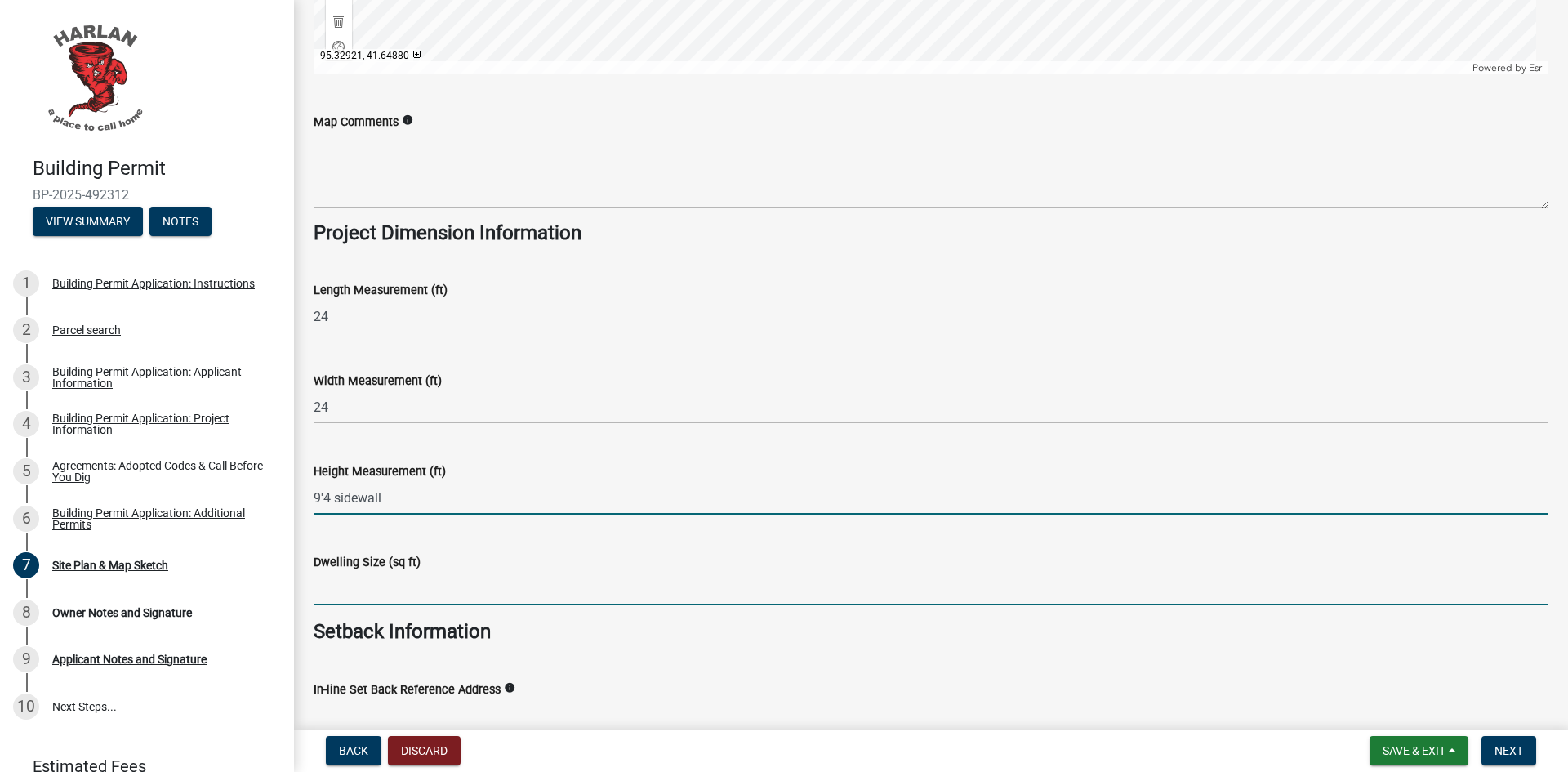
type input "94"
click at [394, 597] on input "text" at bounding box center [931, 589] width 1234 height 33
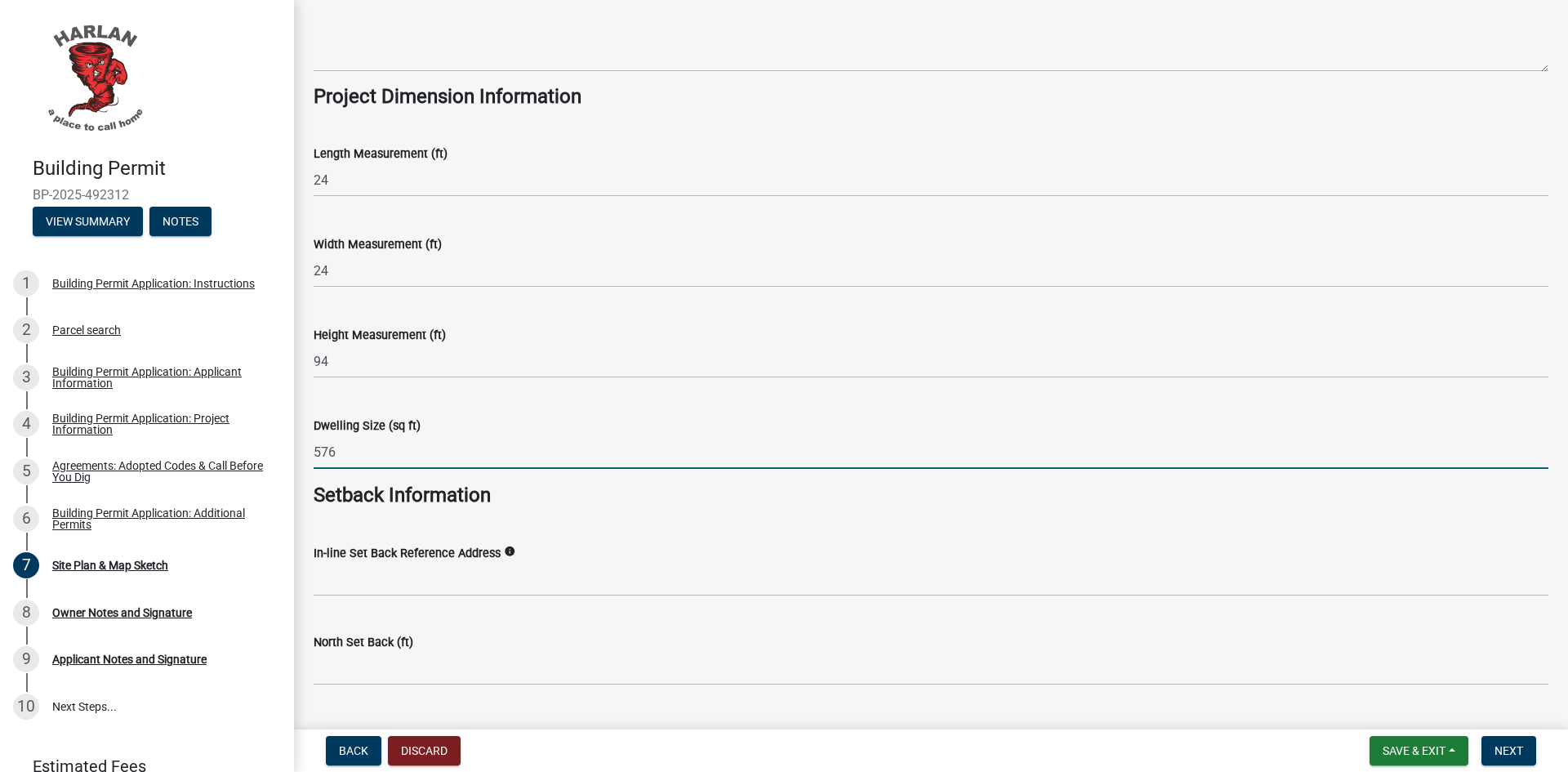
scroll to position [1634, 0]
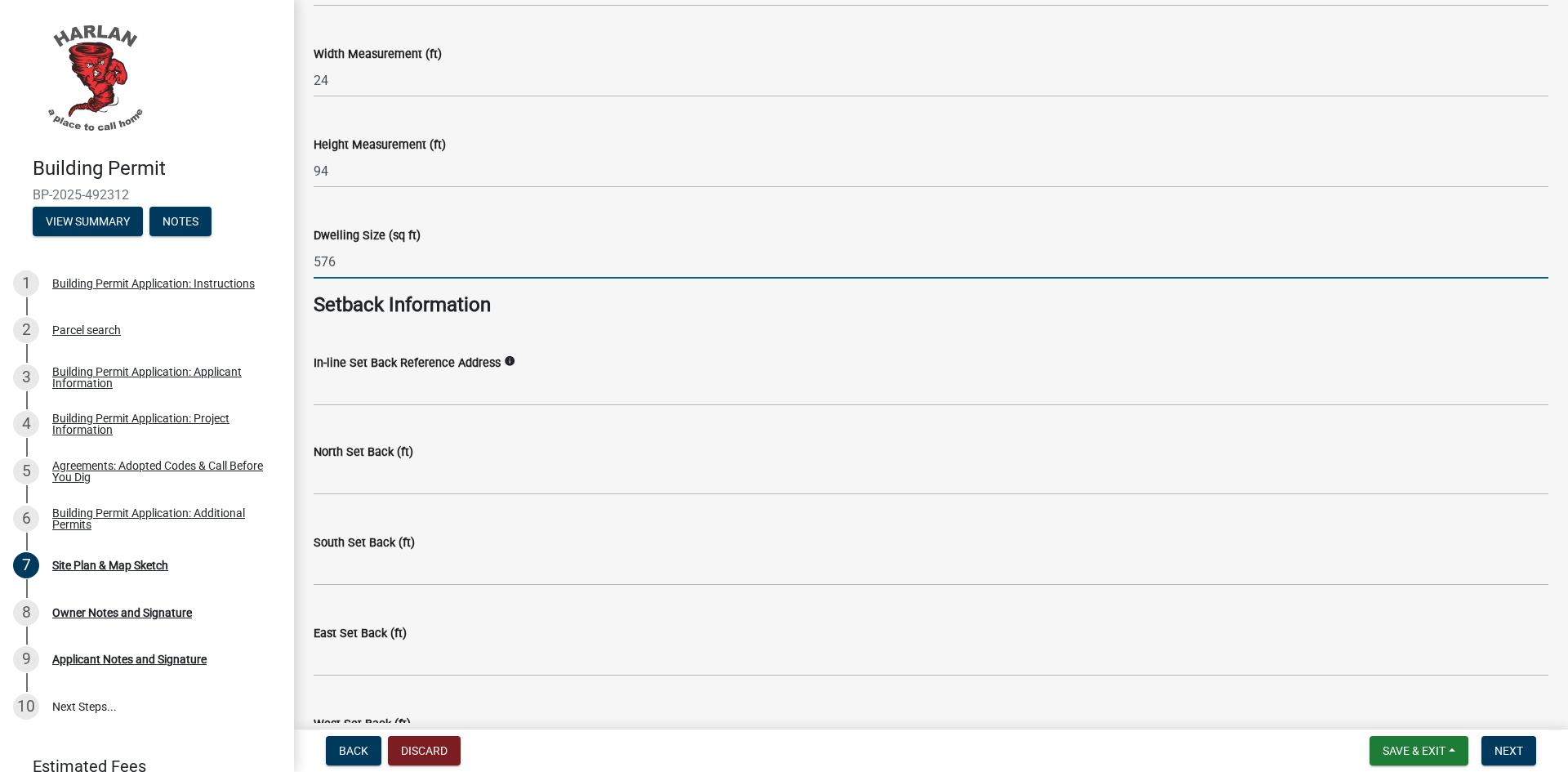
type input "576"
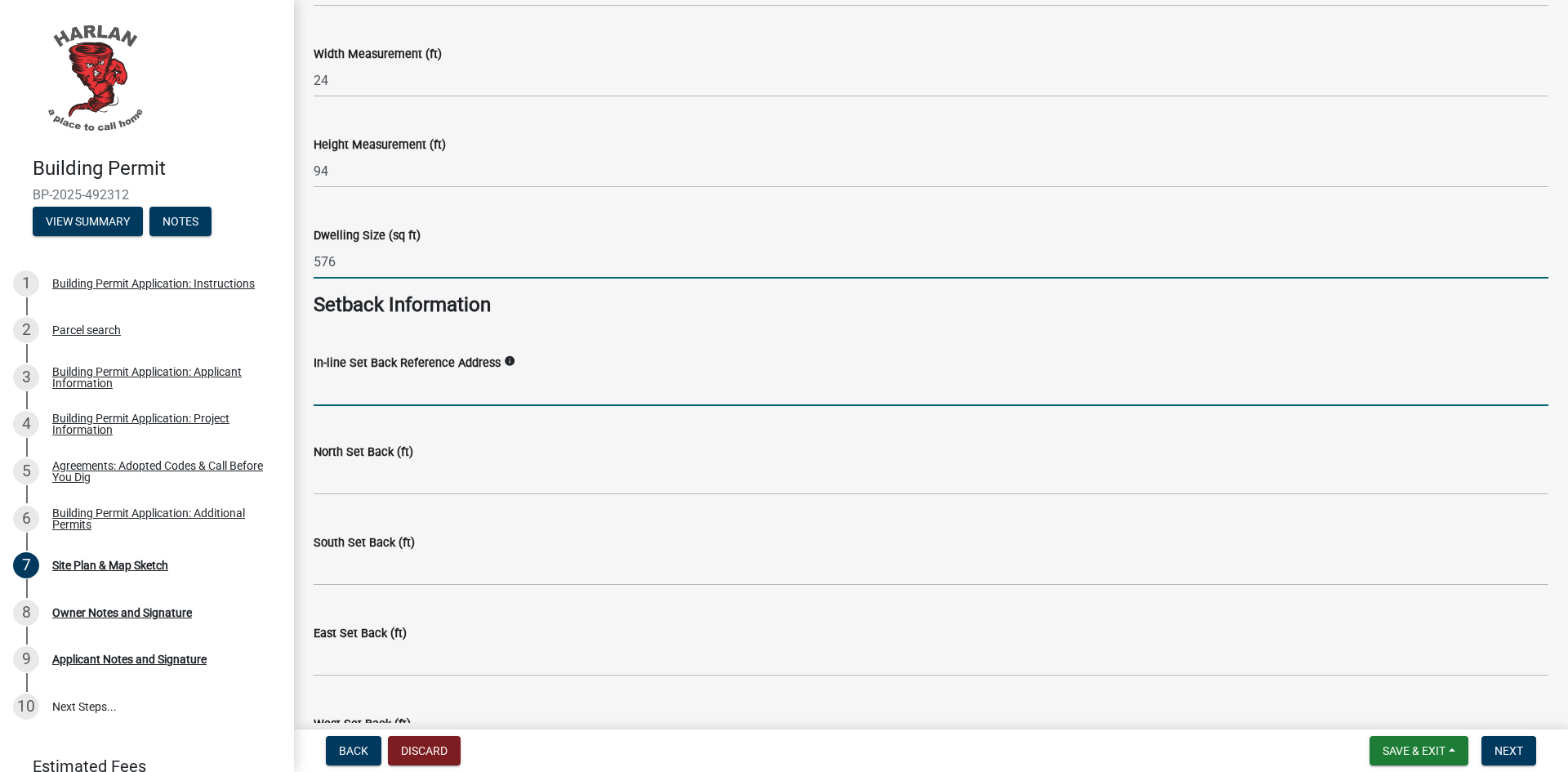
click at [409, 391] on input "In-line Set Back Reference Address" at bounding box center [931, 389] width 1234 height 33
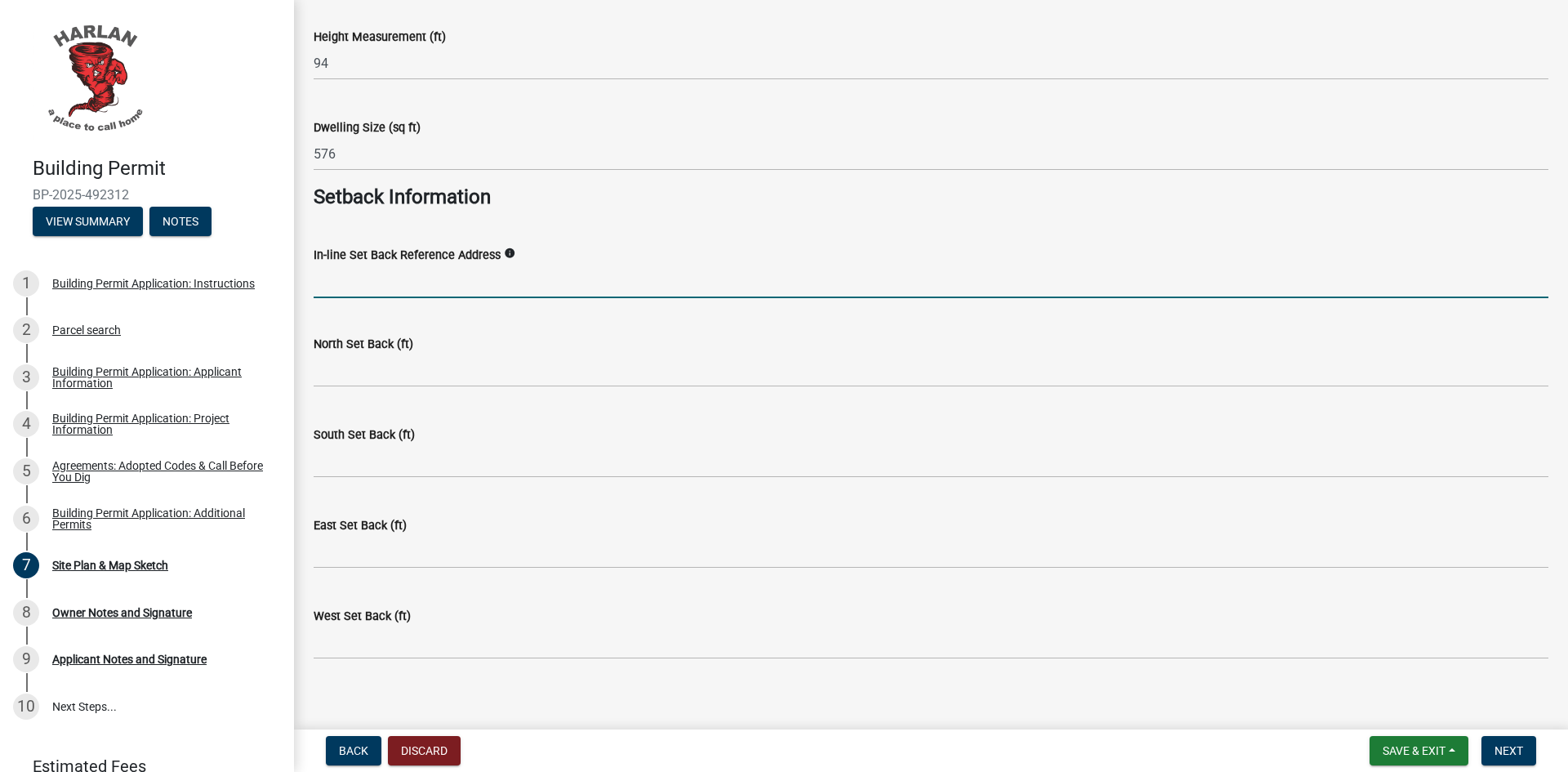
scroll to position [1757, 0]
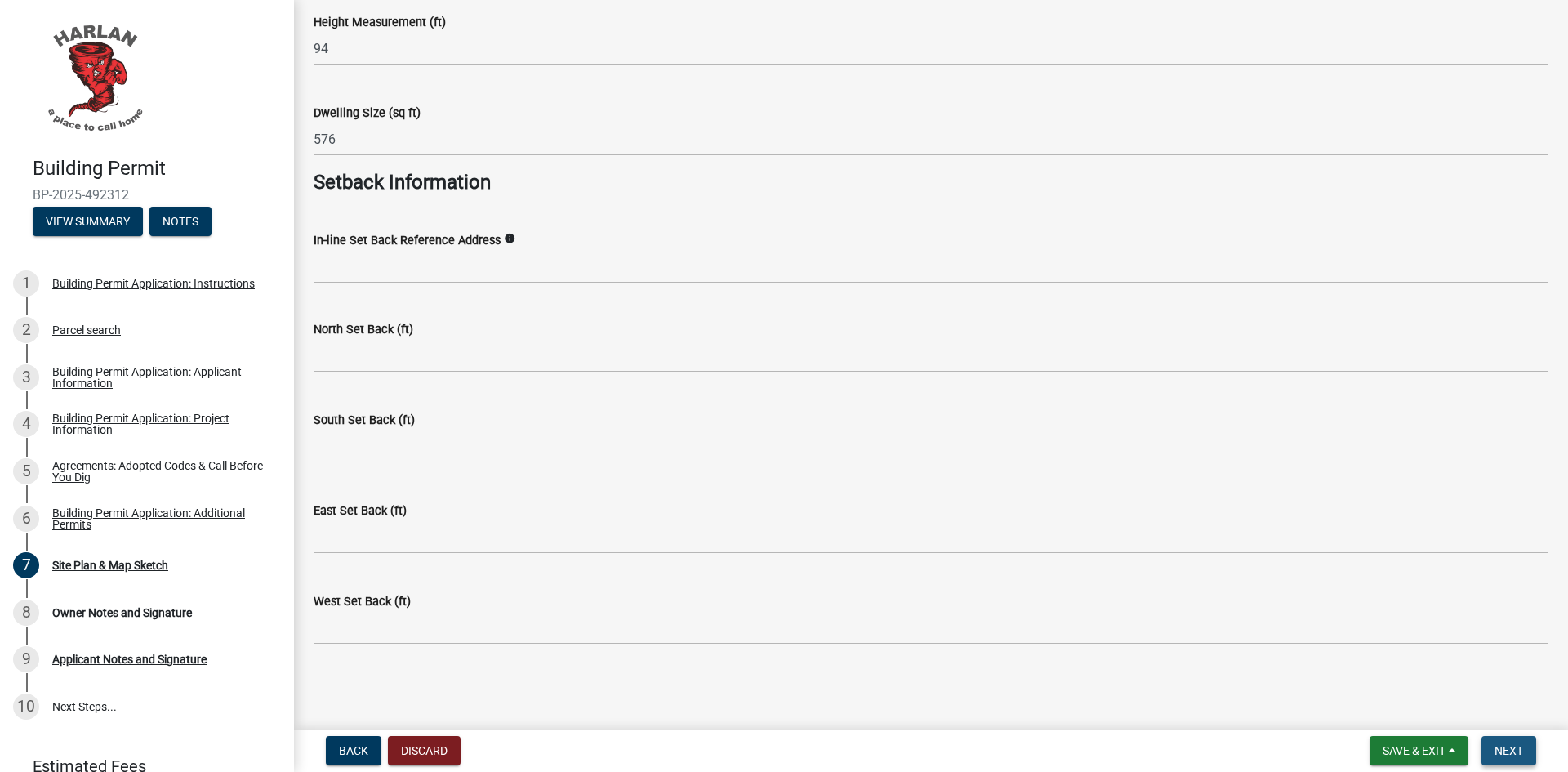
click at [1502, 748] on span "Next" at bounding box center [1508, 750] width 29 height 13
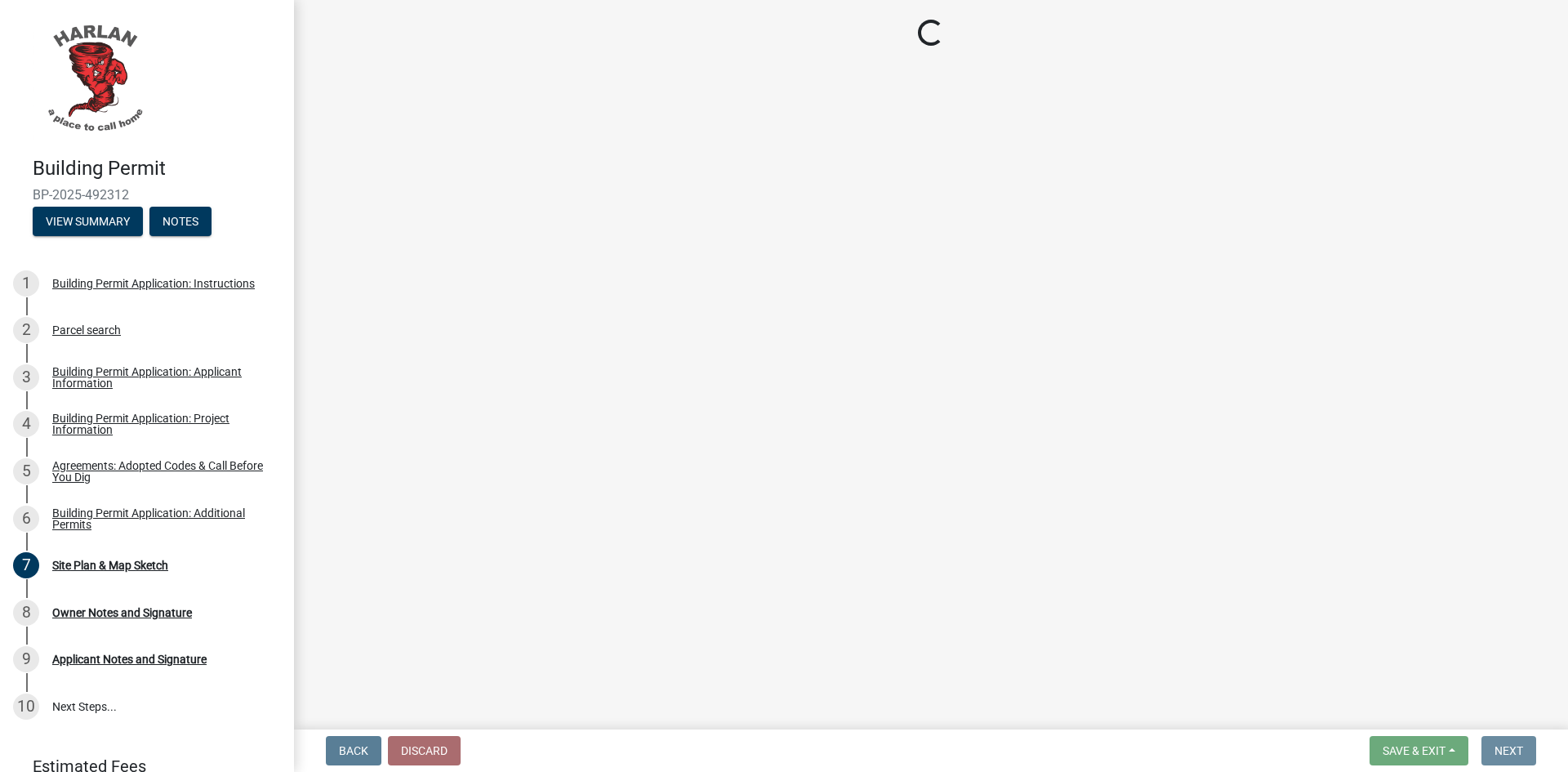
scroll to position [0, 0]
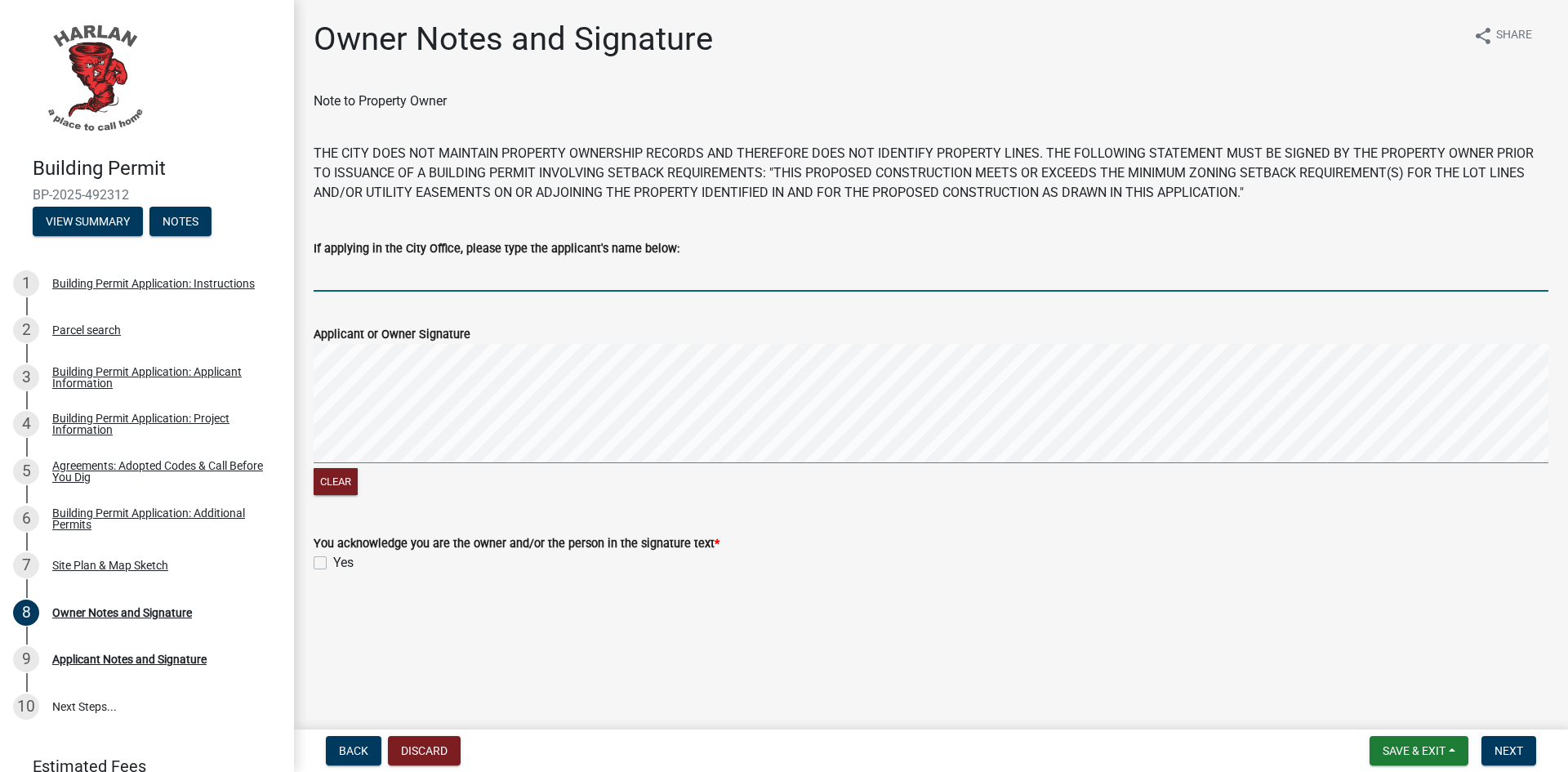
click at [381, 290] on input "If applying in the City Office, please type the applicant's name below:" at bounding box center [931, 275] width 1234 height 33
type input "[PERSON_NAME]"
click at [485, 482] on div "Clear" at bounding box center [931, 421] width 1234 height 156
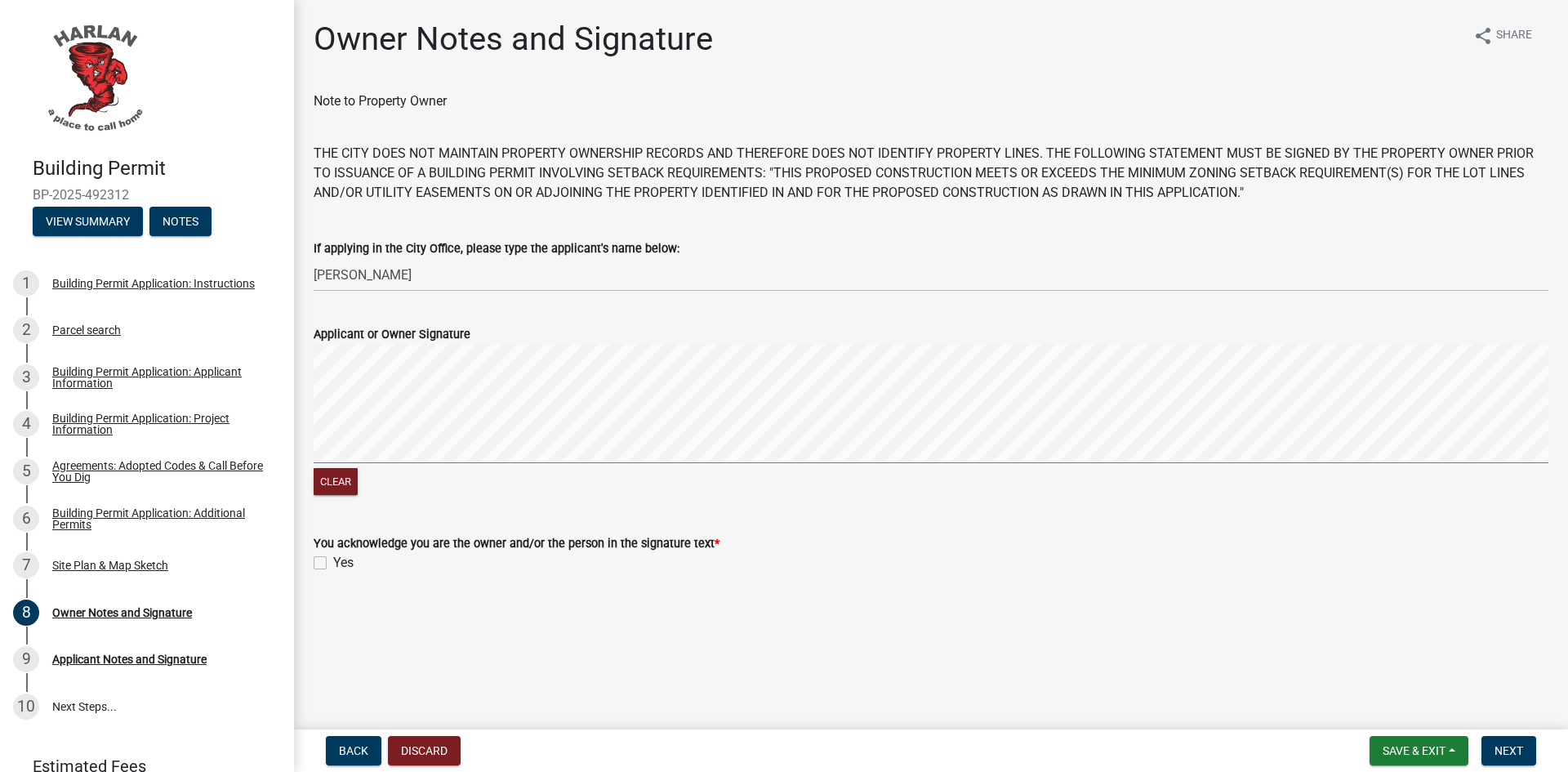
click at [333, 565] on label "Yes" at bounding box center [343, 563] width 21 height 20
click at [333, 563] on input "Yes" at bounding box center [338, 558] width 11 height 11
checkbox input "true"
click at [1511, 750] on span "Next" at bounding box center [1508, 750] width 29 height 13
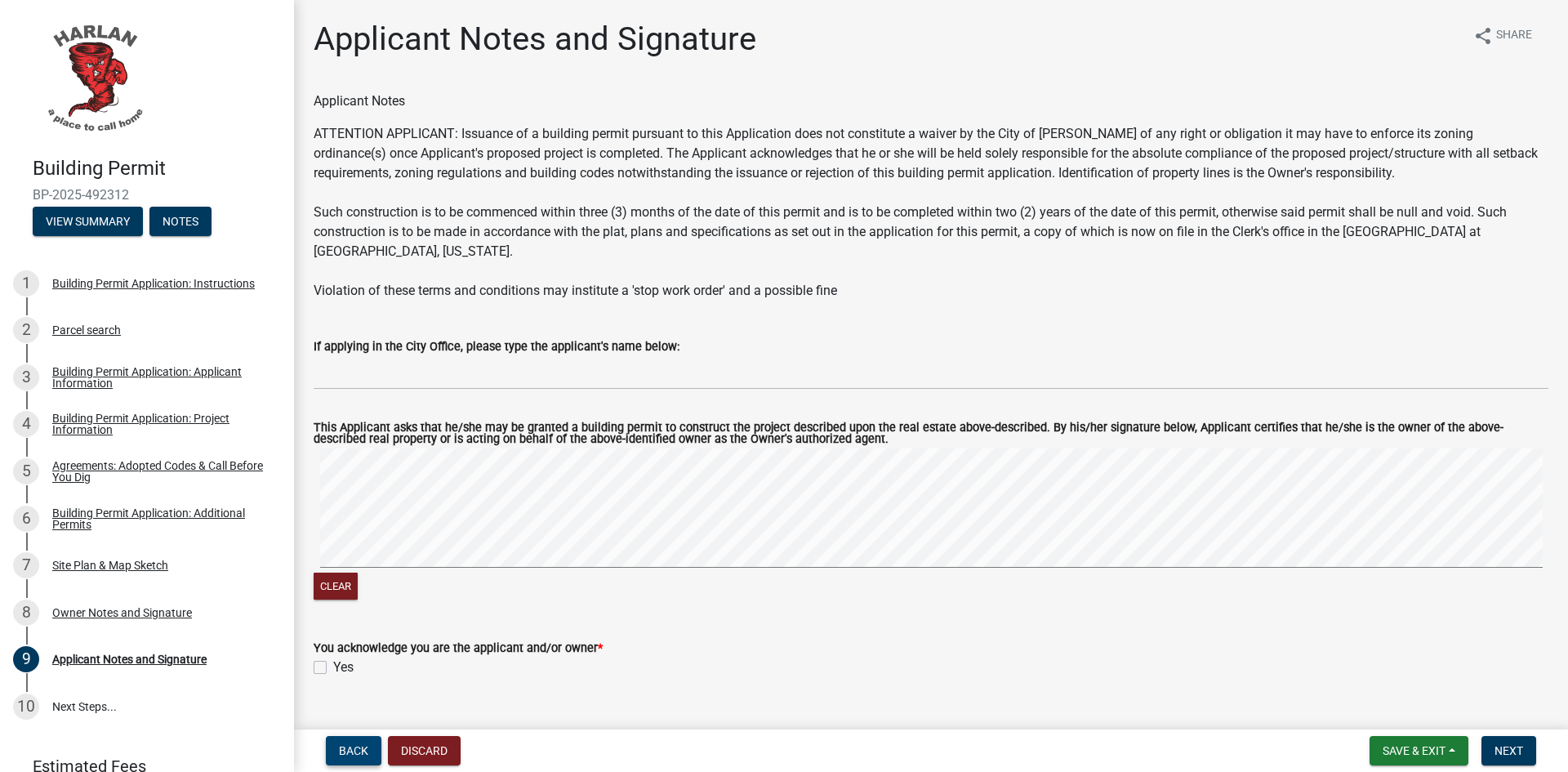
click at [352, 750] on span "Back" at bounding box center [353, 750] width 30 height 13
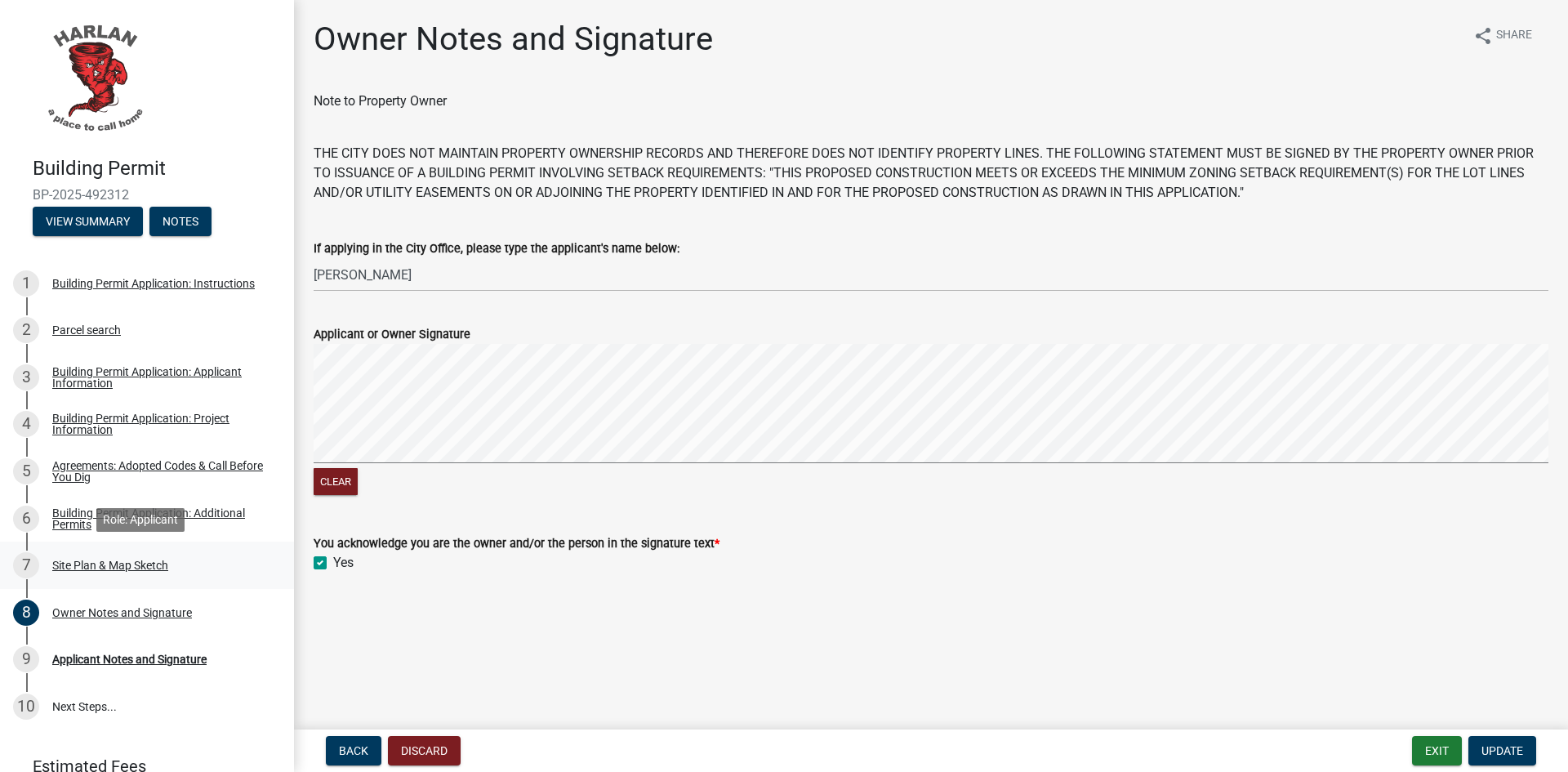
click at [92, 565] on div "Site Plan & Map Sketch" at bounding box center [110, 565] width 116 height 12
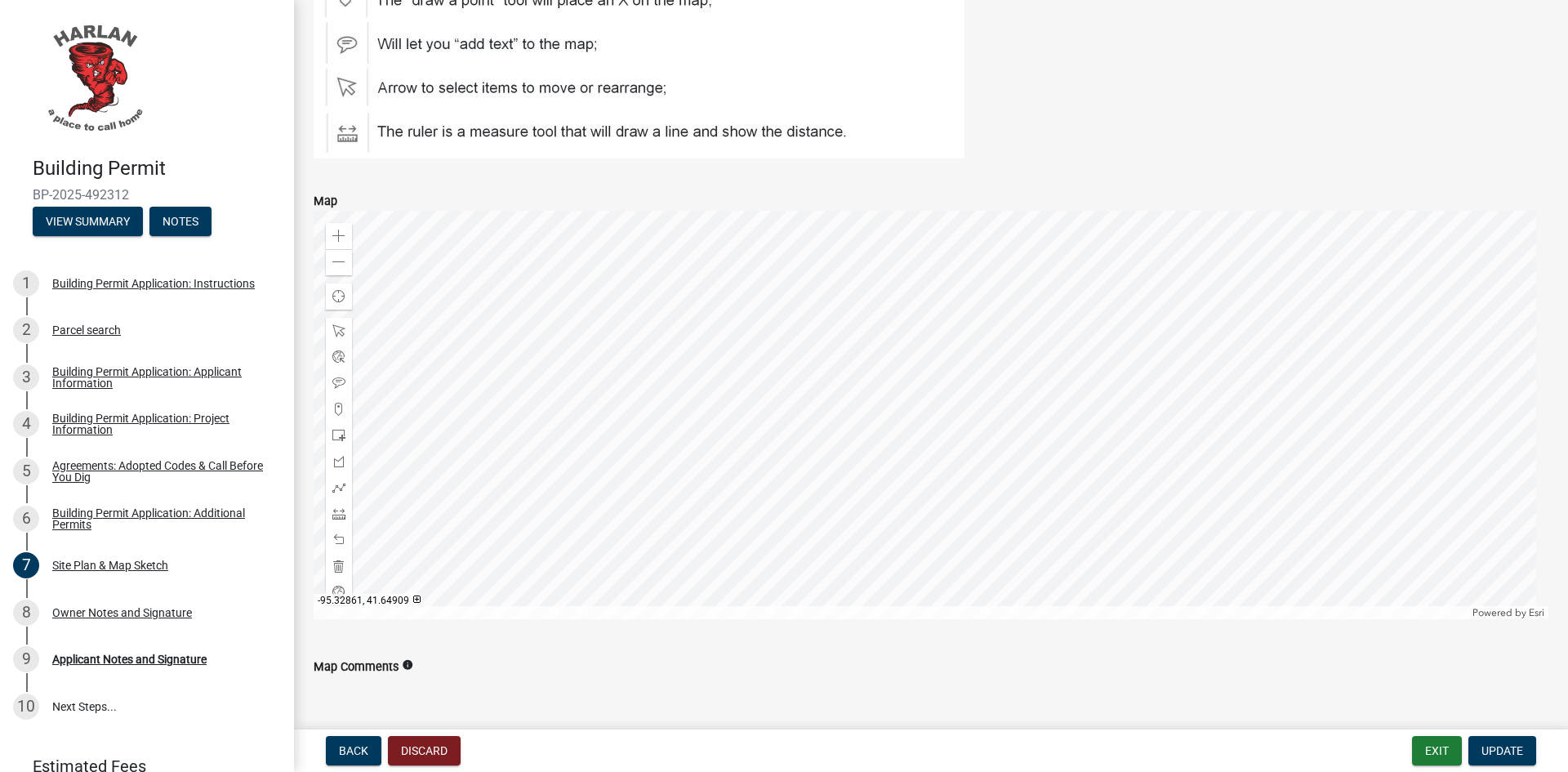
scroll to position [736, 0]
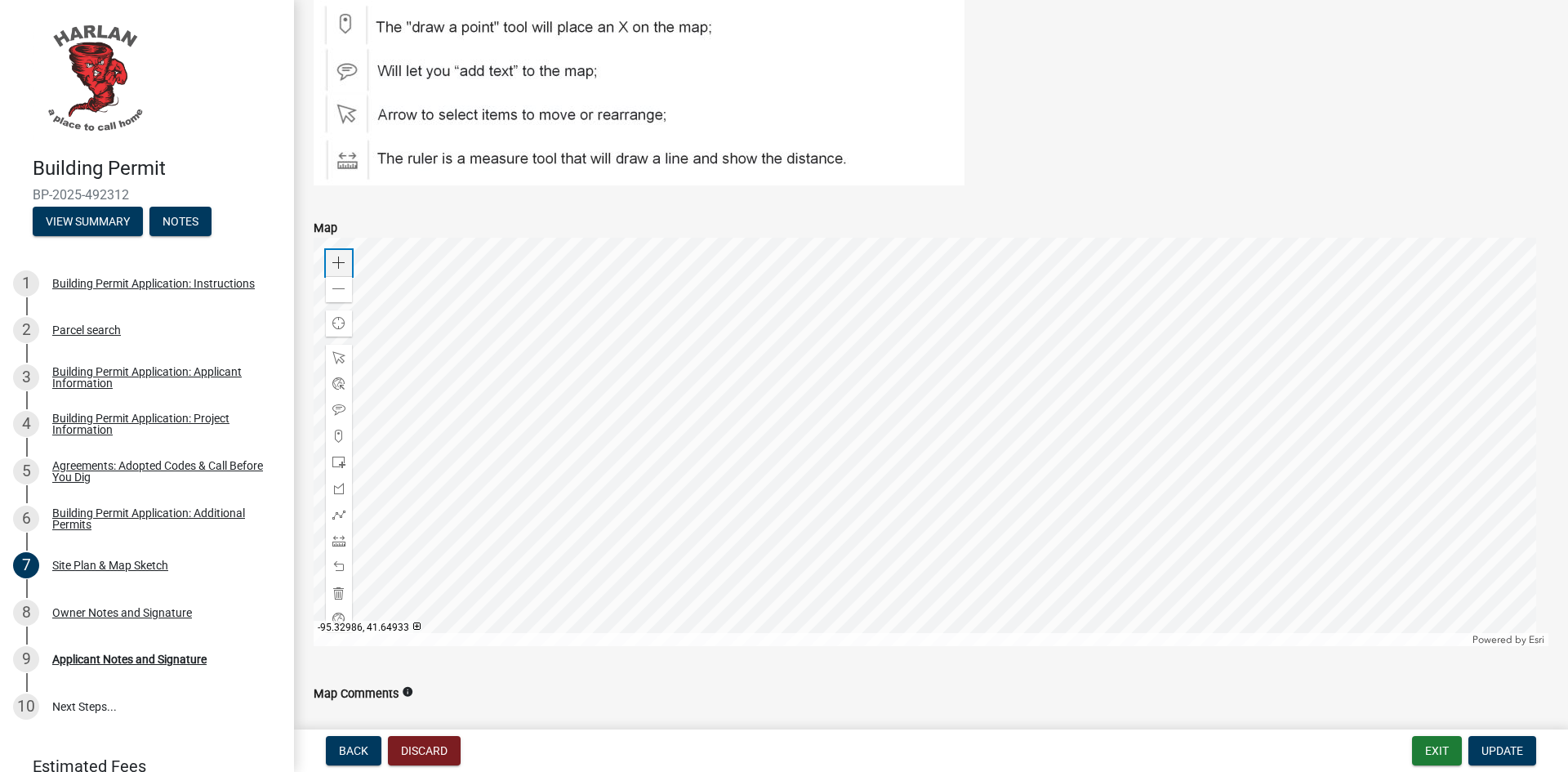
click at [343, 259] on span at bounding box center [339, 262] width 13 height 13
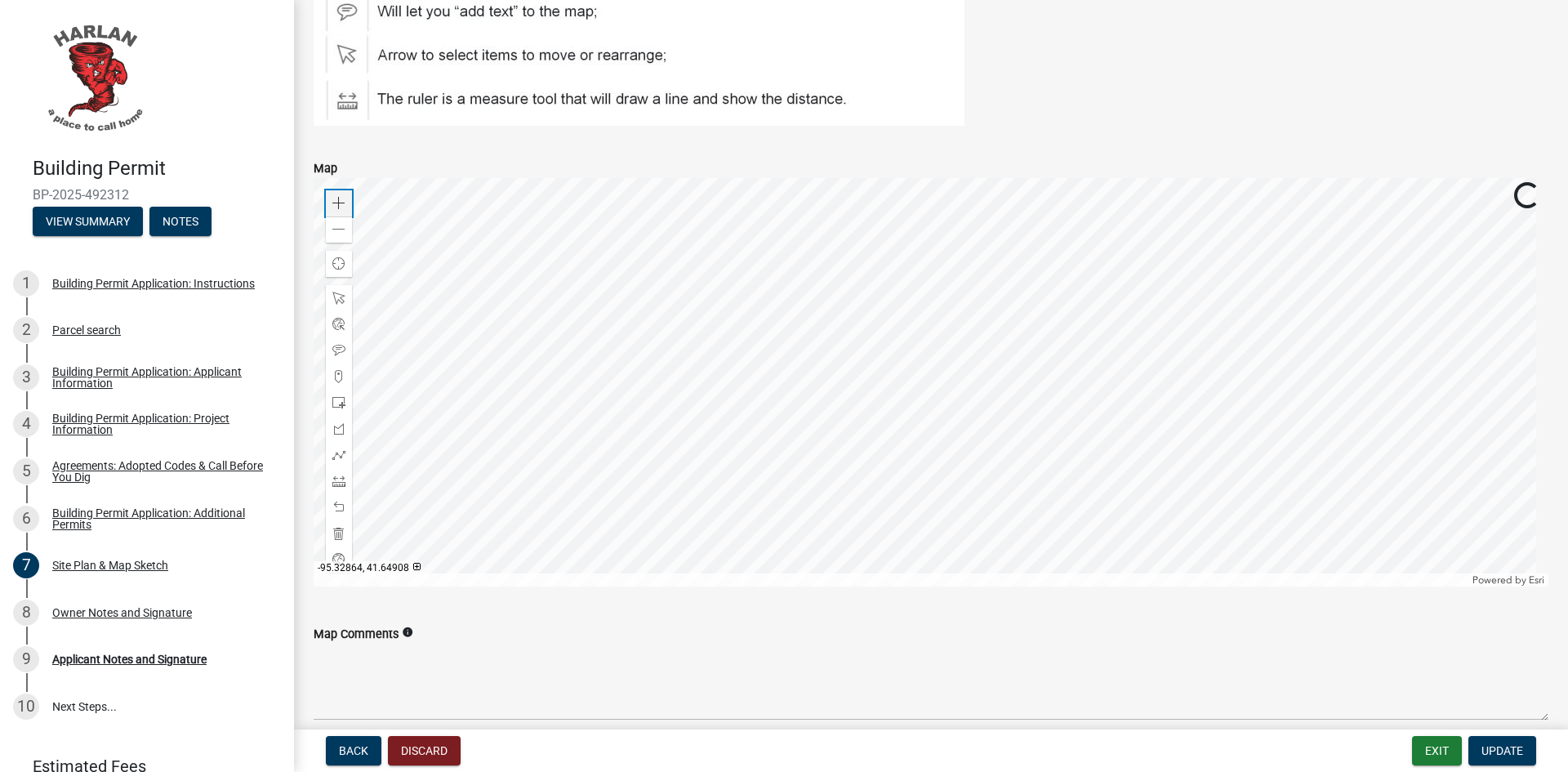
scroll to position [817, 0]
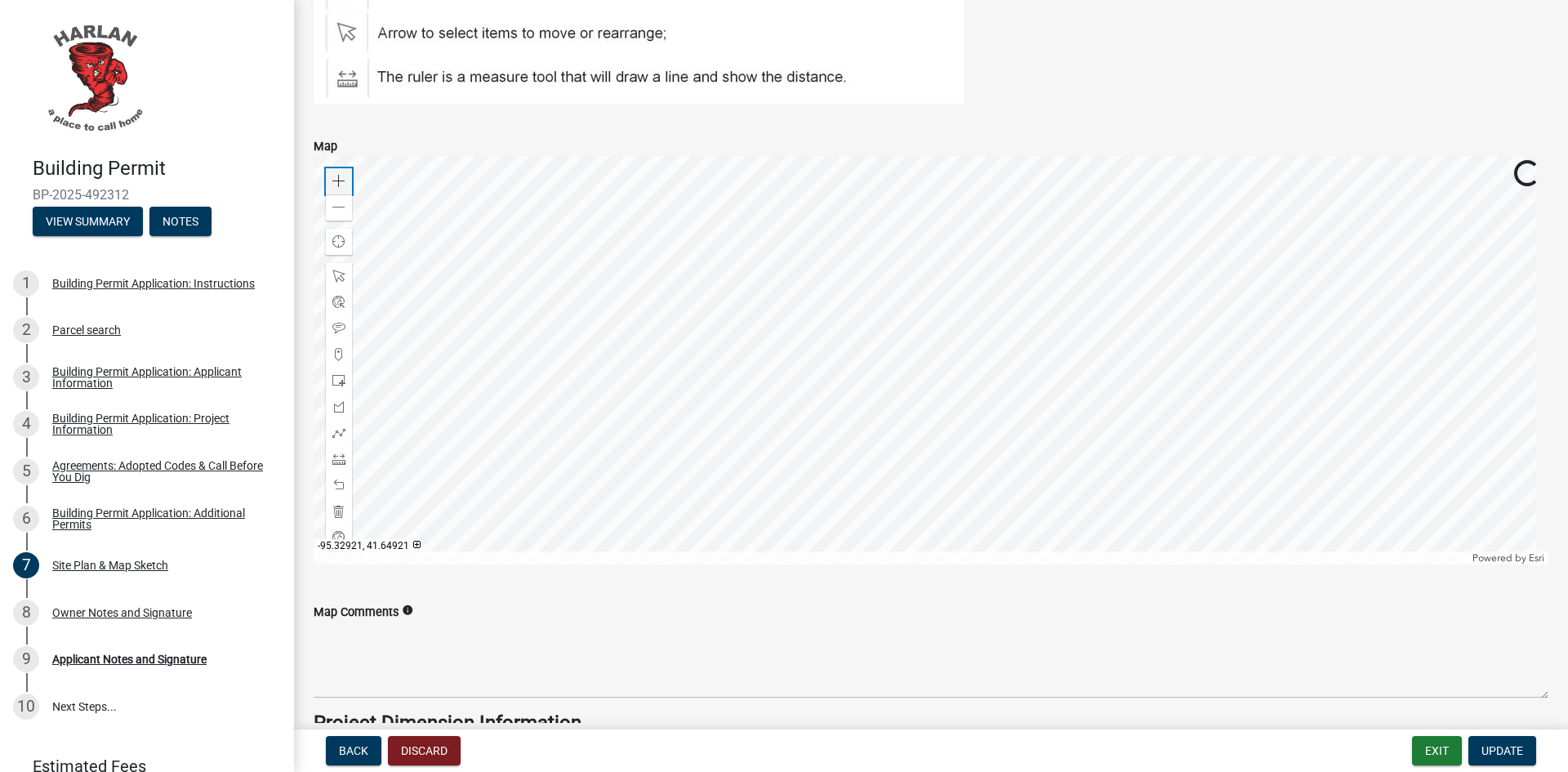
click at [337, 184] on span at bounding box center [339, 181] width 13 height 13
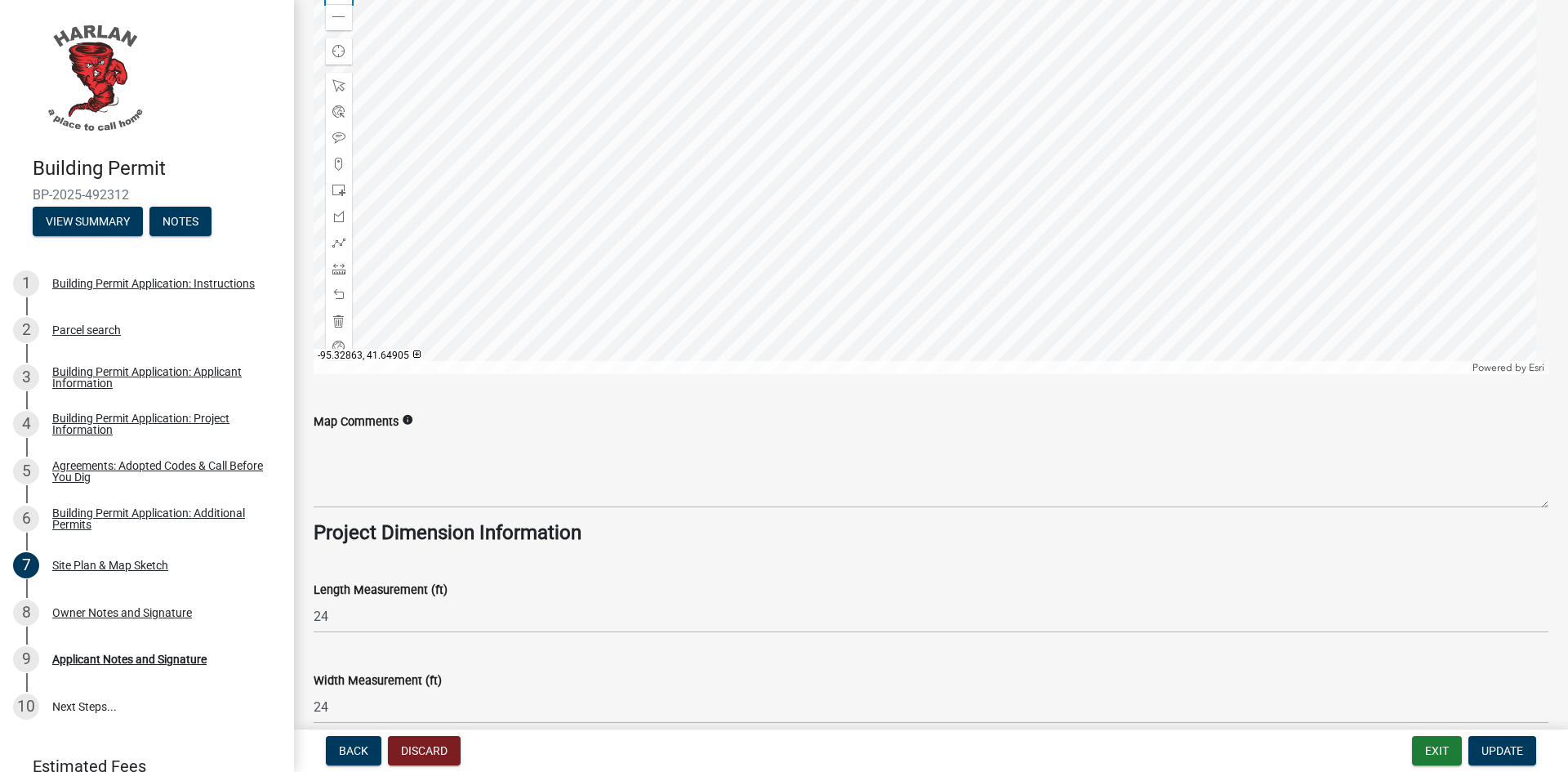
scroll to position [1062, 0]
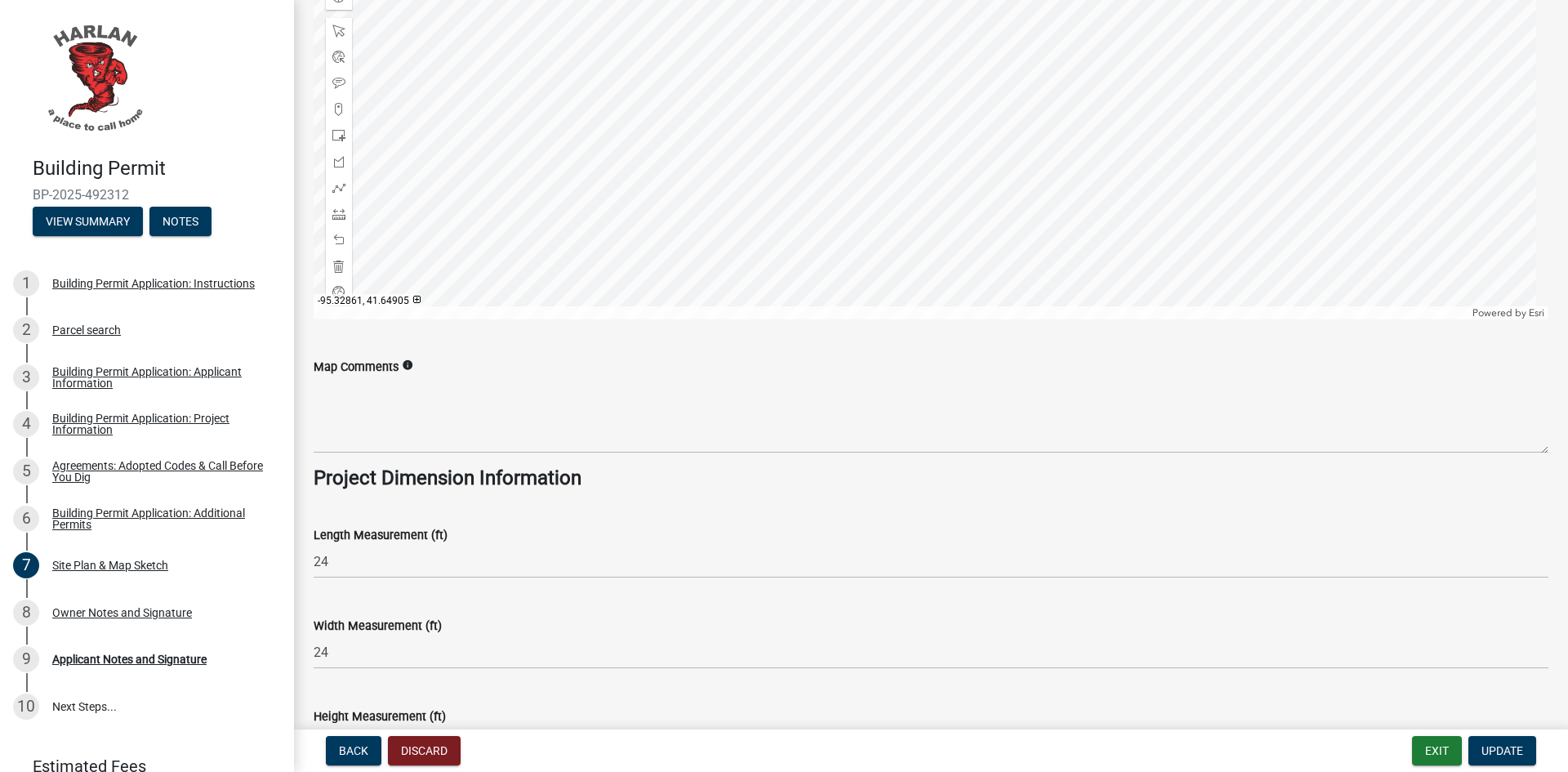
click at [844, 0] on div at bounding box center [931, 115] width 1234 height 409
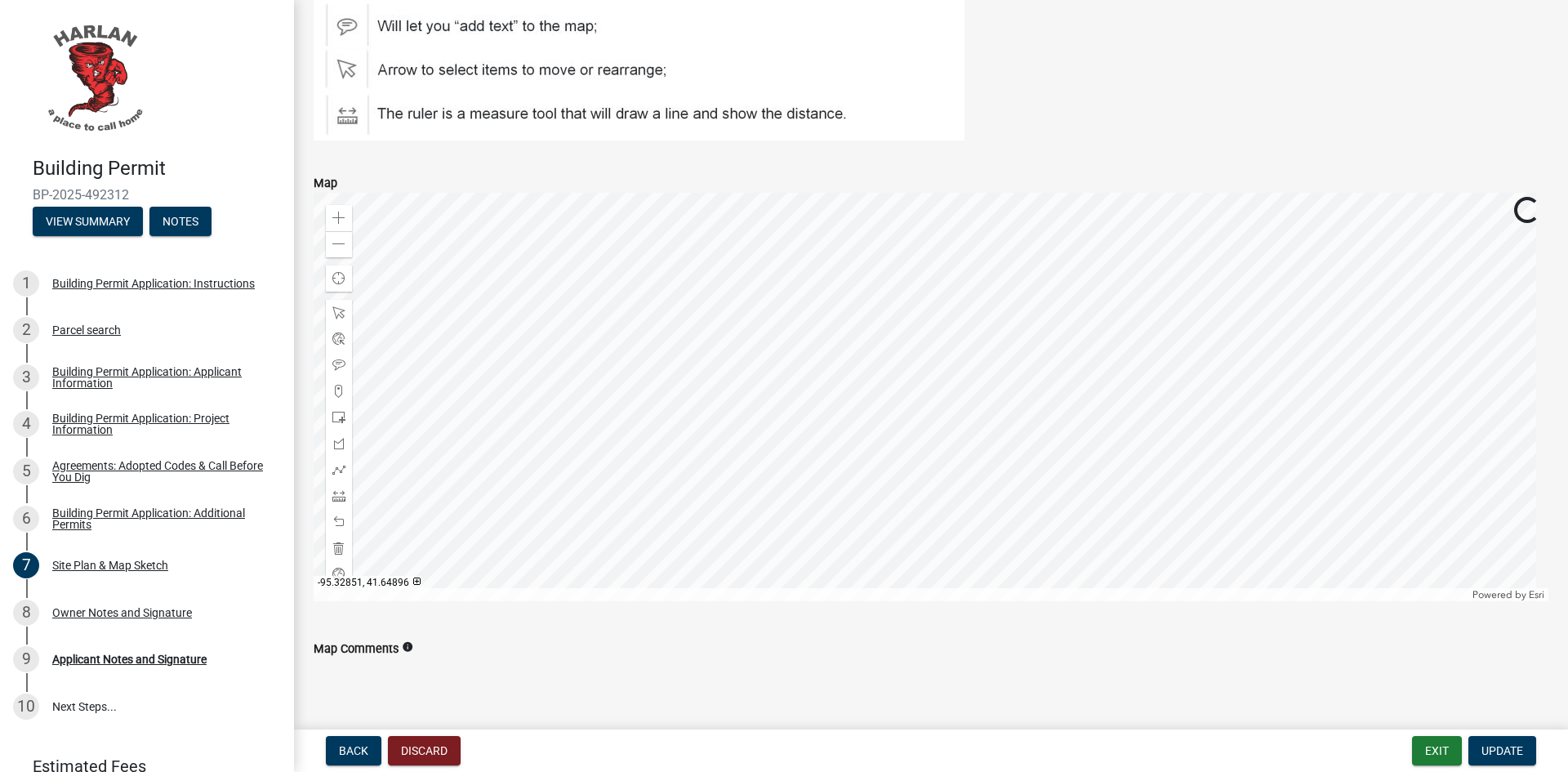
scroll to position [804, 0]
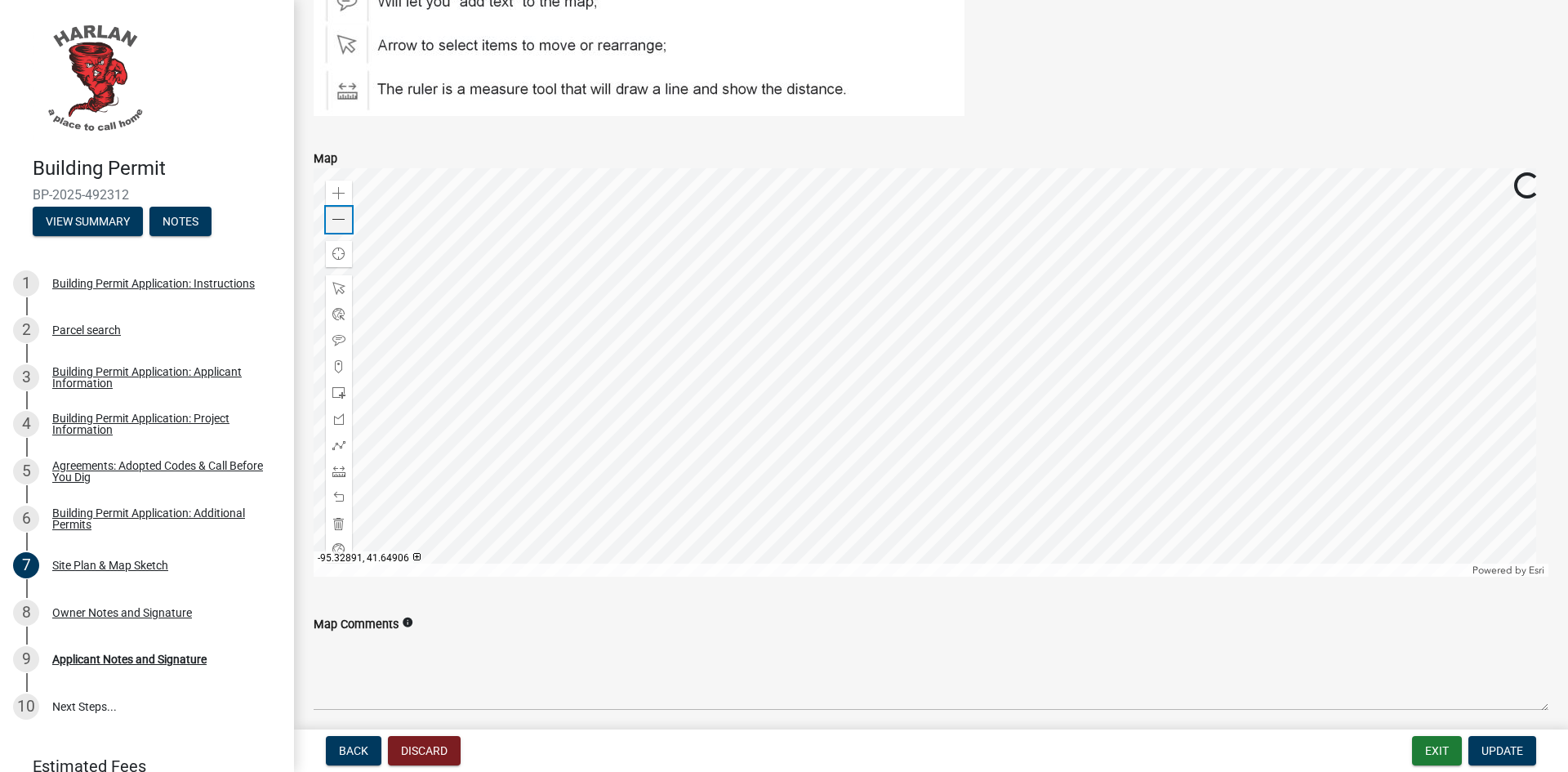
click at [339, 221] on span at bounding box center [339, 220] width 13 height 13
click at [984, 290] on div at bounding box center [931, 372] width 1234 height 409
click at [338, 390] on span at bounding box center [339, 392] width 13 height 13
click at [800, 433] on div at bounding box center [931, 372] width 1234 height 409
click at [337, 470] on span at bounding box center [339, 471] width 13 height 13
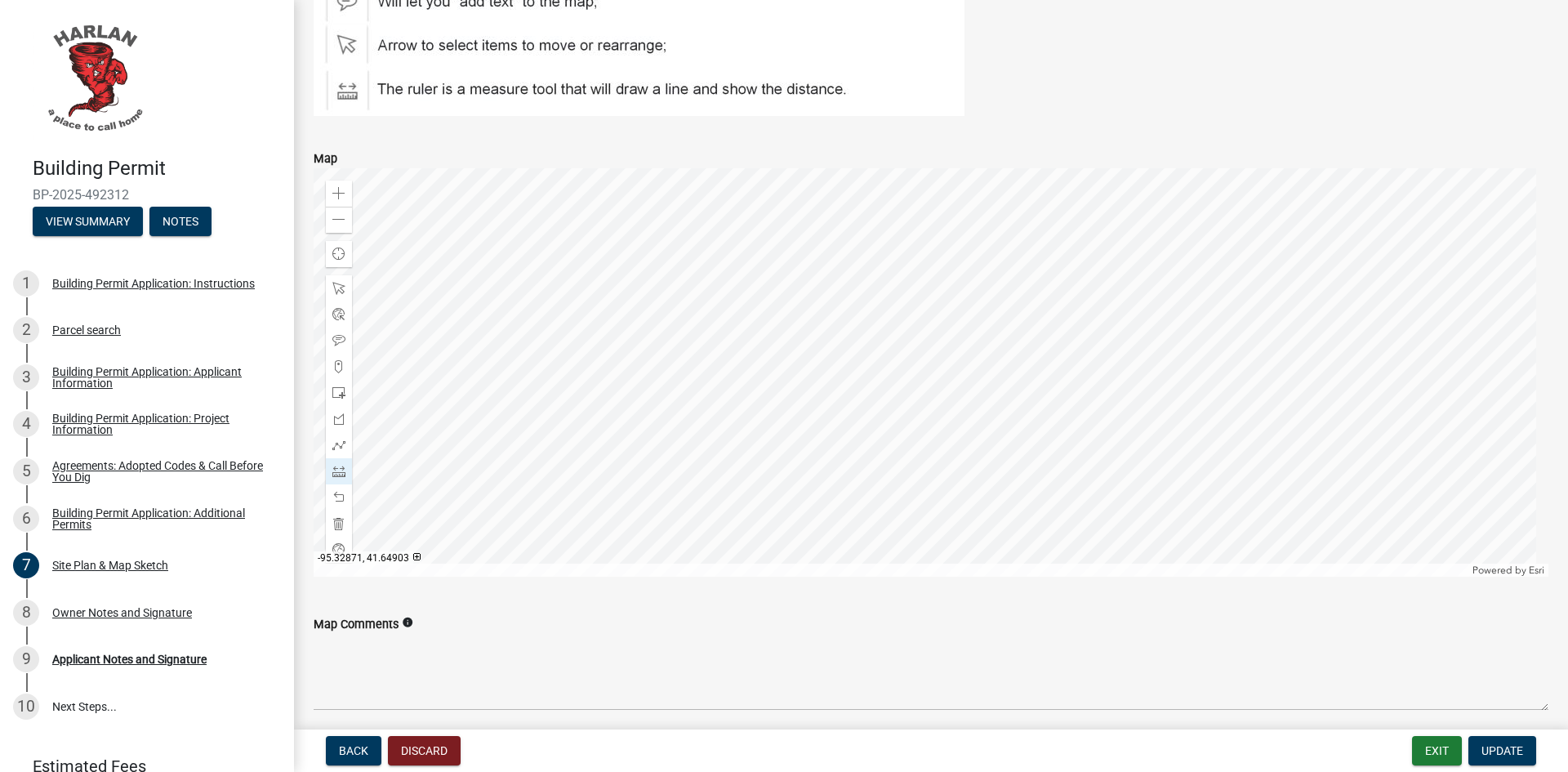
click at [821, 325] on div at bounding box center [931, 372] width 1234 height 409
click at [819, 325] on div at bounding box center [931, 372] width 1234 height 409
click at [899, 328] on div at bounding box center [931, 372] width 1234 height 409
click at [897, 407] on div at bounding box center [931, 372] width 1234 height 409
click at [817, 405] on div at bounding box center [931, 372] width 1234 height 409
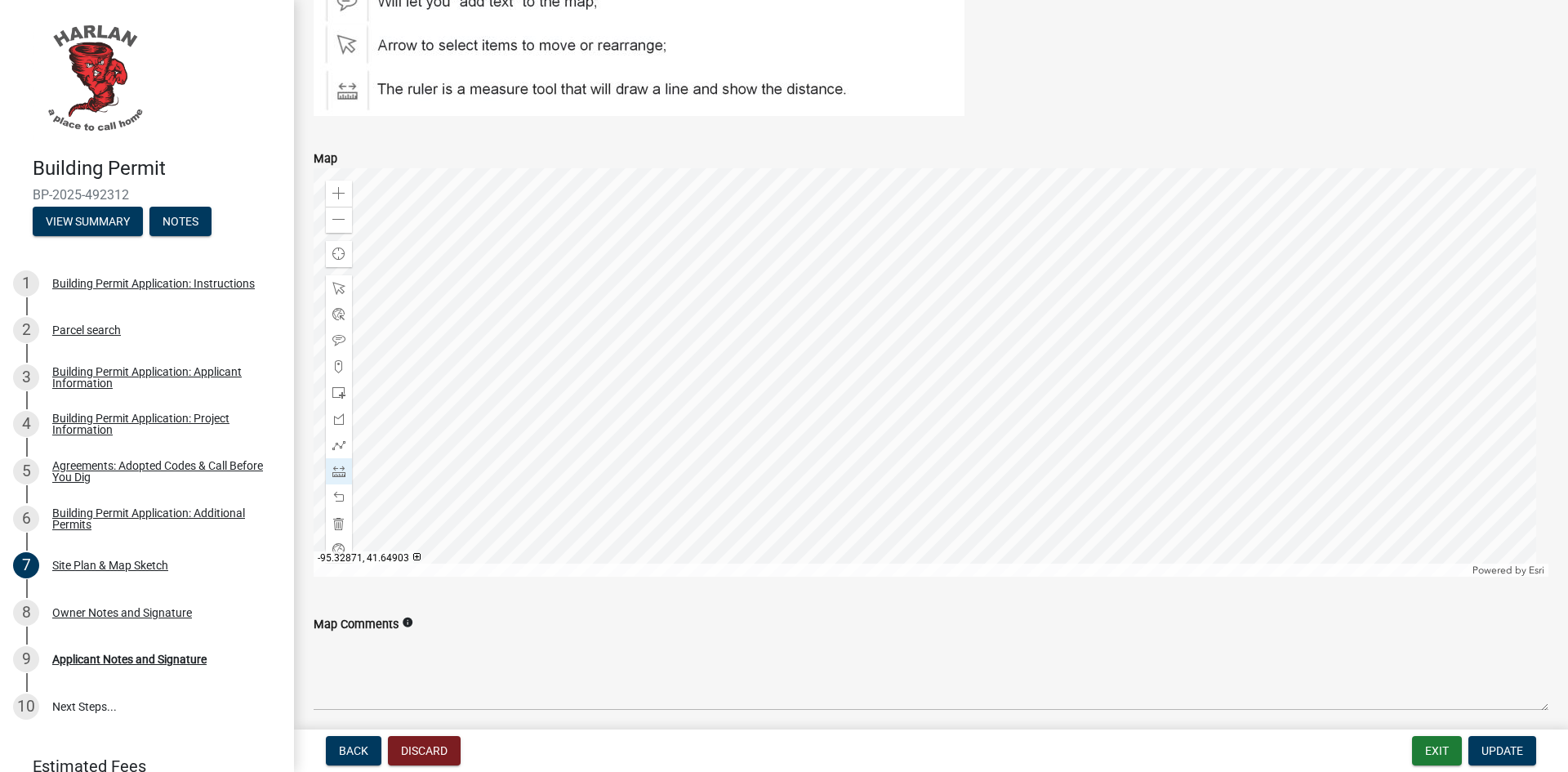
click at [819, 326] on div at bounding box center [931, 372] width 1234 height 409
click at [334, 288] on span at bounding box center [339, 288] width 13 height 13
click at [859, 391] on div at bounding box center [931, 372] width 1234 height 409
click at [847, 389] on div at bounding box center [931, 372] width 1234 height 409
click at [1019, 301] on span "Close" at bounding box center [1017, 300] width 13 height 13
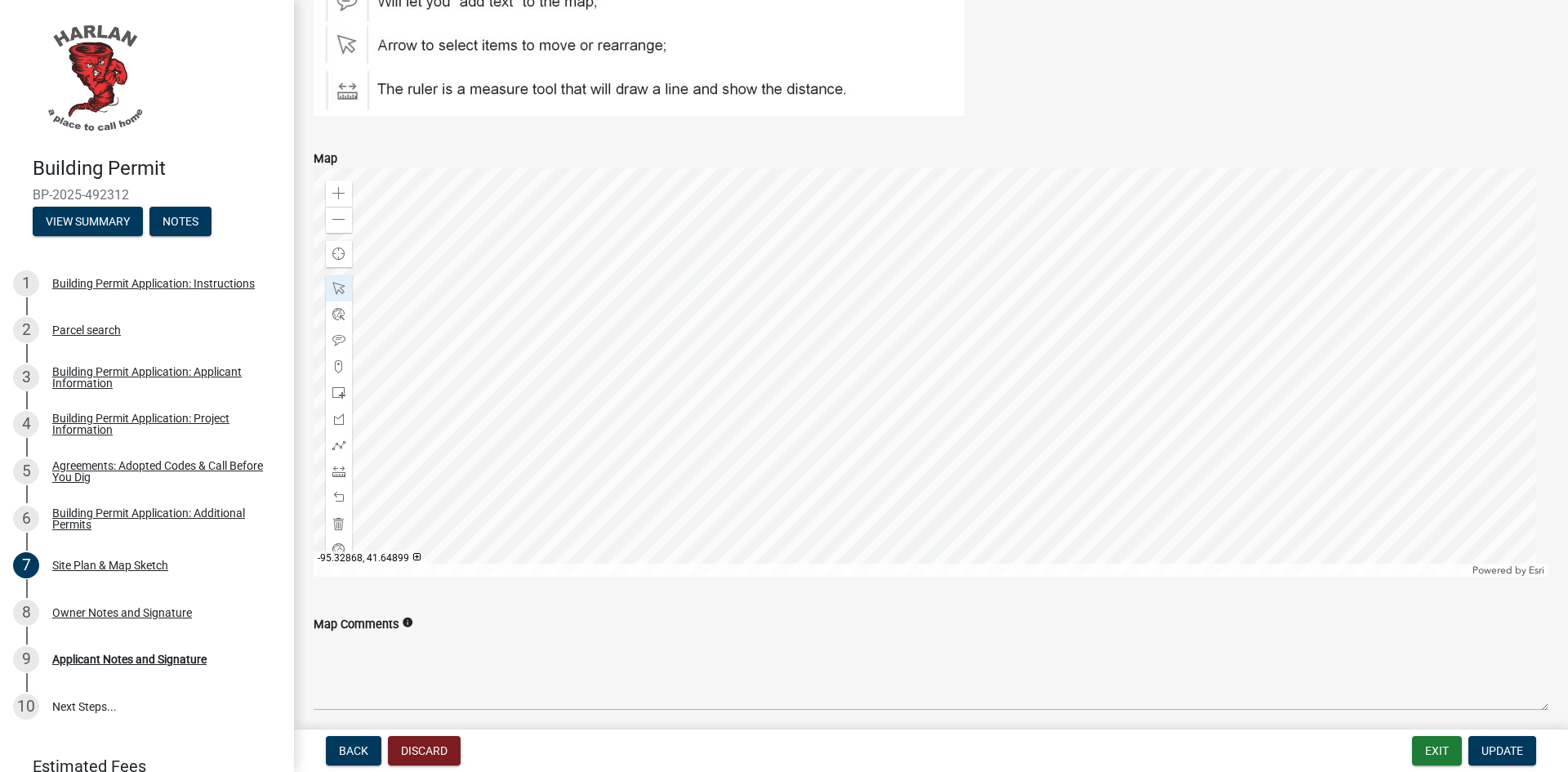
click at [839, 378] on div at bounding box center [931, 372] width 1234 height 409
click at [341, 341] on span at bounding box center [339, 340] width 13 height 13
click at [851, 327] on div at bounding box center [931, 372] width 1234 height 409
click at [841, 326] on div at bounding box center [931, 372] width 1234 height 409
click at [339, 285] on span at bounding box center [339, 288] width 13 height 13
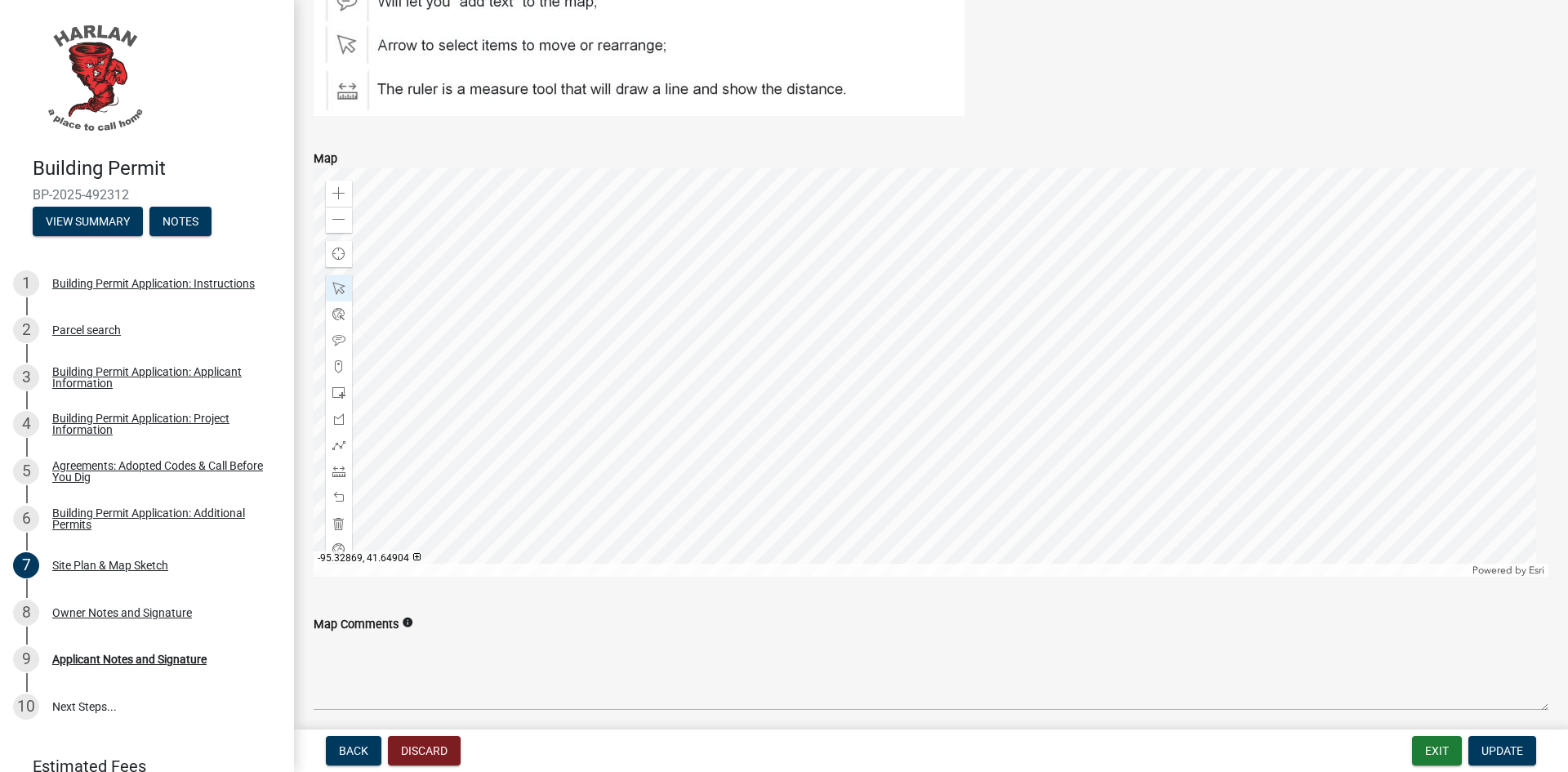
click at [844, 319] on div at bounding box center [931, 372] width 1234 height 409
click at [857, 324] on div at bounding box center [931, 372] width 1234 height 409
click at [1028, 249] on span "Close" at bounding box center [1026, 250] width 13 height 13
click at [849, 302] on div at bounding box center [931, 372] width 1234 height 409
click at [341, 344] on span at bounding box center [339, 340] width 13 height 13
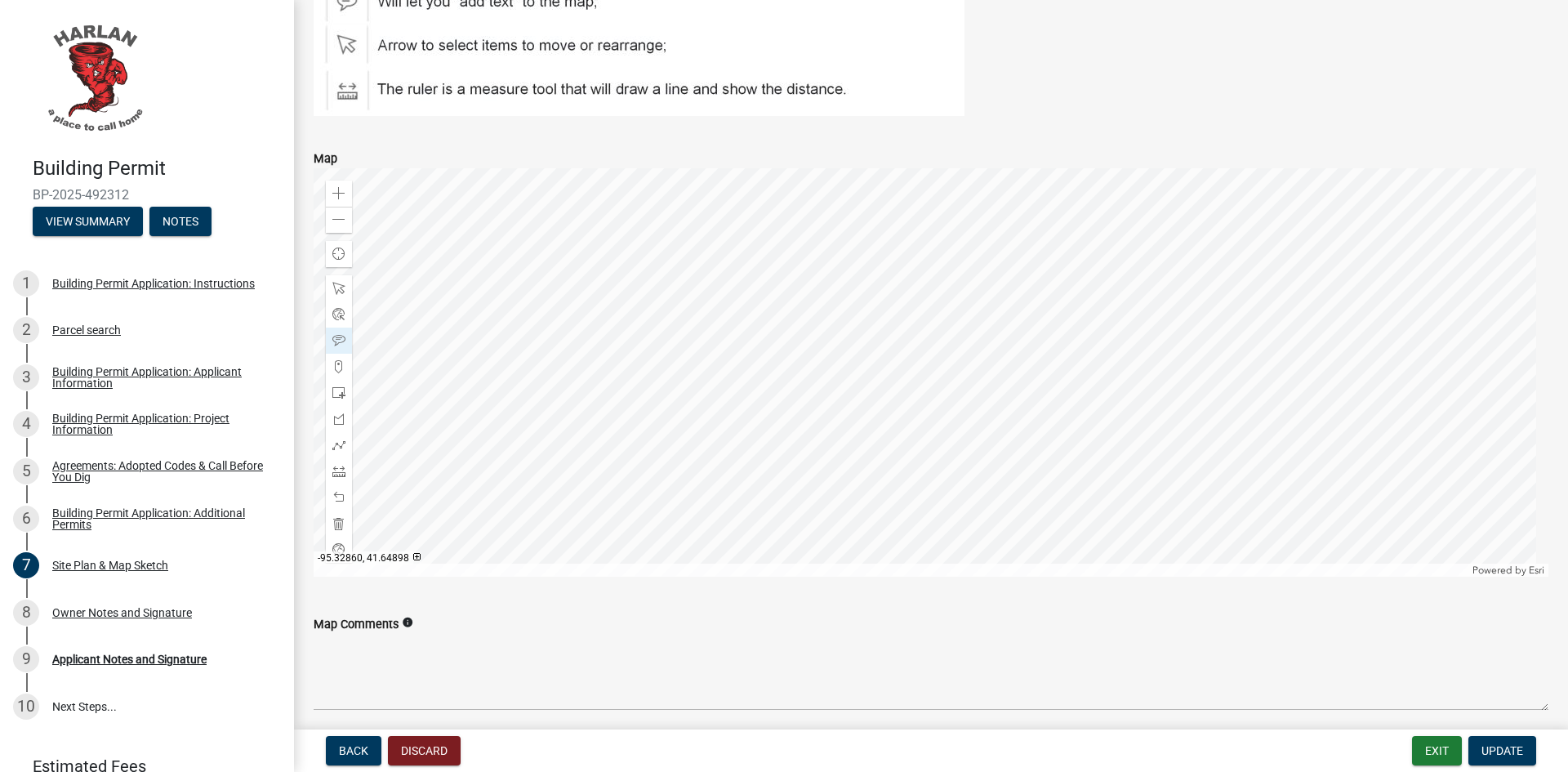
click at [923, 384] on div at bounding box center [931, 372] width 1234 height 409
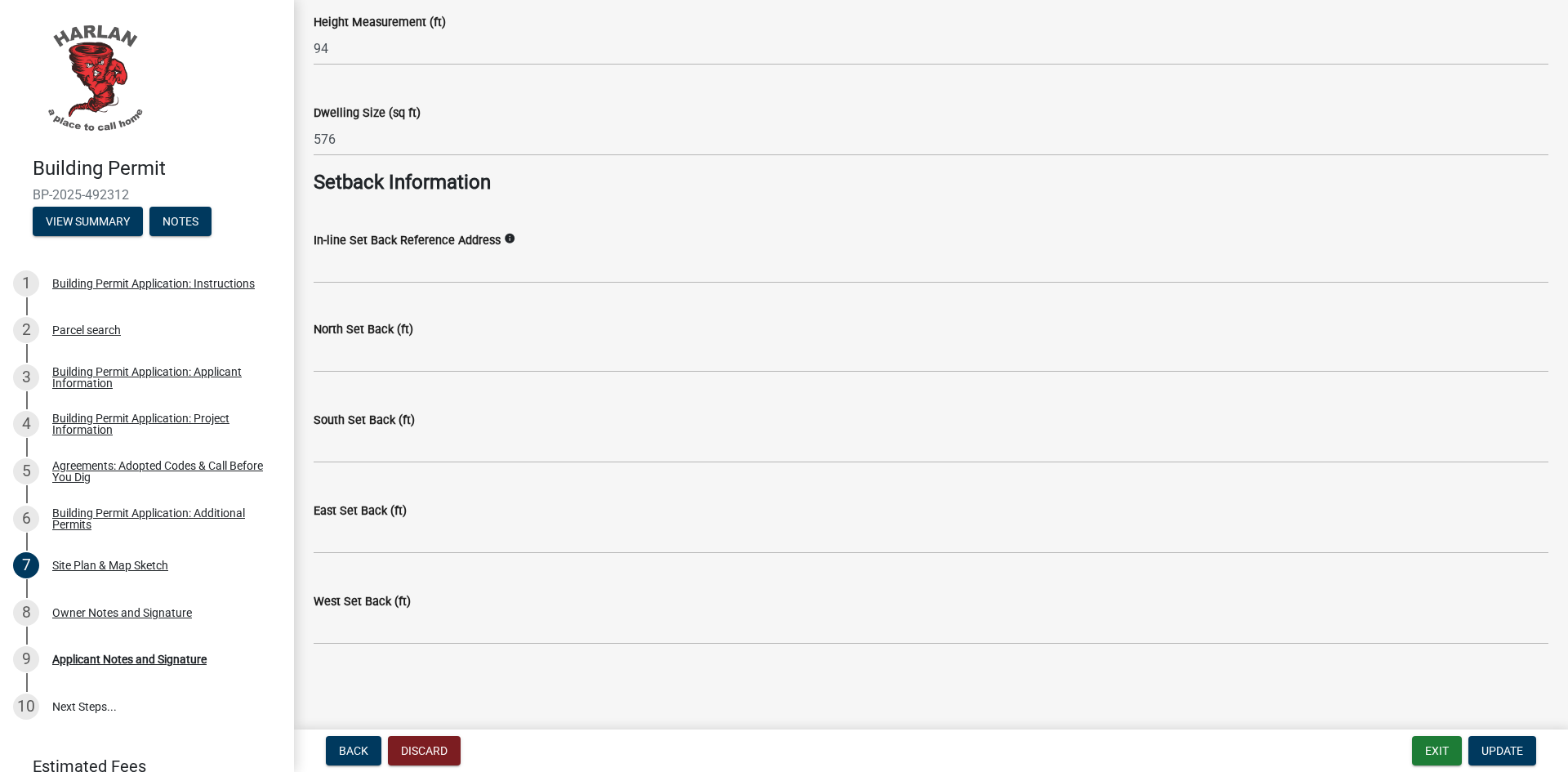
scroll to position [1266, 0]
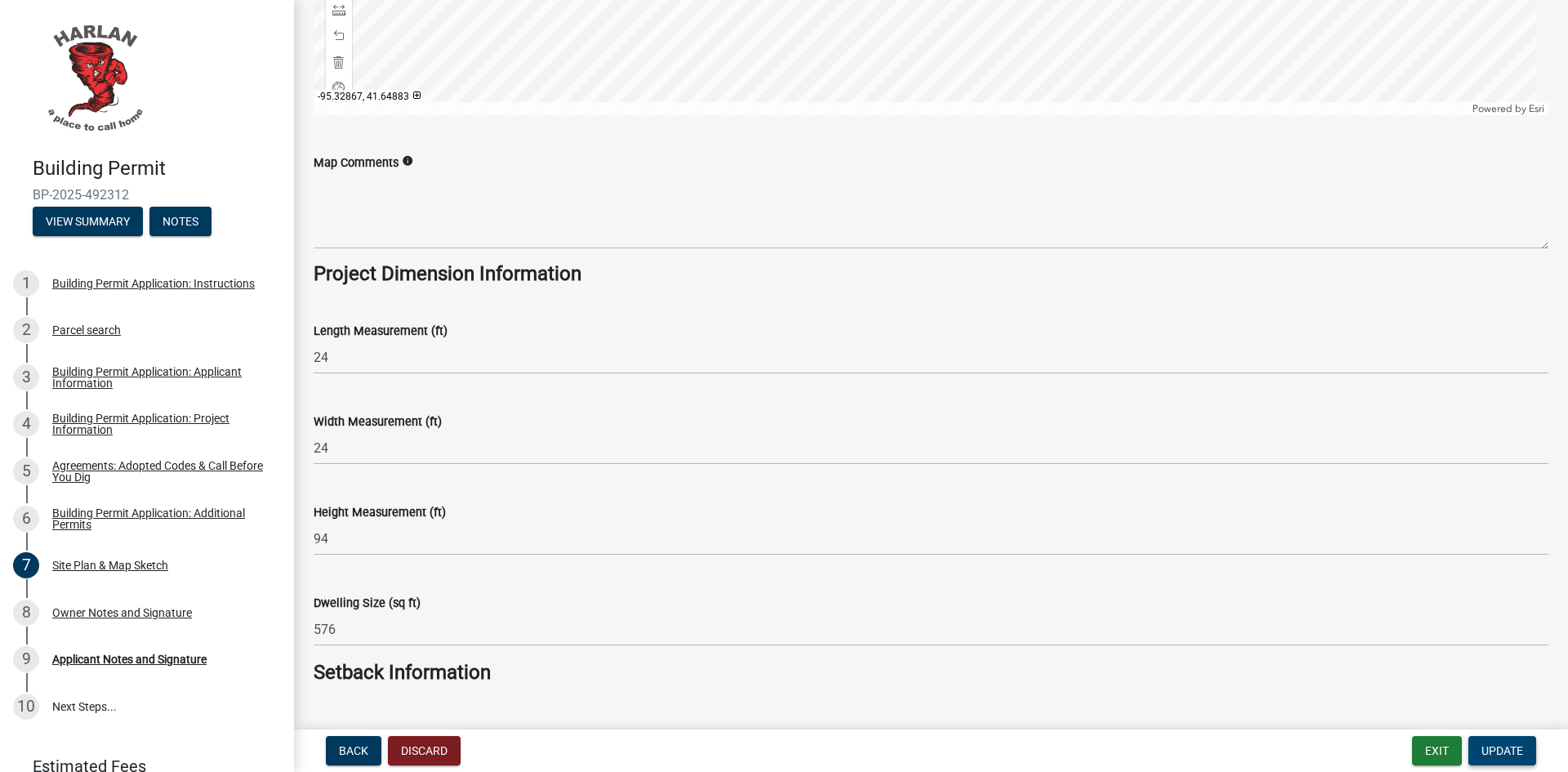
click at [1504, 753] on span "Update" at bounding box center [1502, 750] width 41 height 13
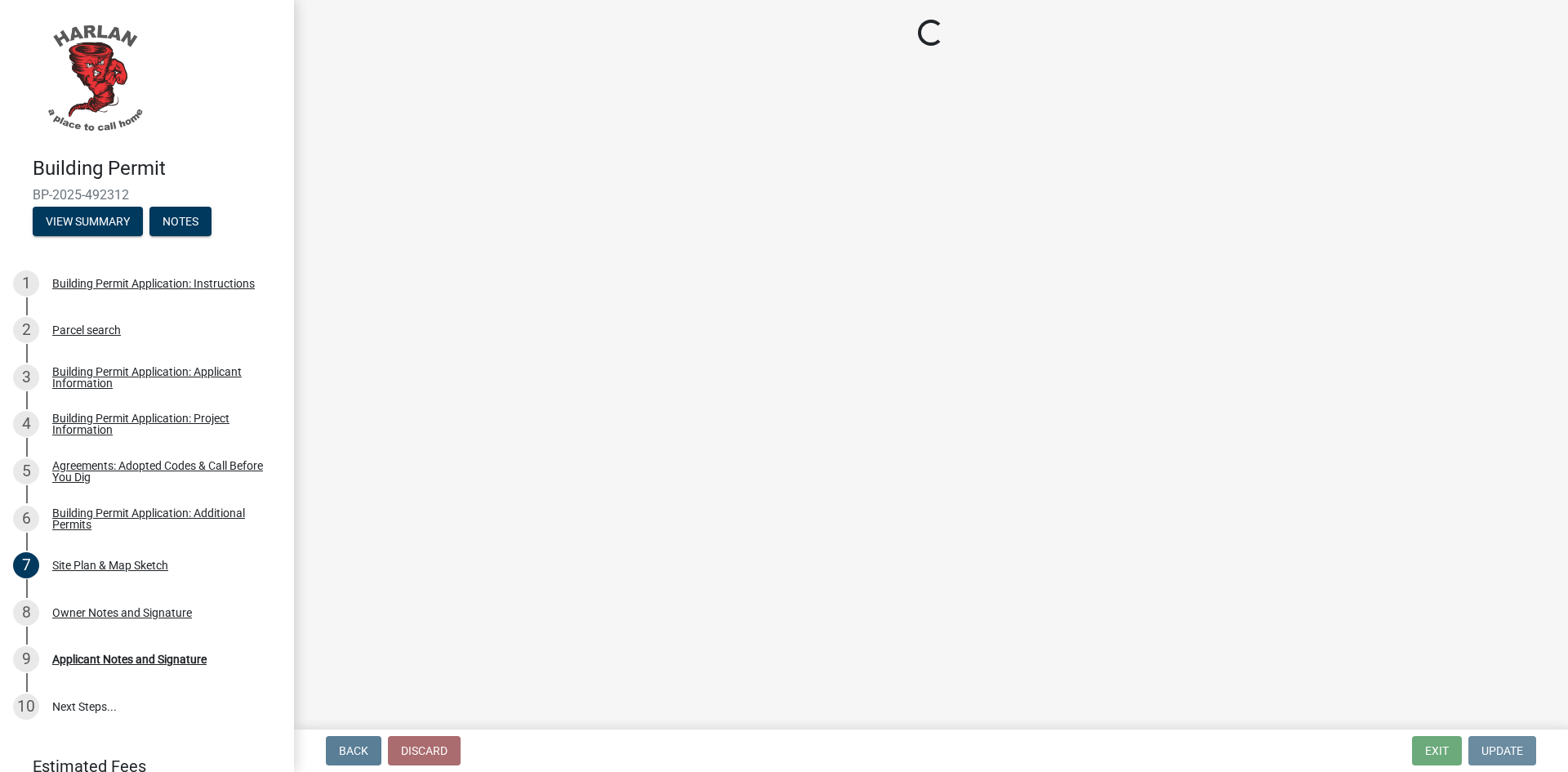
scroll to position [0, 0]
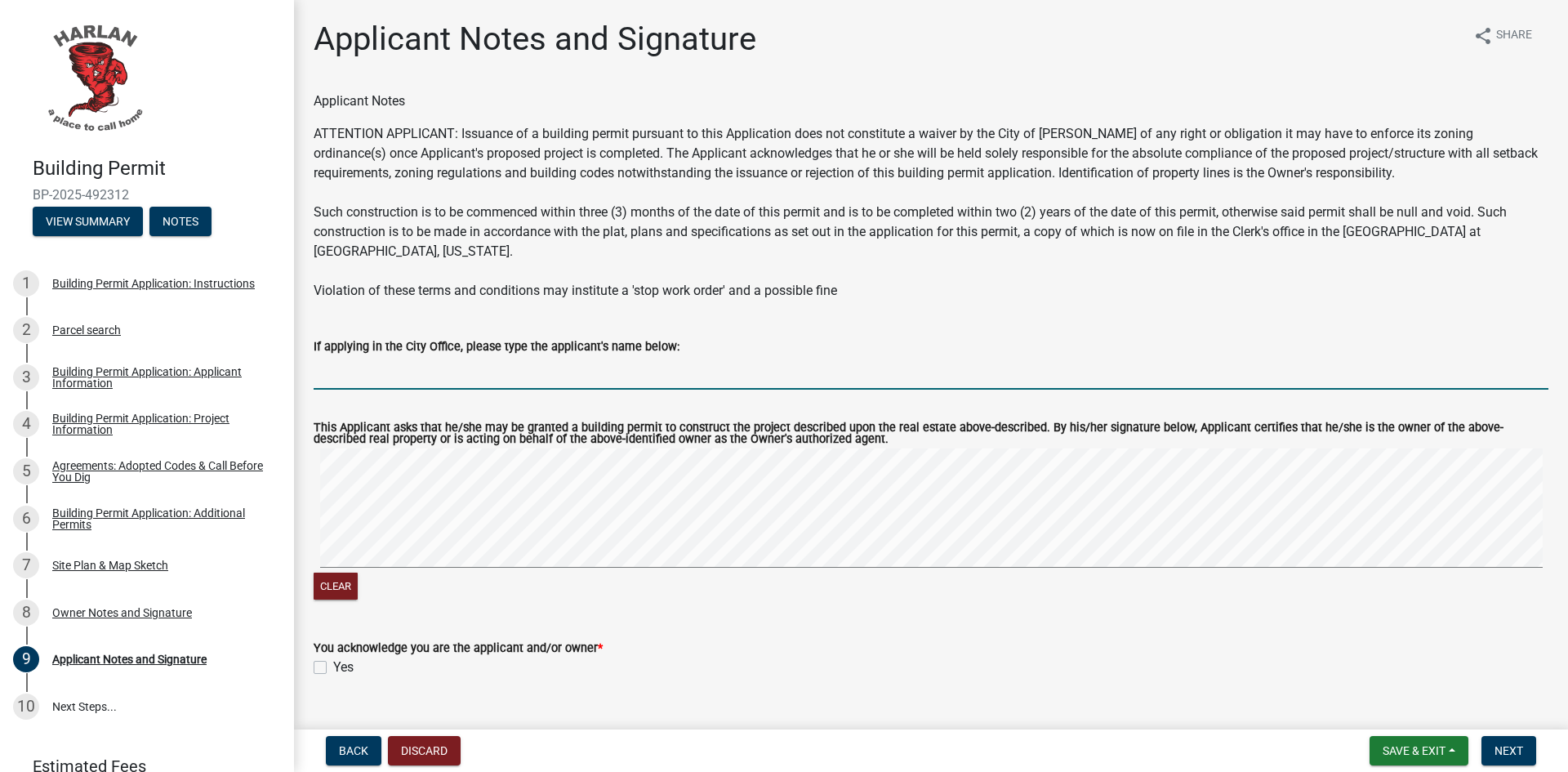
click at [409, 356] on input "If applying in the City Office, please type the applicant's name below:" at bounding box center [931, 373] width 1234 height 33
type input "[PERSON_NAME]"
click at [386, 557] on div "Clear" at bounding box center [931, 526] width 1234 height 156
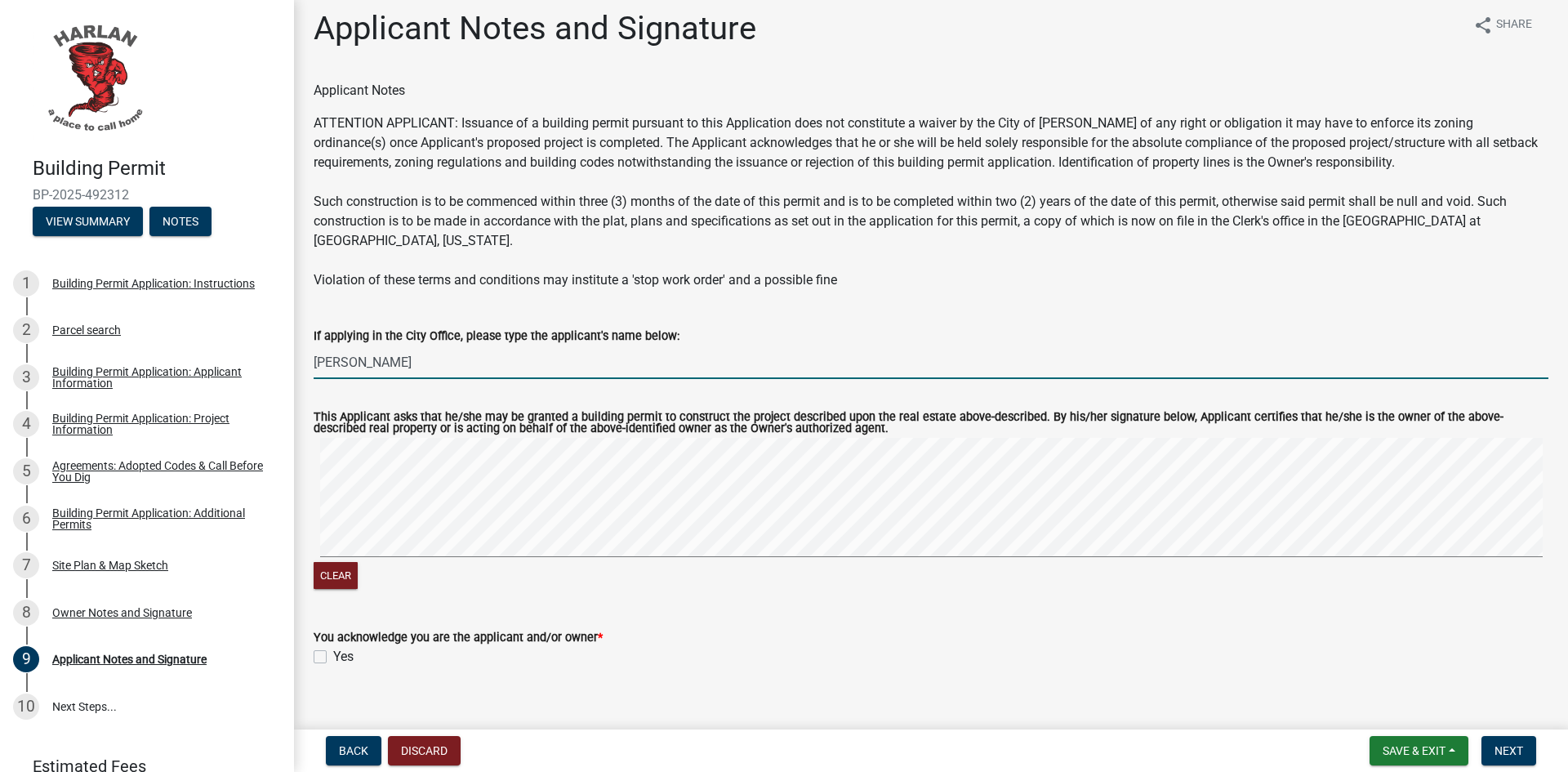
scroll to position [14, 0]
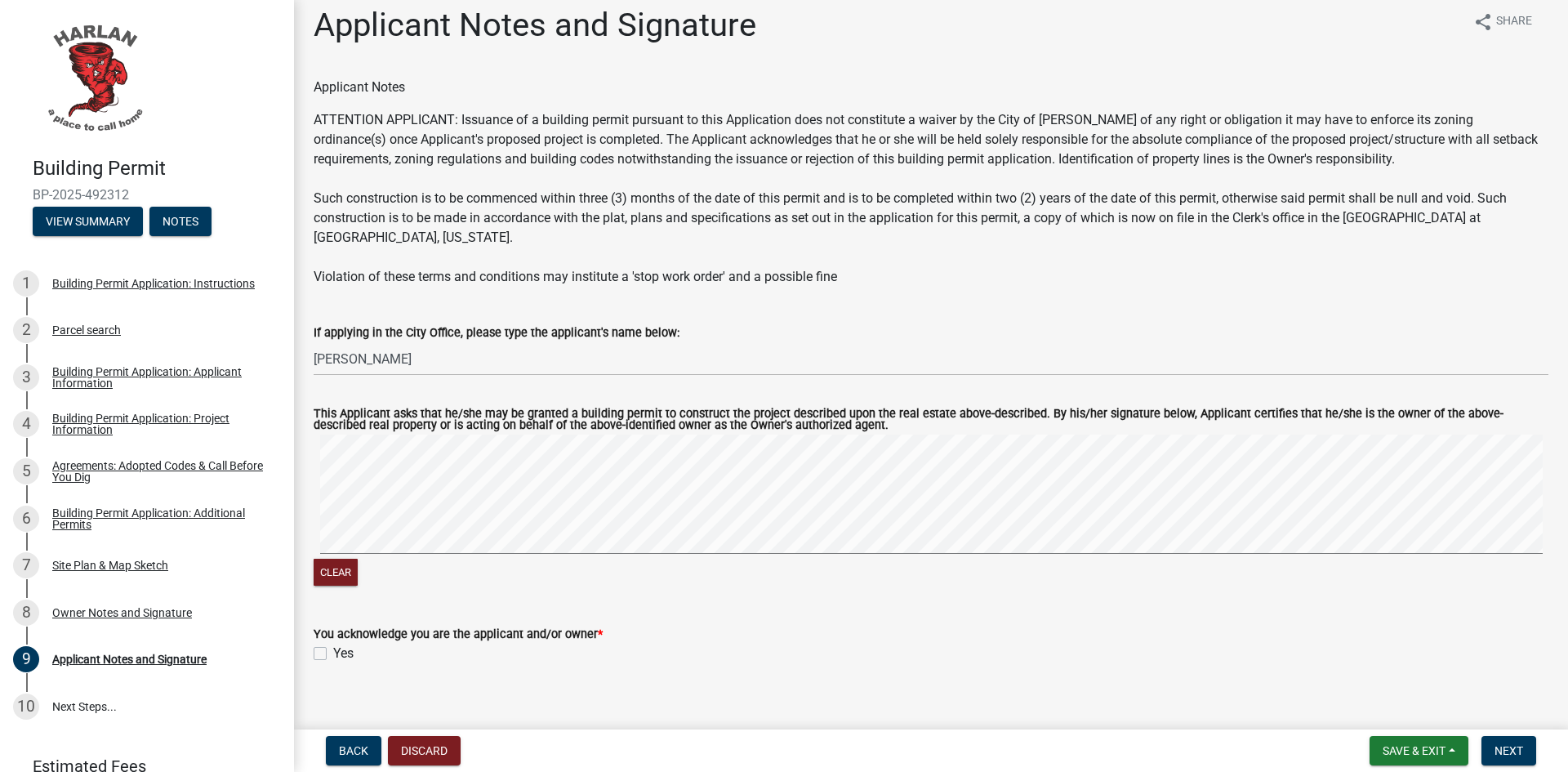
click at [333, 644] on label "Yes" at bounding box center [343, 654] width 21 height 20
click at [333, 644] on input "Yes" at bounding box center [338, 649] width 11 height 11
checkbox input "true"
click at [1521, 750] on span "Next" at bounding box center [1508, 750] width 29 height 13
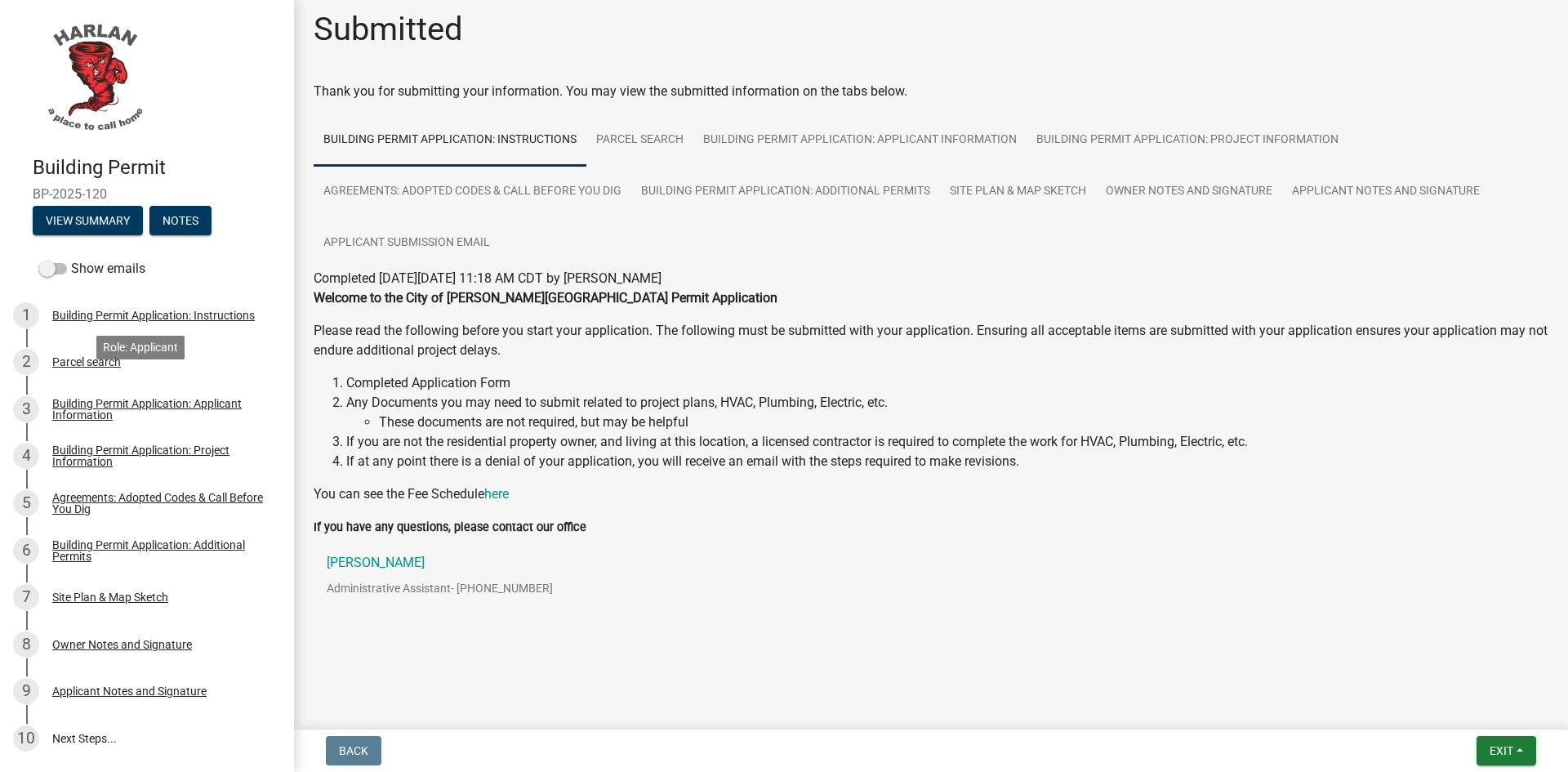
scroll to position [0, 0]
